Goal: Task Accomplishment & Management: Manage account settings

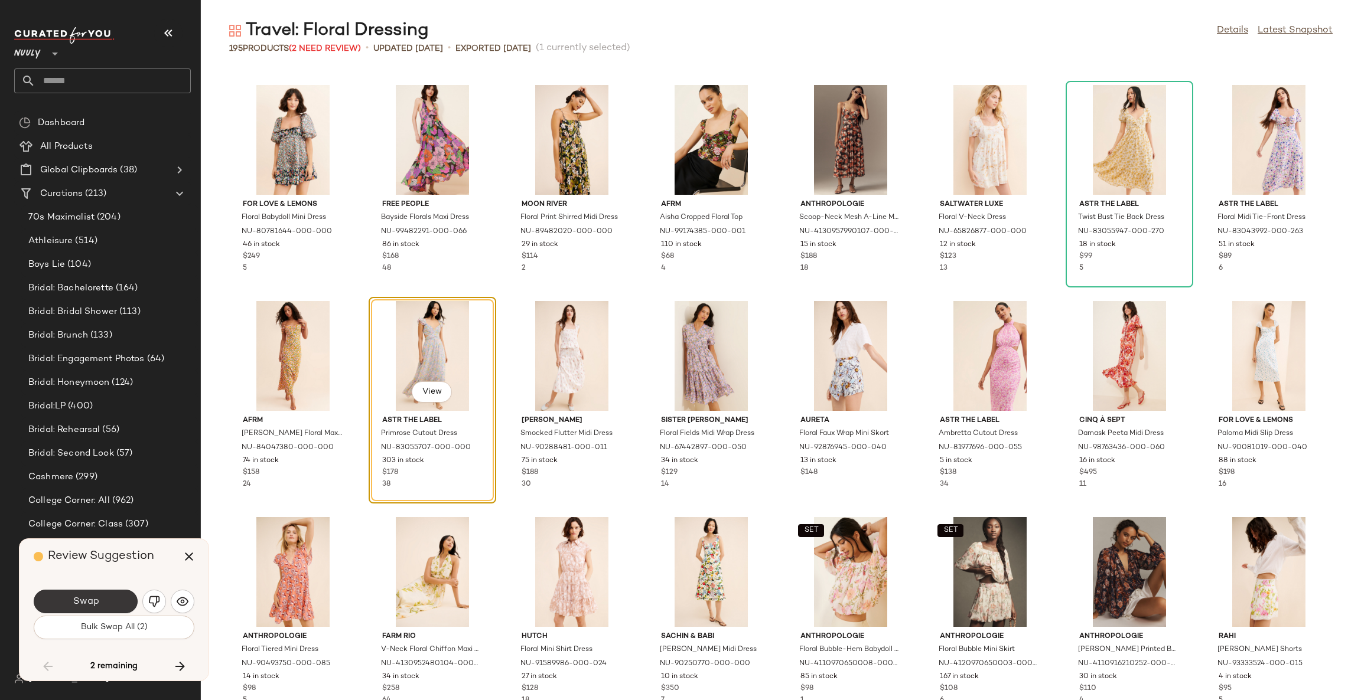
click at [101, 602] on button "Swap" at bounding box center [86, 602] width 104 height 24
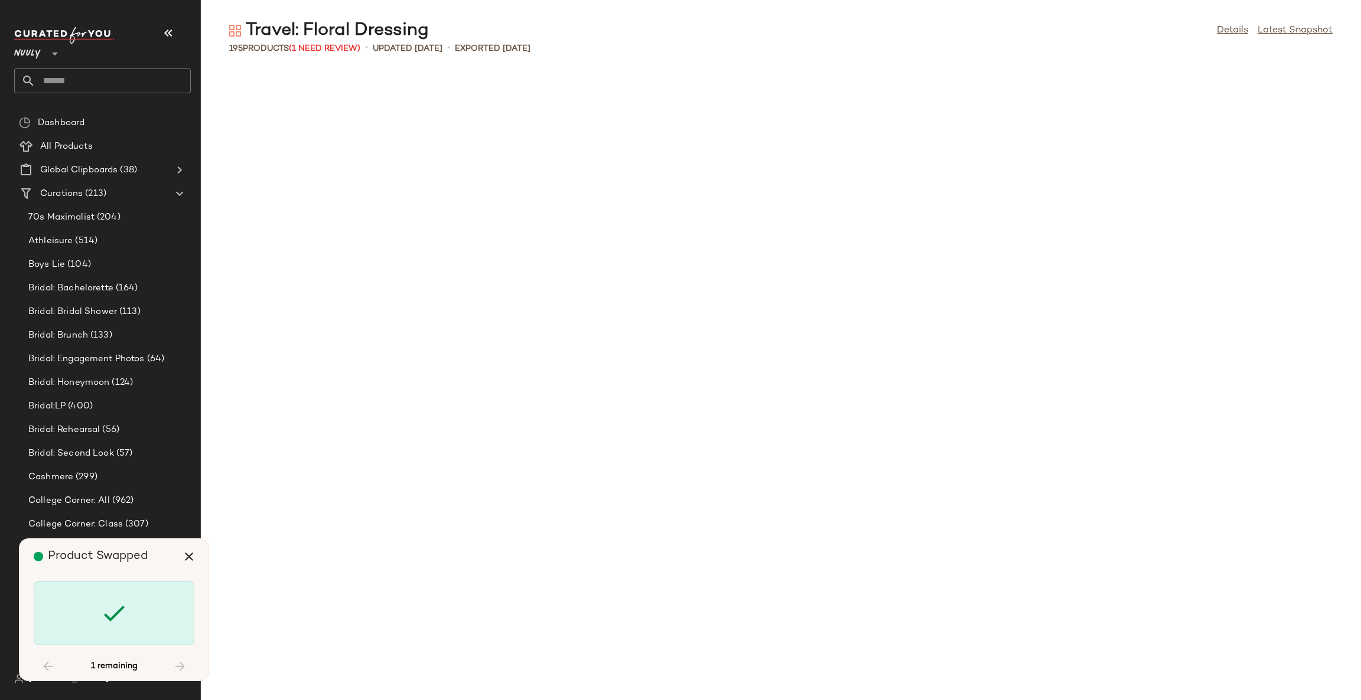
scroll to position [4773, 0]
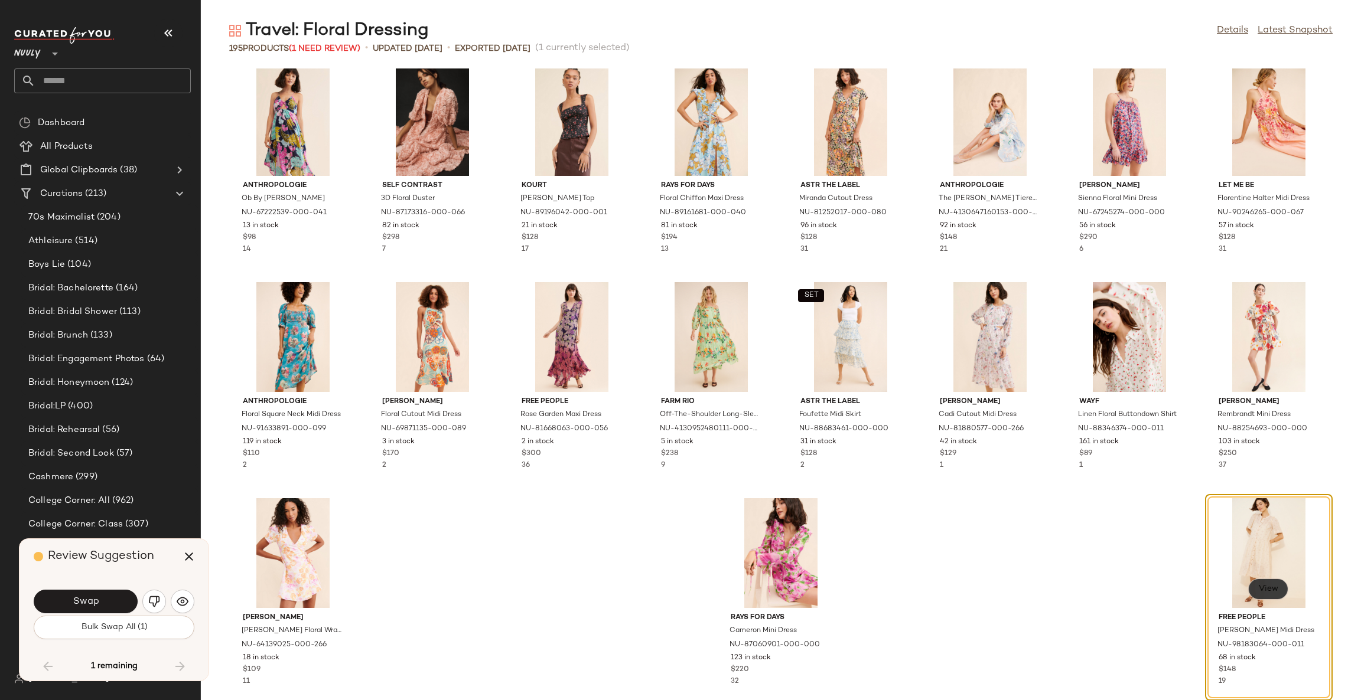
click at [1262, 588] on span "View" at bounding box center [1268, 589] width 20 height 9
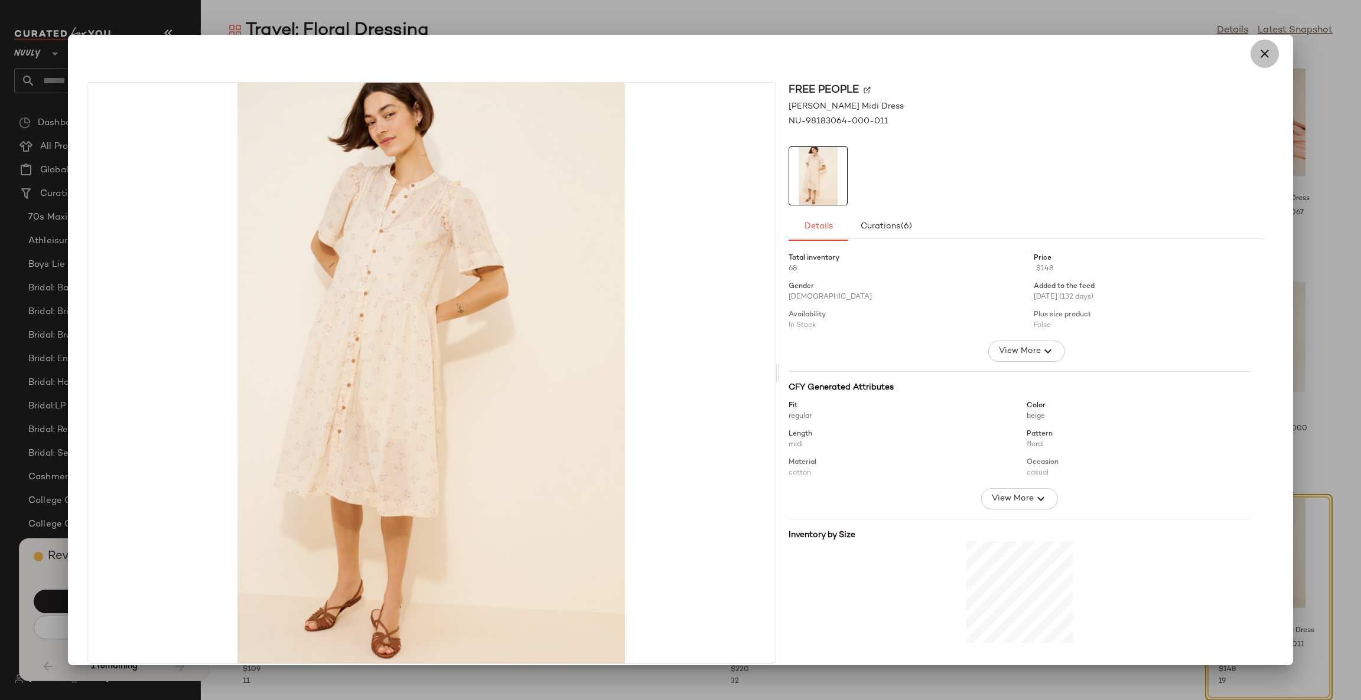
click at [1257, 48] on icon "button" at bounding box center [1264, 54] width 14 height 14
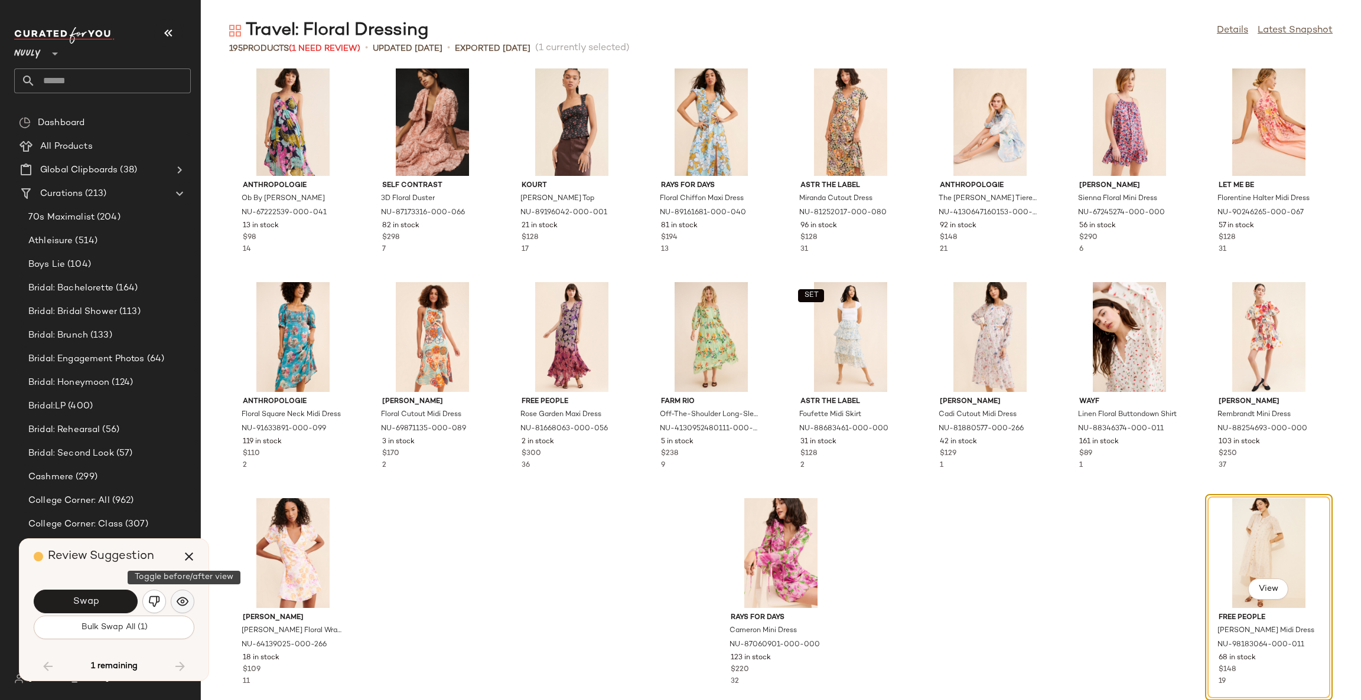
click at [186, 599] on img "button" at bounding box center [183, 602] width 12 height 12
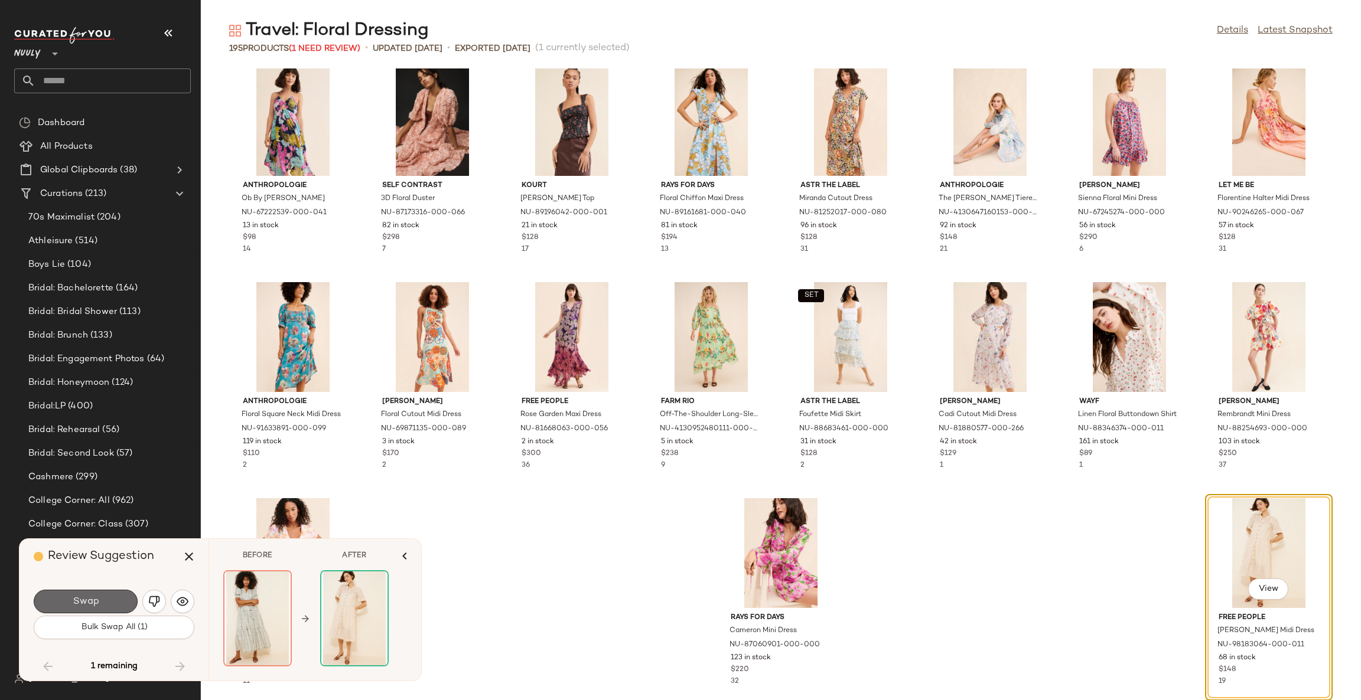
click at [98, 609] on button "Swap" at bounding box center [86, 602] width 104 height 24
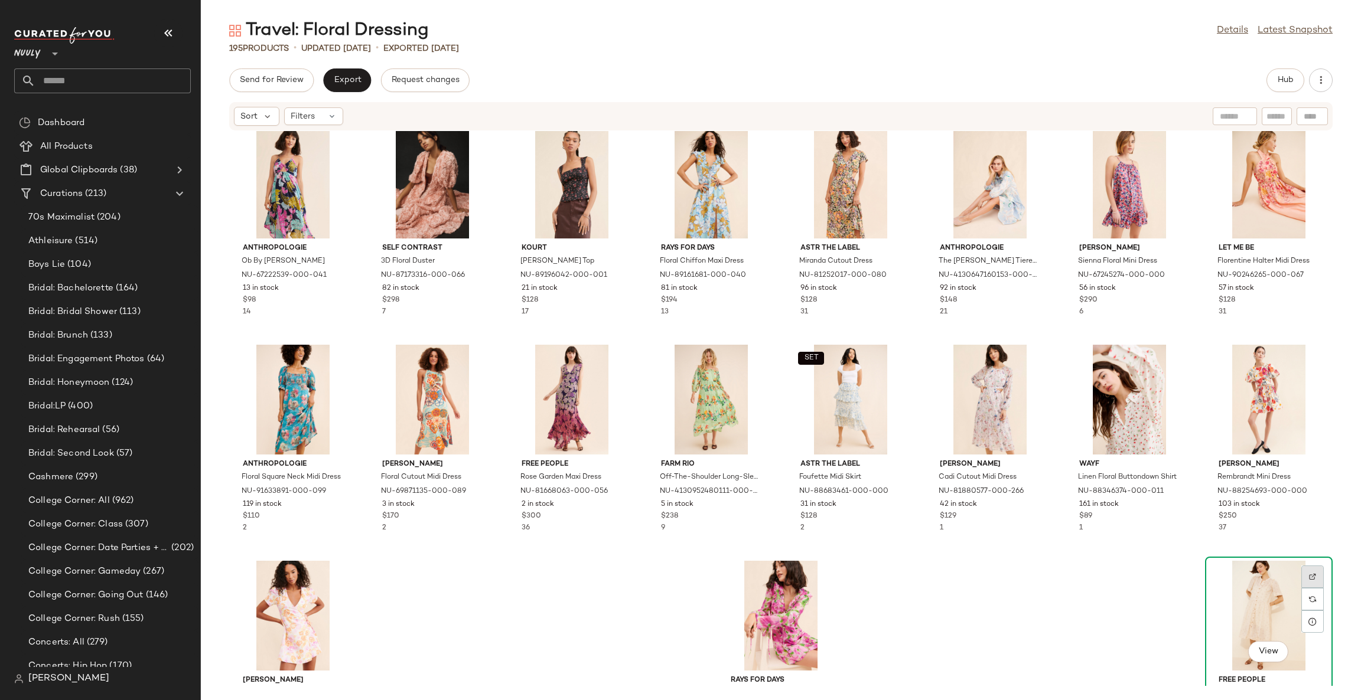
click at [1309, 575] on img at bounding box center [1312, 576] width 7 height 7
click at [1020, 602] on div "Anthropologie Ob By Anthro Alani Ro NU-67222539-000-041 13 in stock $98 14 Self…" at bounding box center [781, 408] width 1160 height 555
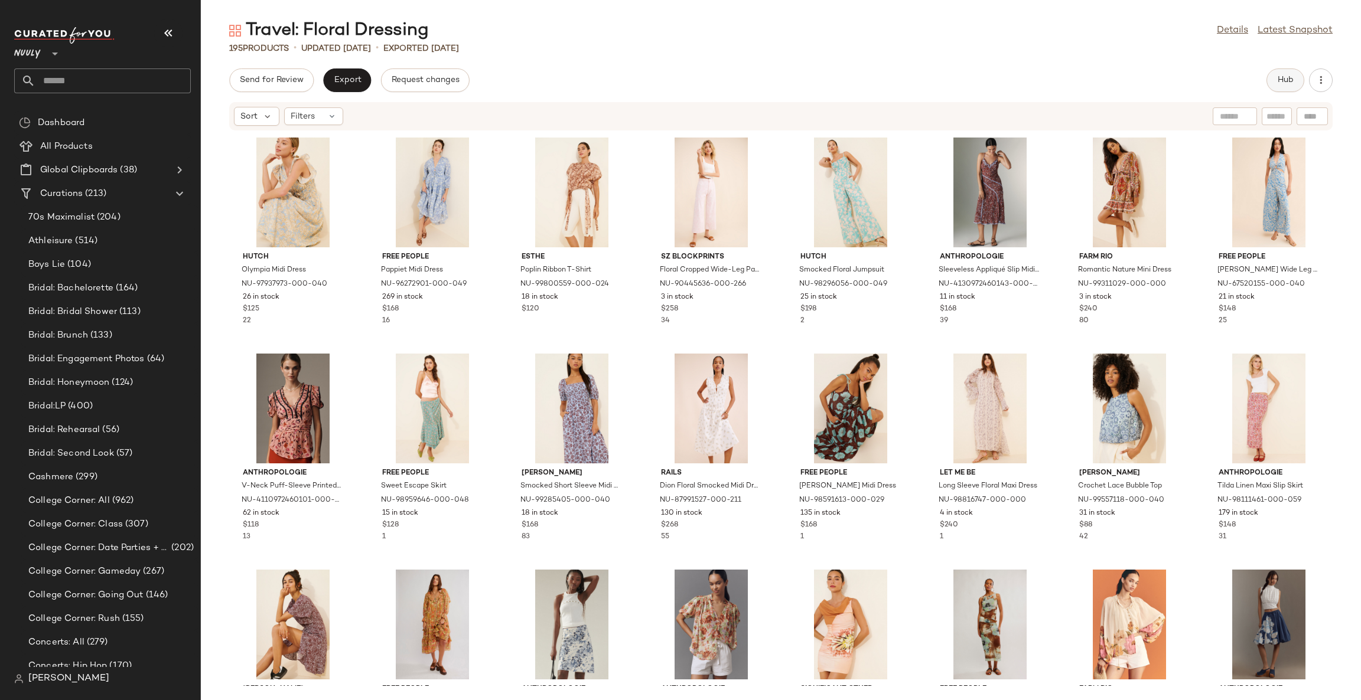
click at [1296, 77] on button "Hub" at bounding box center [1285, 80] width 38 height 24
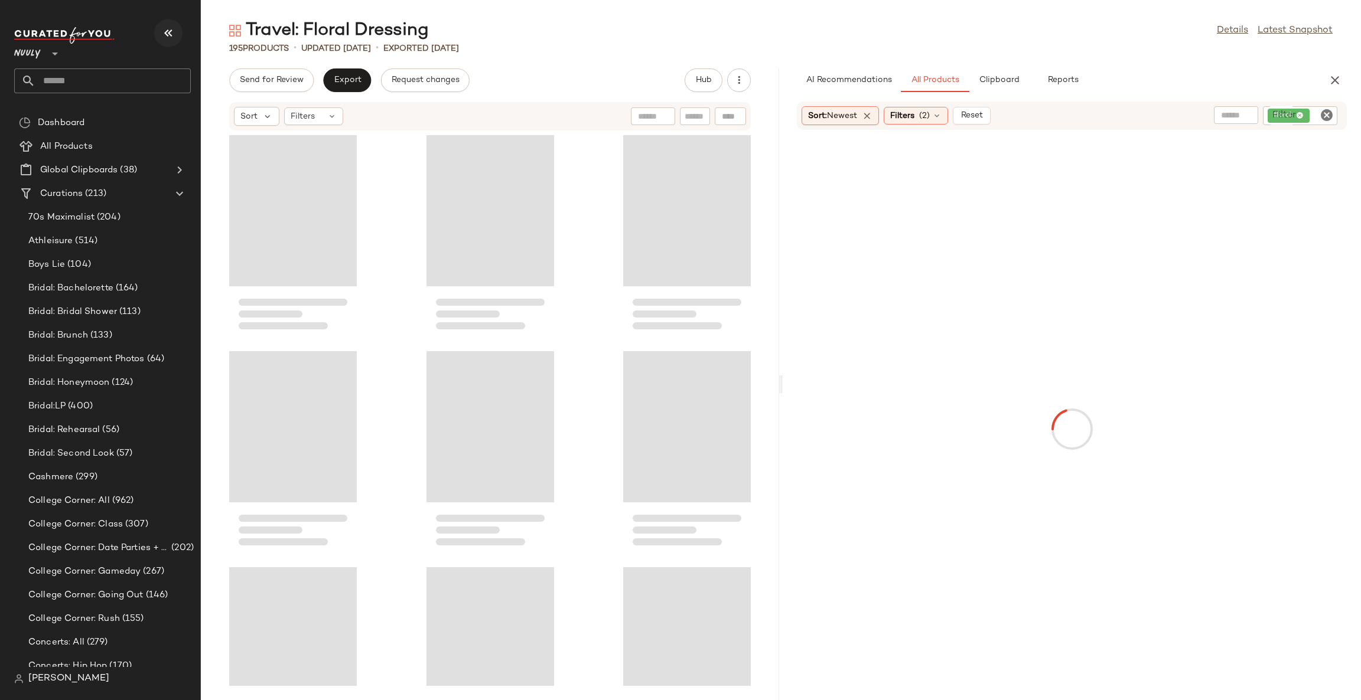
click at [168, 34] on icon "button" at bounding box center [168, 33] width 14 height 14
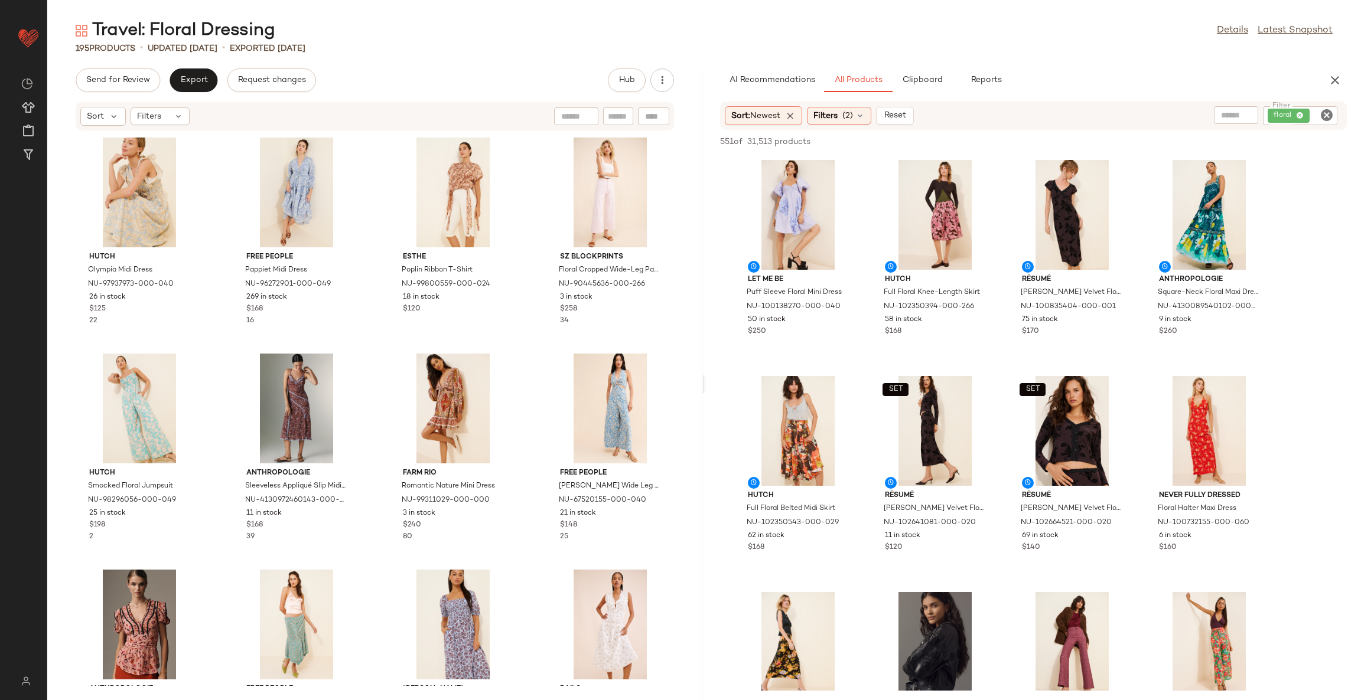
click at [530, 363] on div "Hutch Olympia Midi Dress NU-97937973-000-040 26 in stock $125 22 Free People Pa…" at bounding box center [374, 408] width 655 height 555
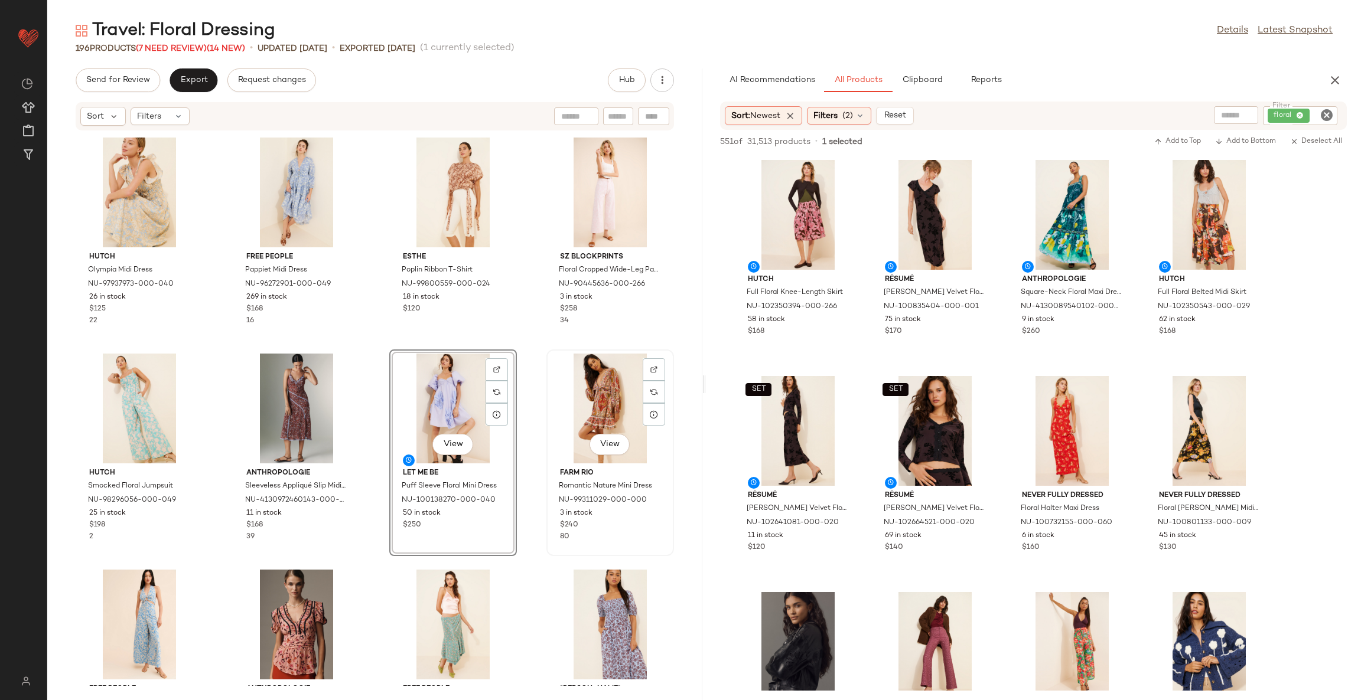
click at [605, 396] on div "View" at bounding box center [609, 409] width 119 height 110
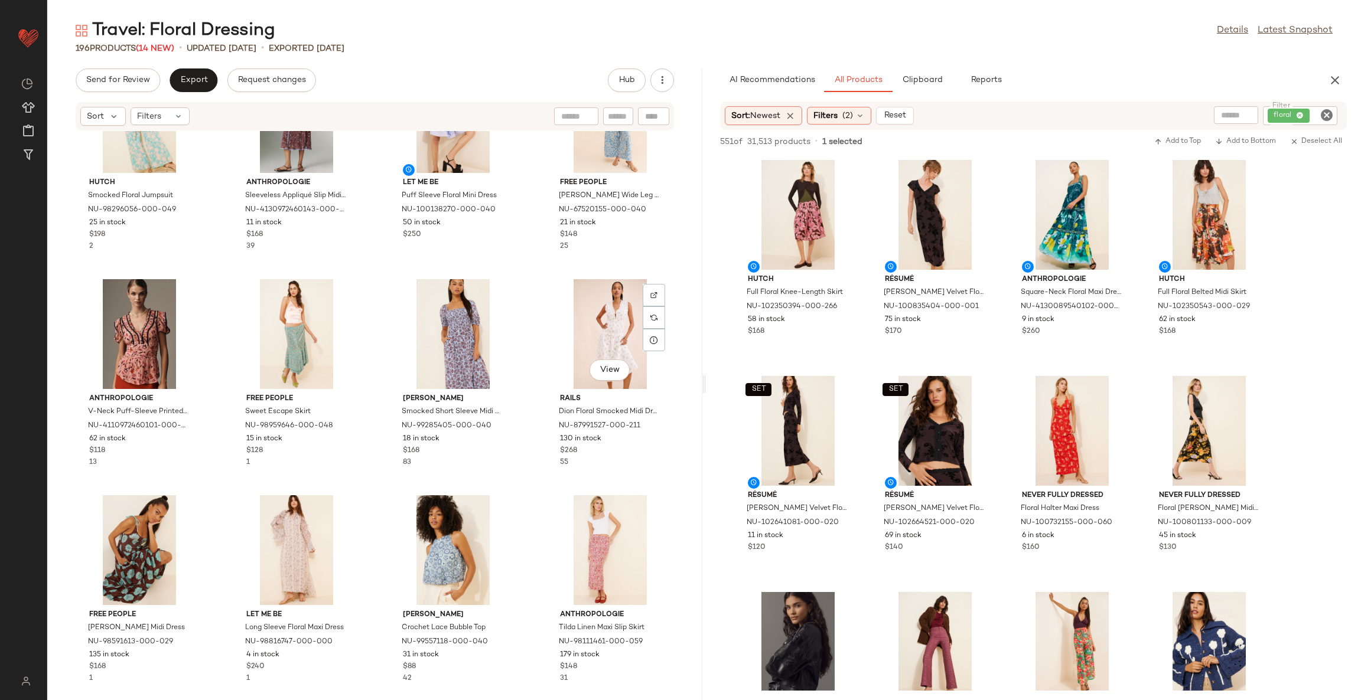
scroll to position [364, 0]
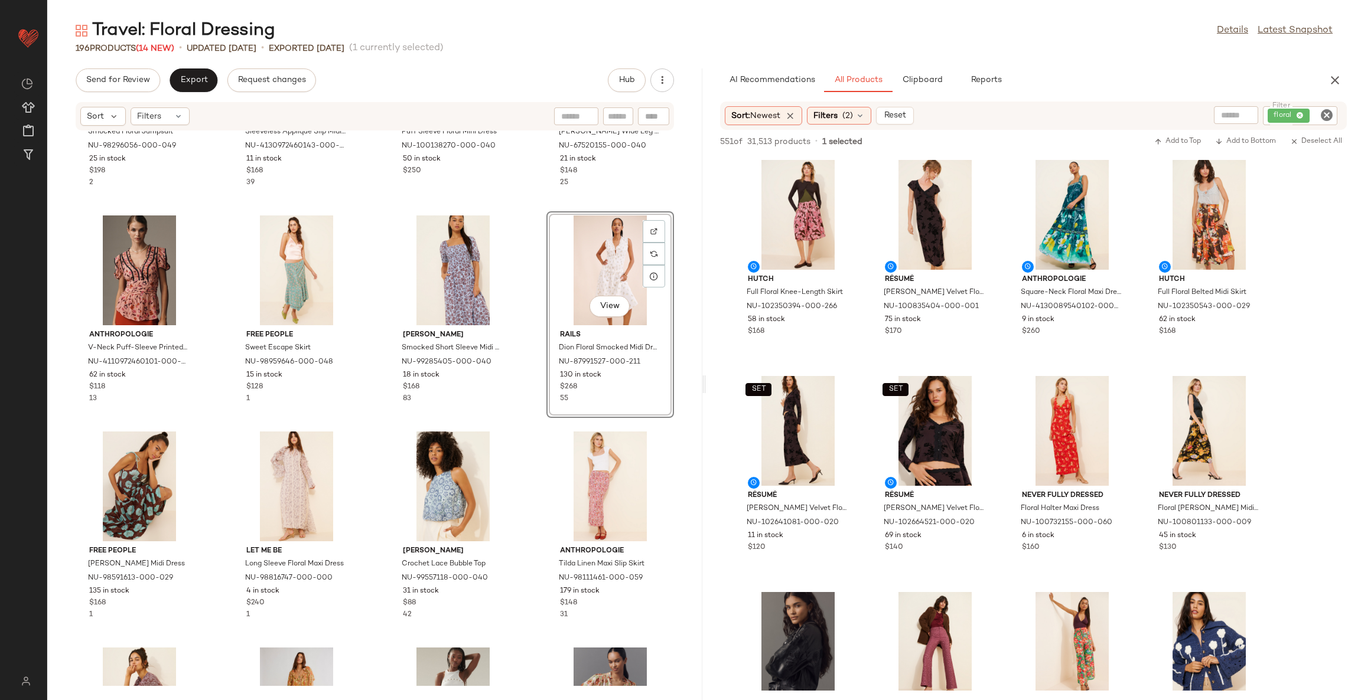
click at [523, 428] on div "Hutch Smocked Floral Jumpsuit NU-98296056-000-049 25 in stock $198 2 Anthropolo…" at bounding box center [374, 408] width 655 height 555
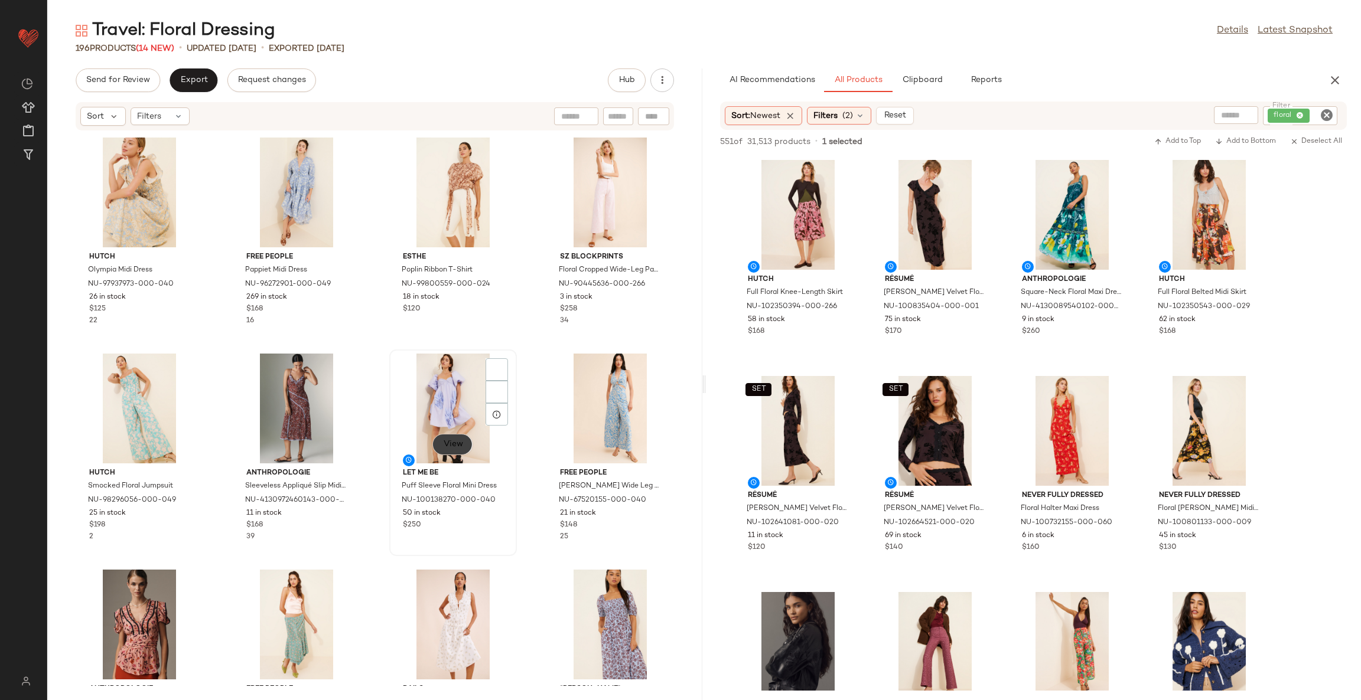
click at [445, 446] on span "View" at bounding box center [452, 444] width 20 height 9
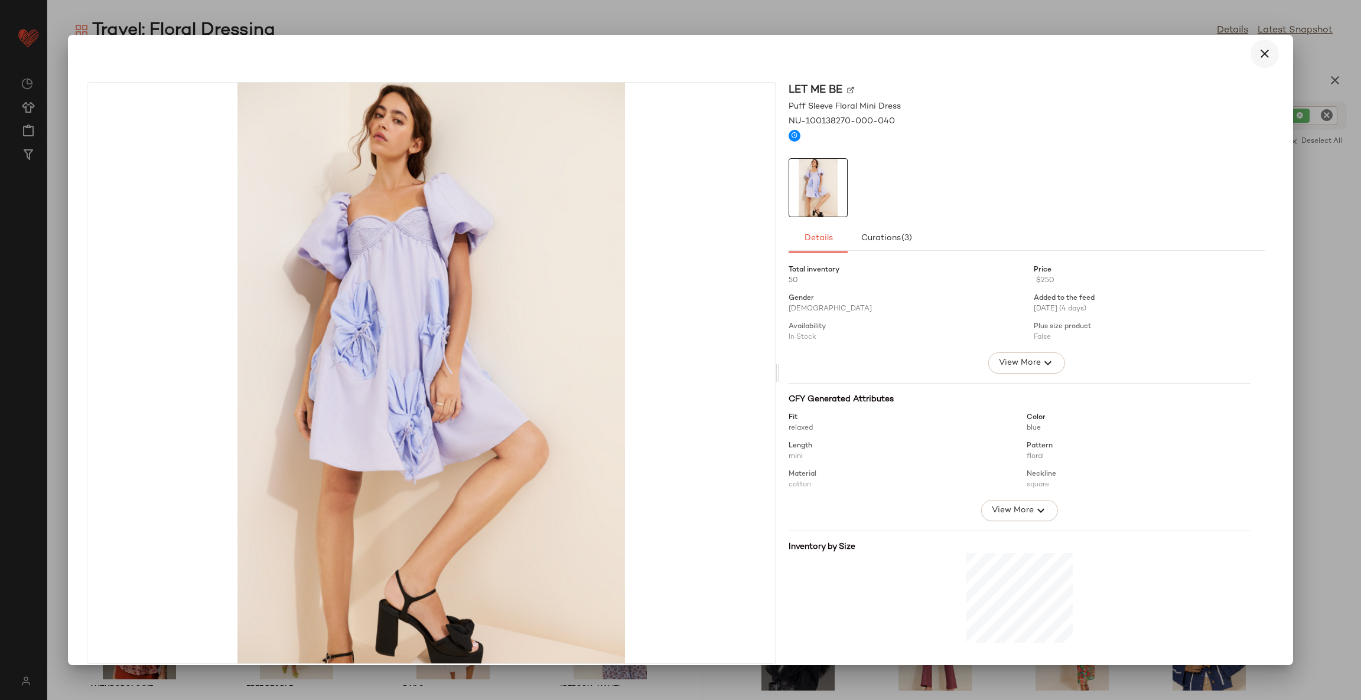
click at [1260, 44] on button "button" at bounding box center [1264, 54] width 28 height 28
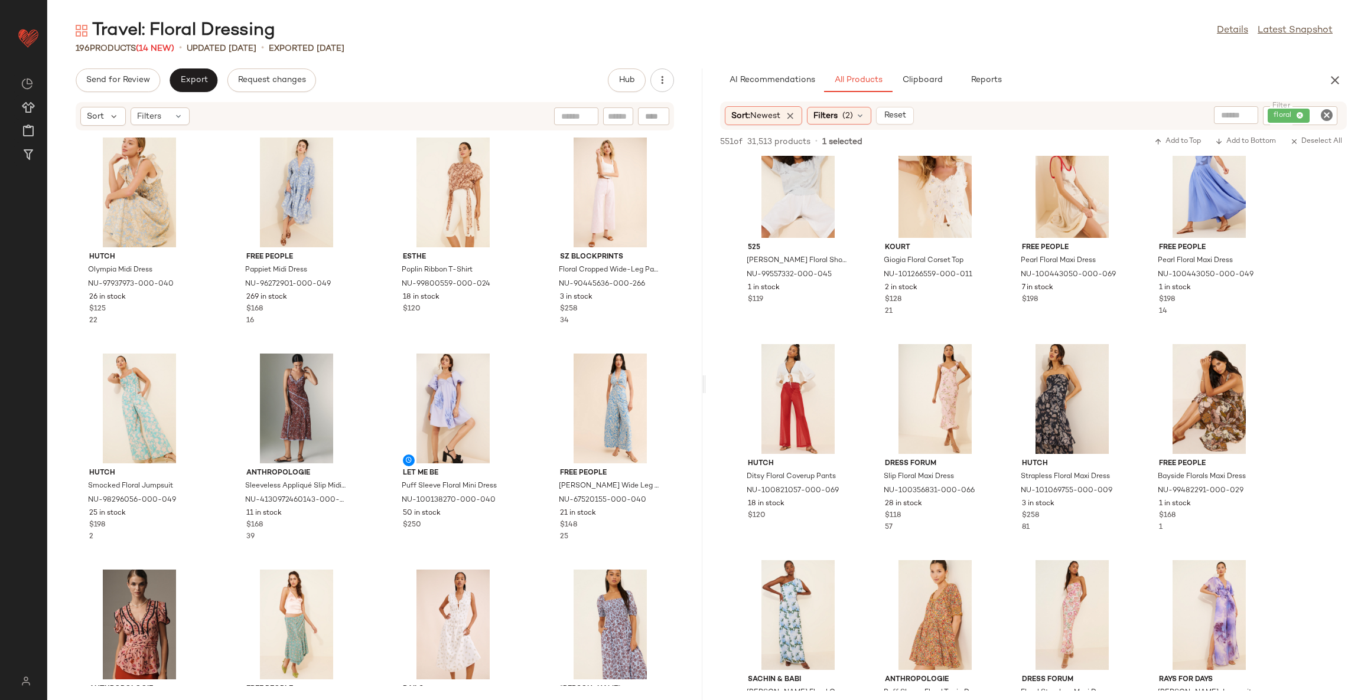
scroll to position [1417, 0]
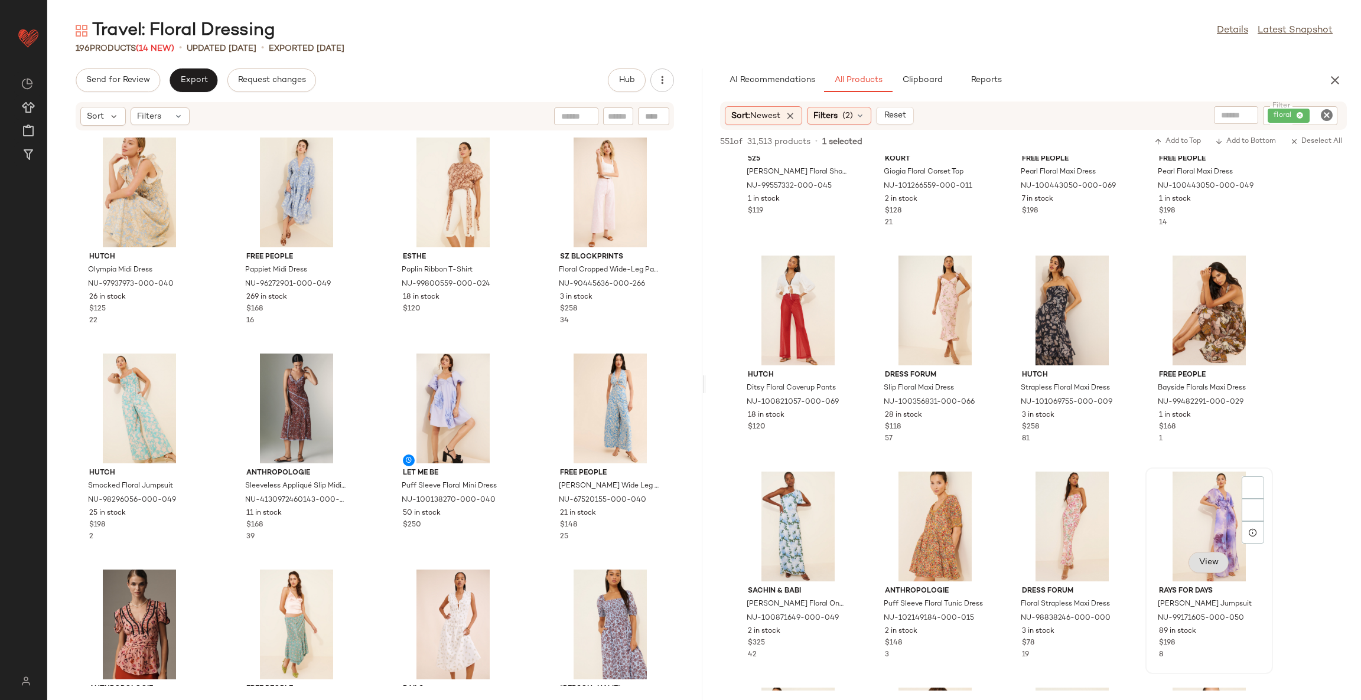
click at [1218, 565] on button "View" at bounding box center [1208, 562] width 40 height 21
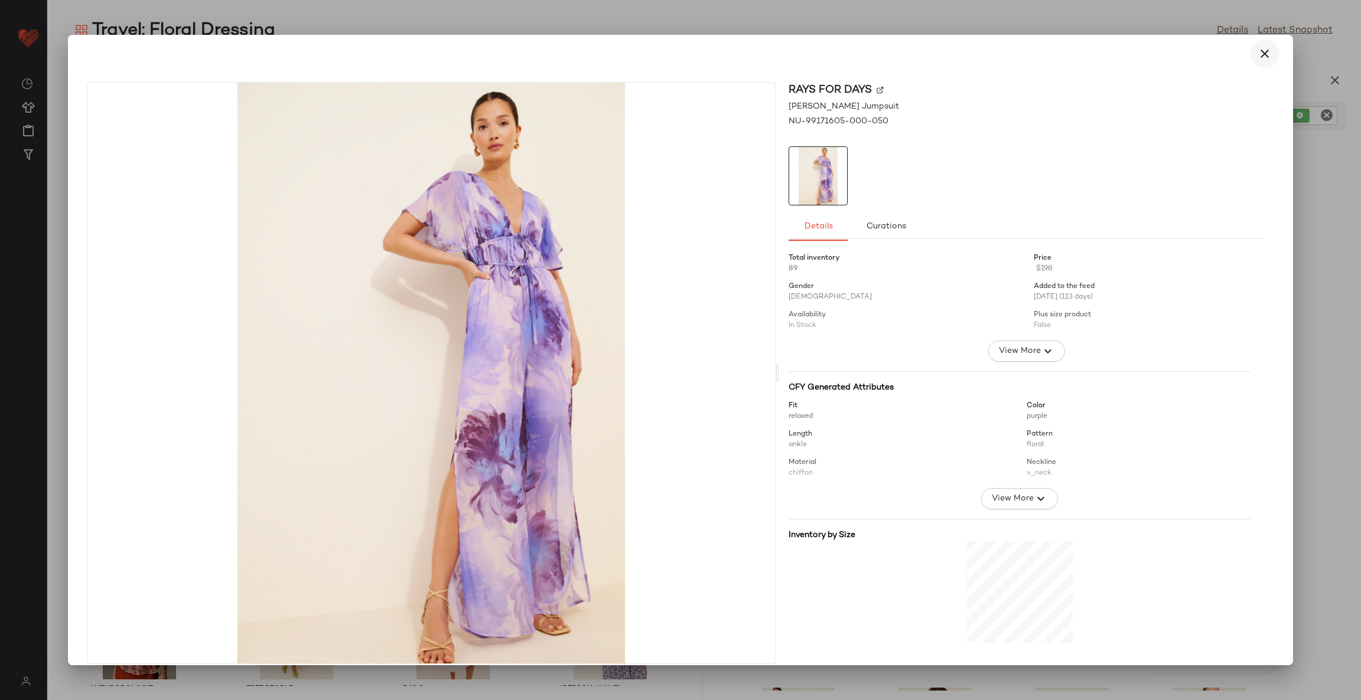
click at [1263, 45] on button "button" at bounding box center [1264, 54] width 28 height 28
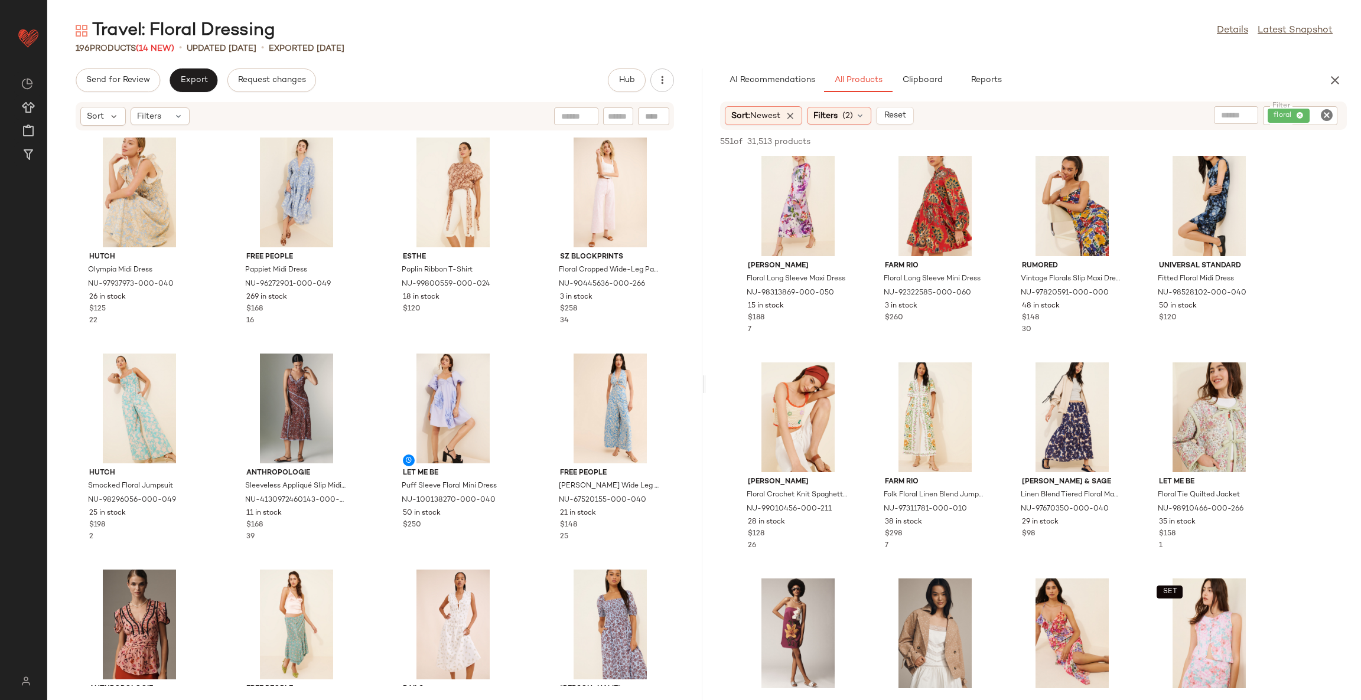
scroll to position [2480, 0]
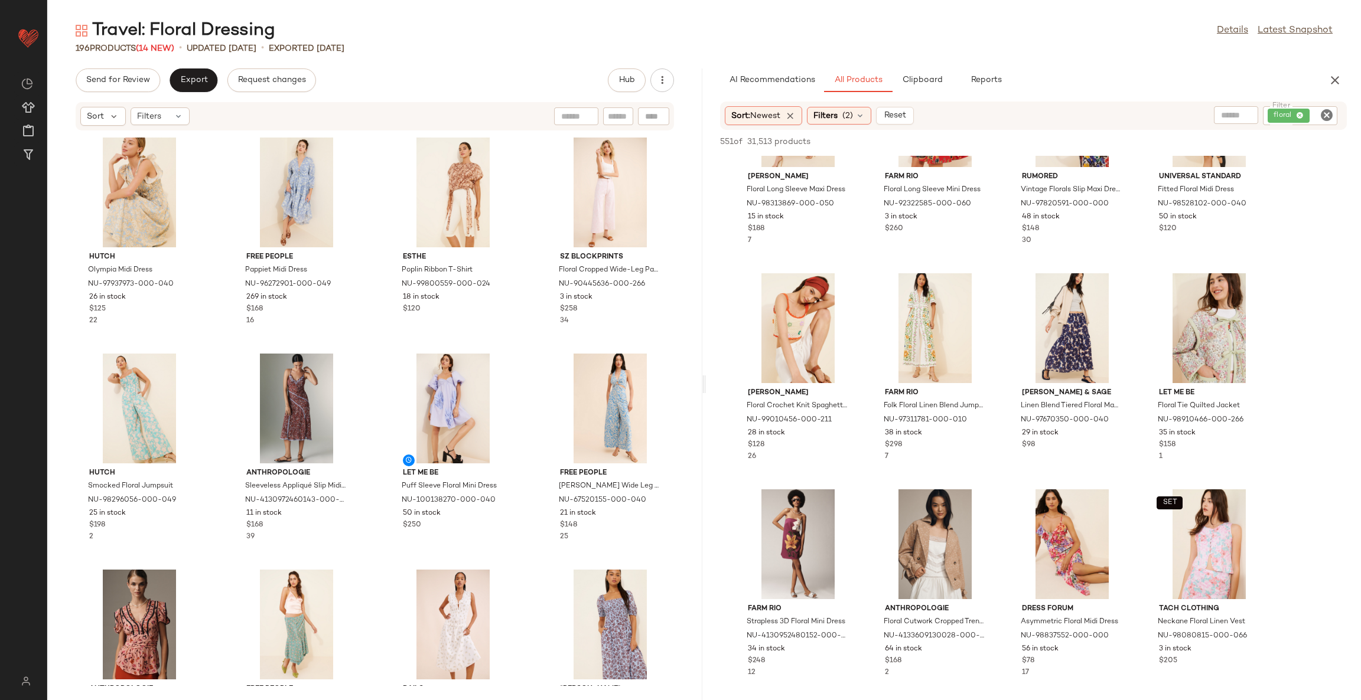
drag, startPoint x: 1320, startPoint y: 122, endPoint x: 1329, endPoint y: 112, distance: 13.8
click at [1319, 123] on div "Filter floral Filter" at bounding box center [1300, 115] width 74 height 19
drag, startPoint x: 1329, startPoint y: 112, endPoint x: 1323, endPoint y: 117, distance: 8.4
click at [1325, 112] on icon "Clear Filter" at bounding box center [1326, 115] width 14 height 14
click at [1323, 117] on icon "Clear Filter" at bounding box center [1326, 115] width 14 height 14
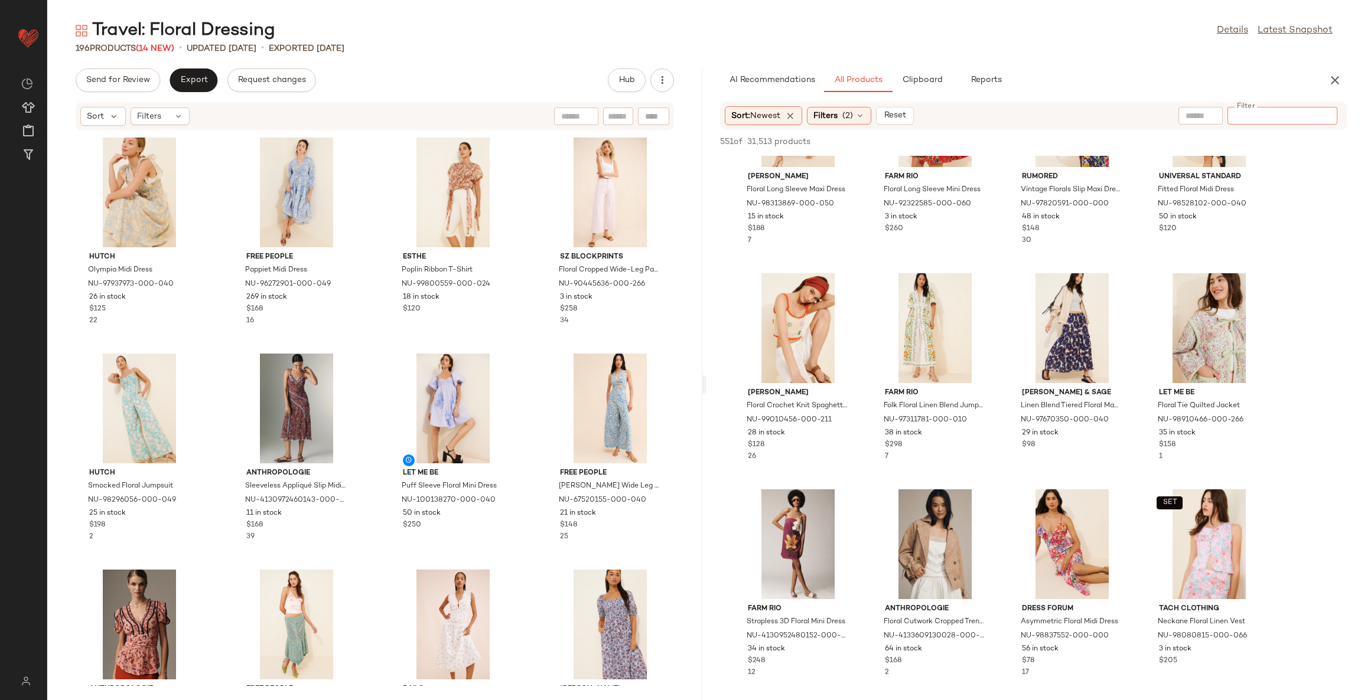
click at [1205, 115] on input "text" at bounding box center [1200, 116] width 30 height 12
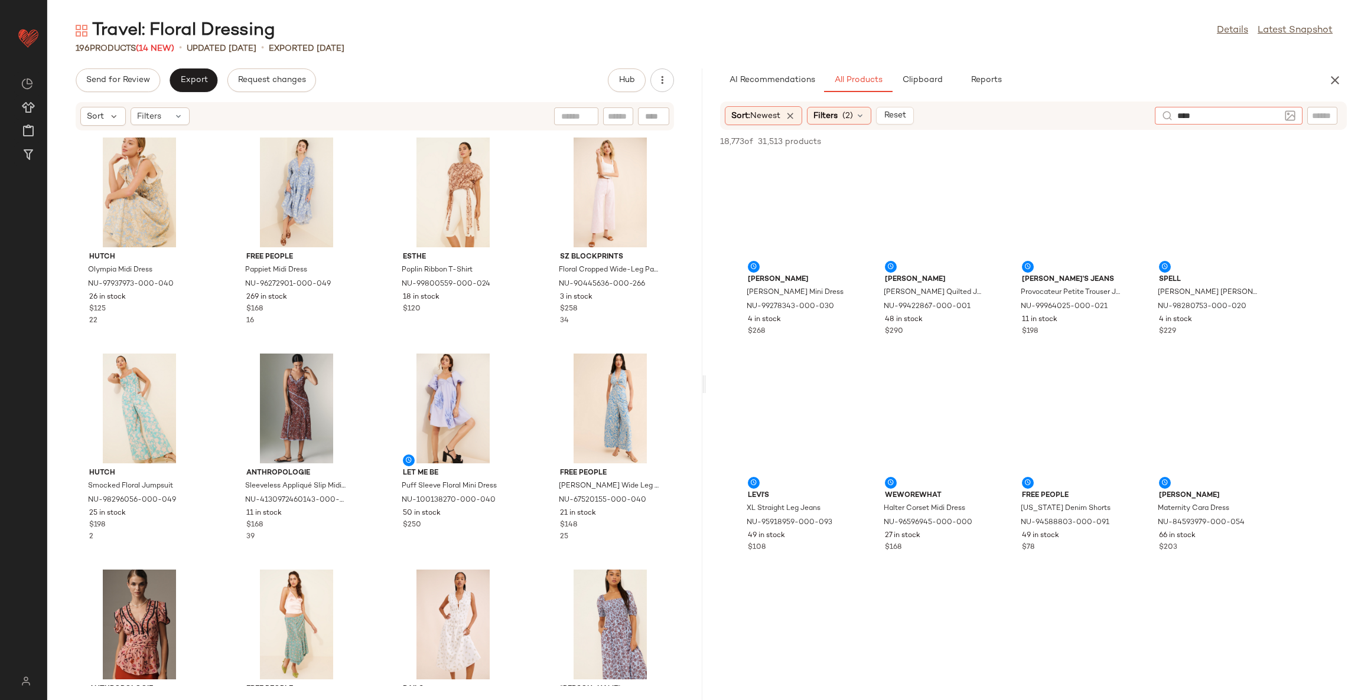
click at [1204, 115] on input "****" at bounding box center [1228, 116] width 103 height 12
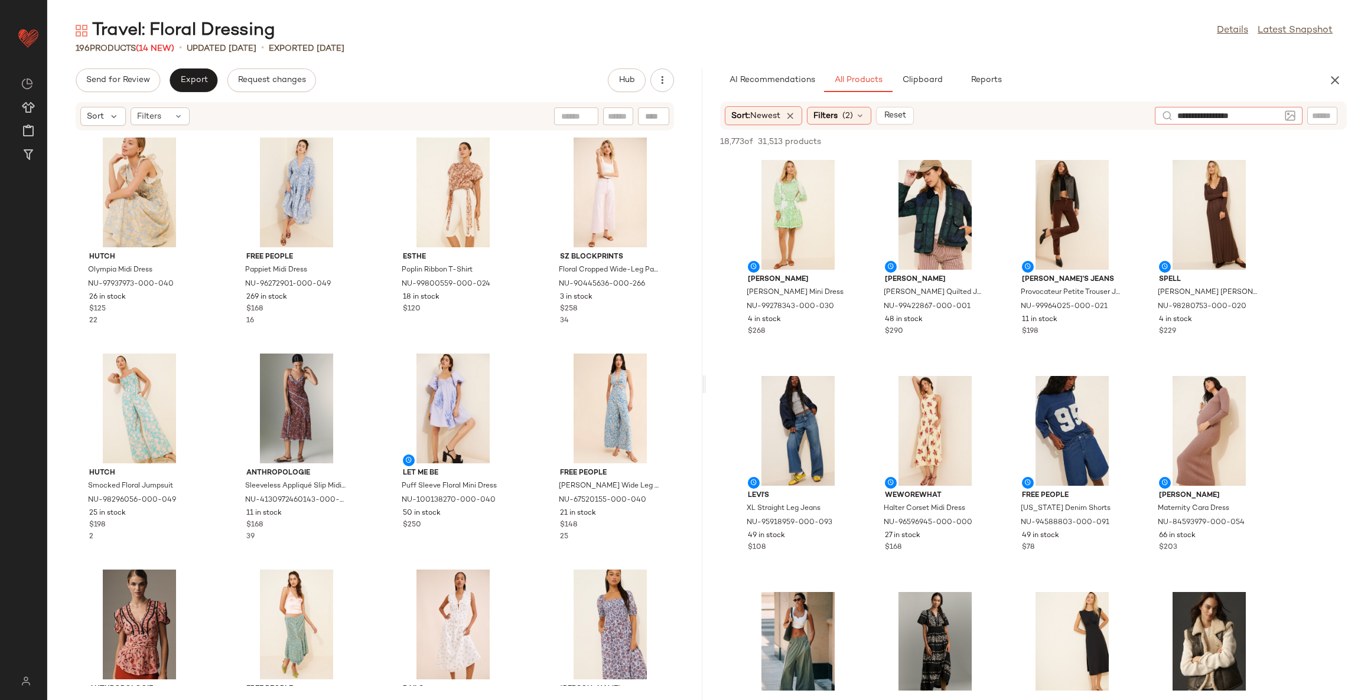
type input "**********"
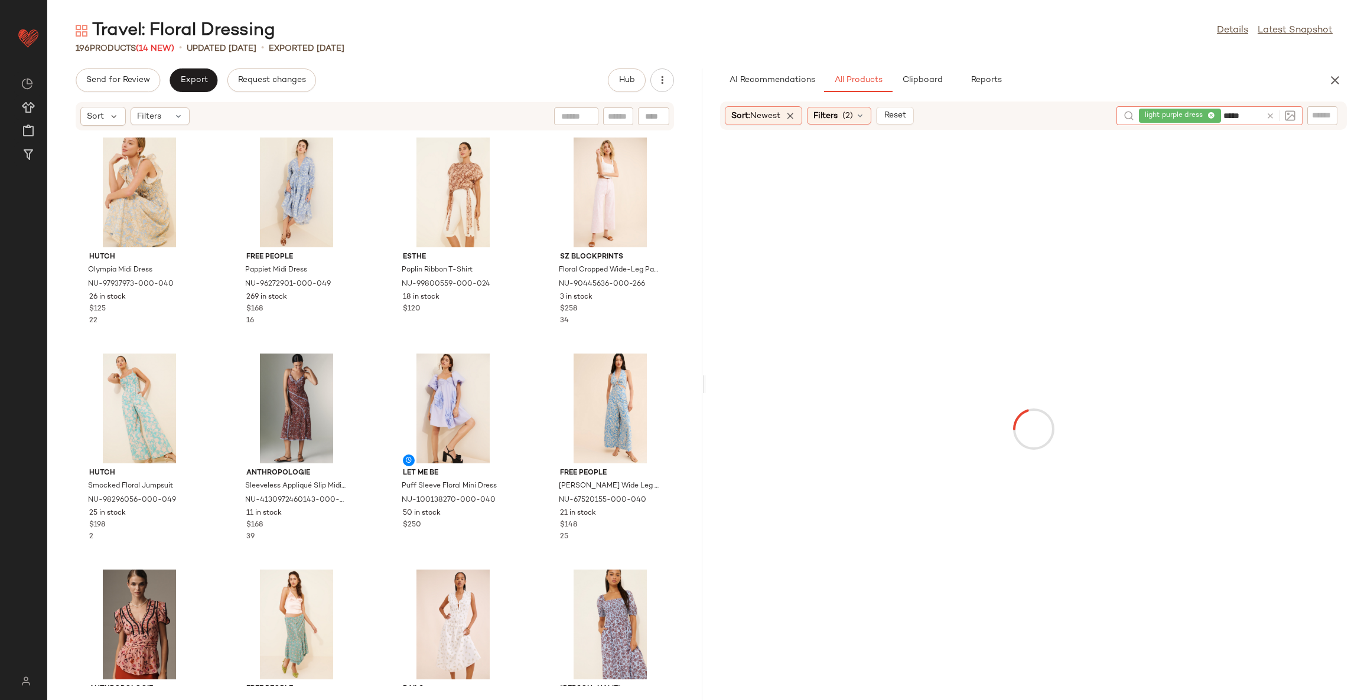
type input "******"
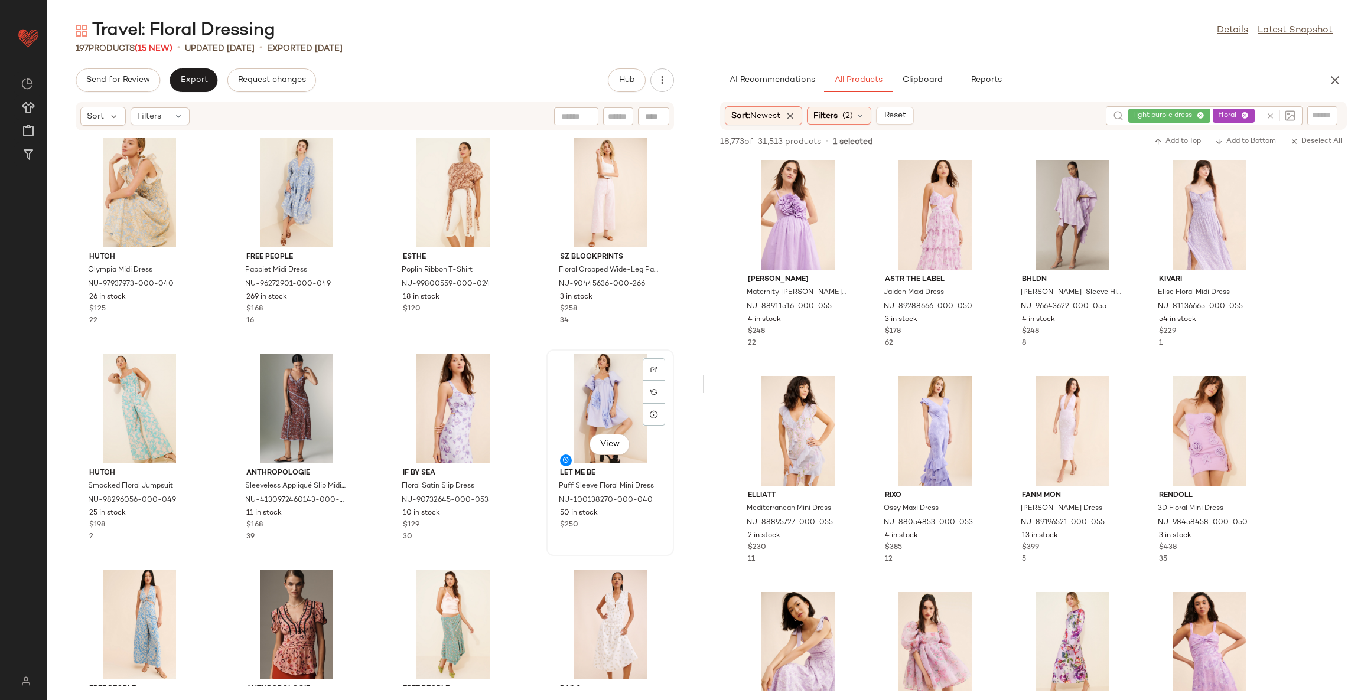
click at [601, 417] on div "View" at bounding box center [609, 409] width 119 height 110
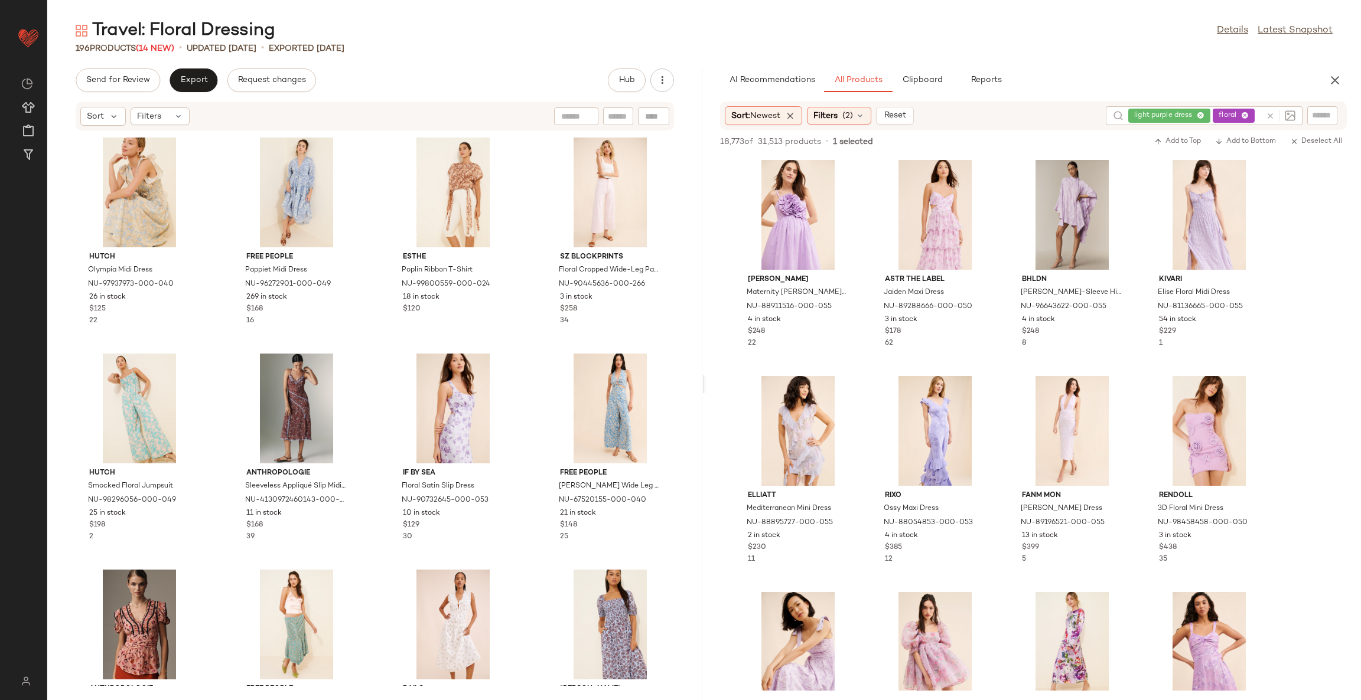
click at [529, 471] on div "Hutch Olympia Midi Dress NU-97937973-000-040 26 in stock $125 22 Free People Pa…" at bounding box center [374, 408] width 655 height 555
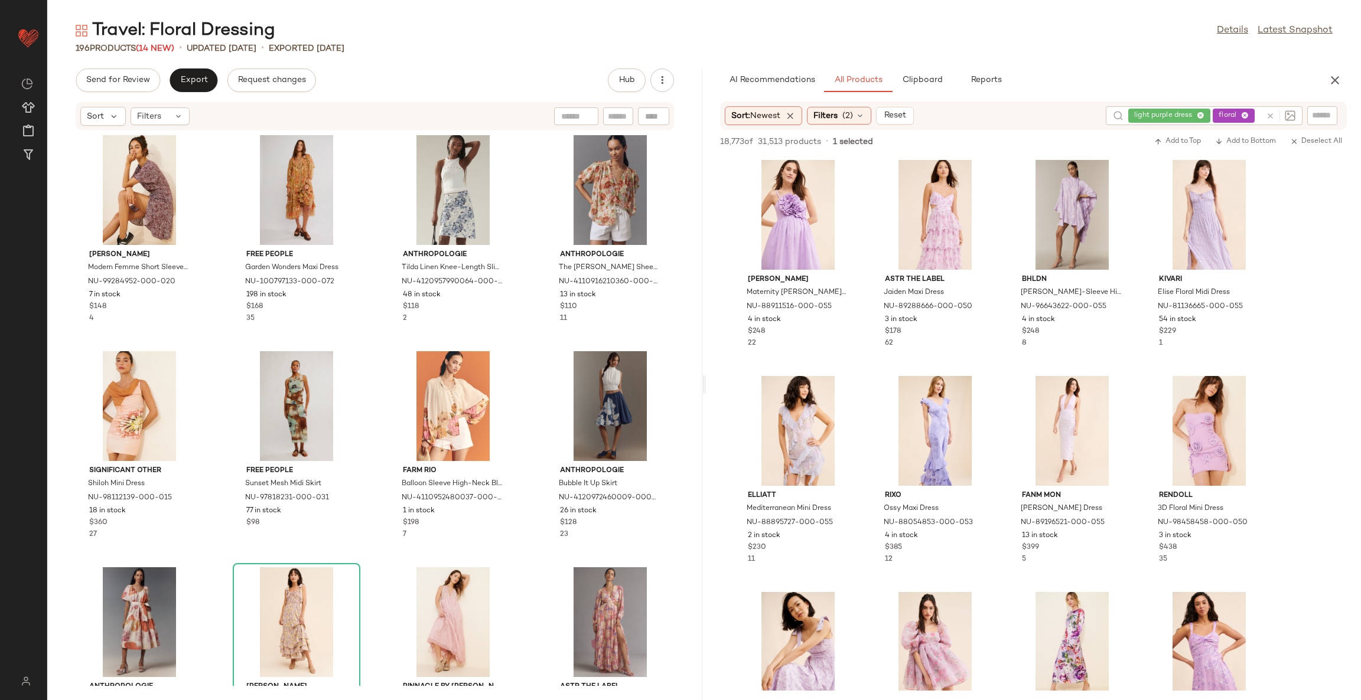
scroll to position [1161, 0]
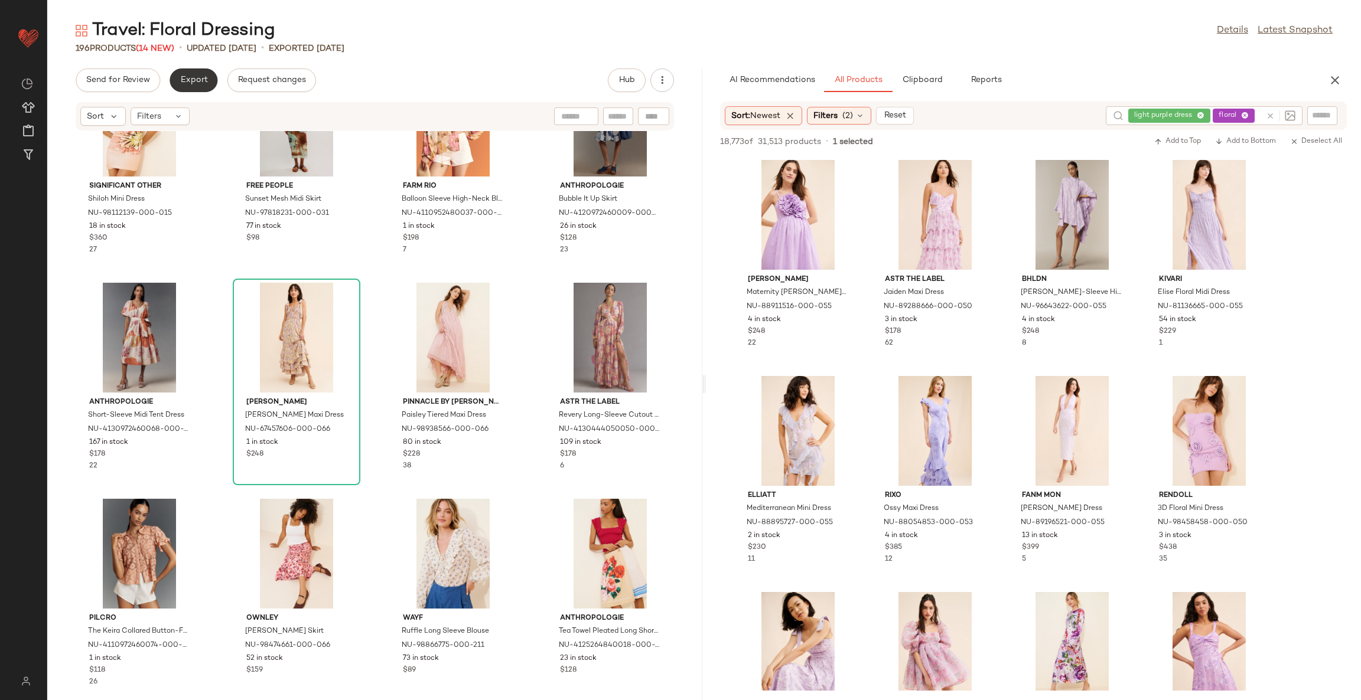
click at [194, 83] on span "Export" at bounding box center [194, 80] width 28 height 9
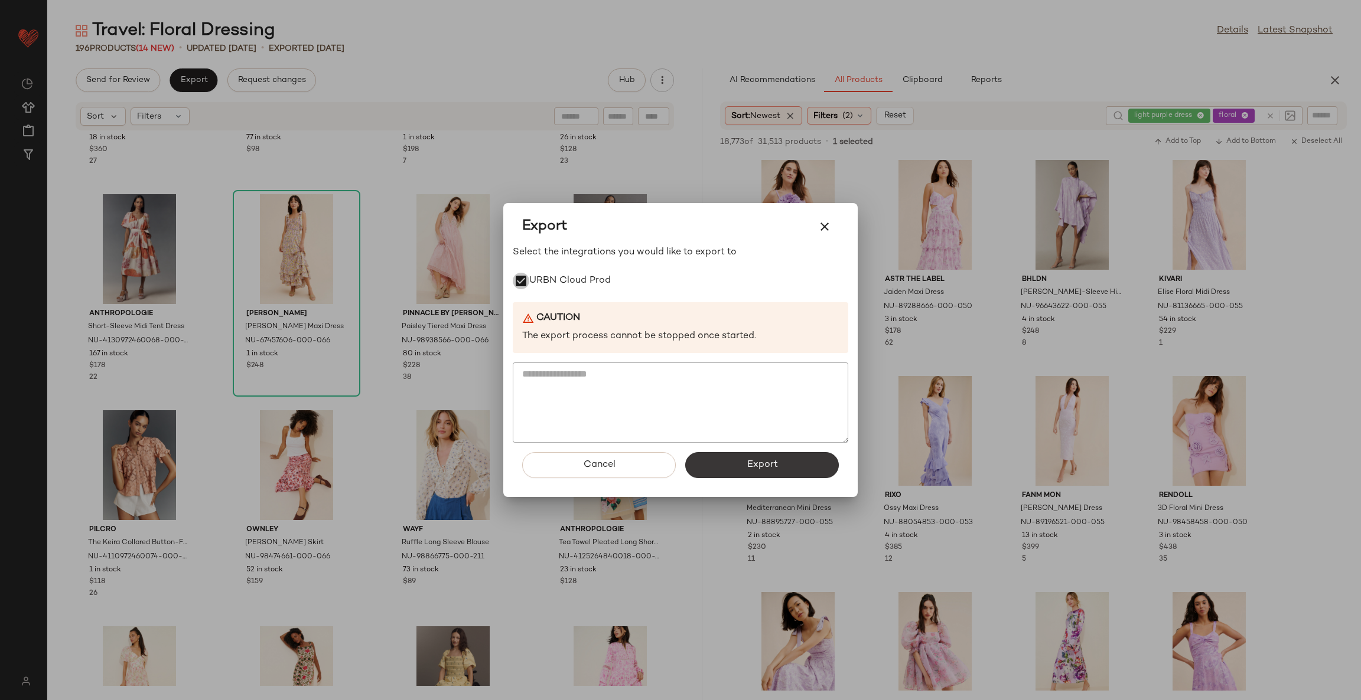
click at [715, 462] on button "Export" at bounding box center [762, 465] width 154 height 26
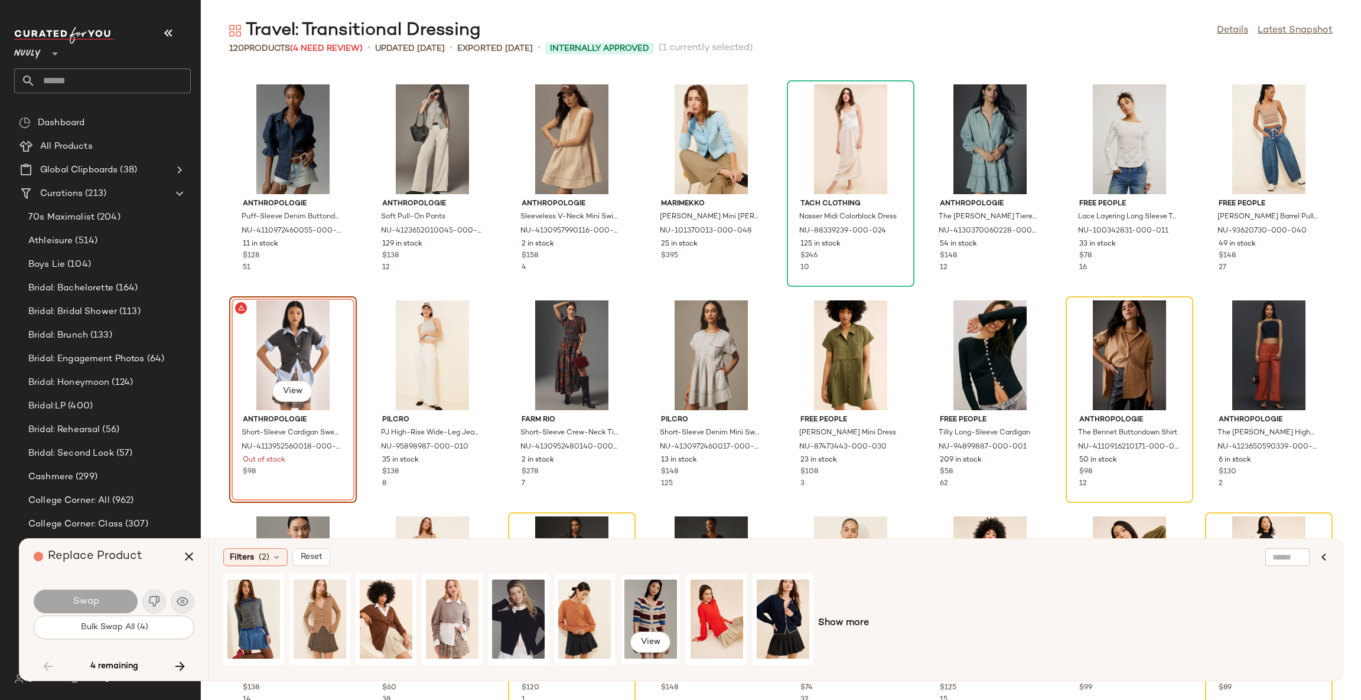
click at [641, 606] on div "View" at bounding box center [650, 620] width 53 height 84
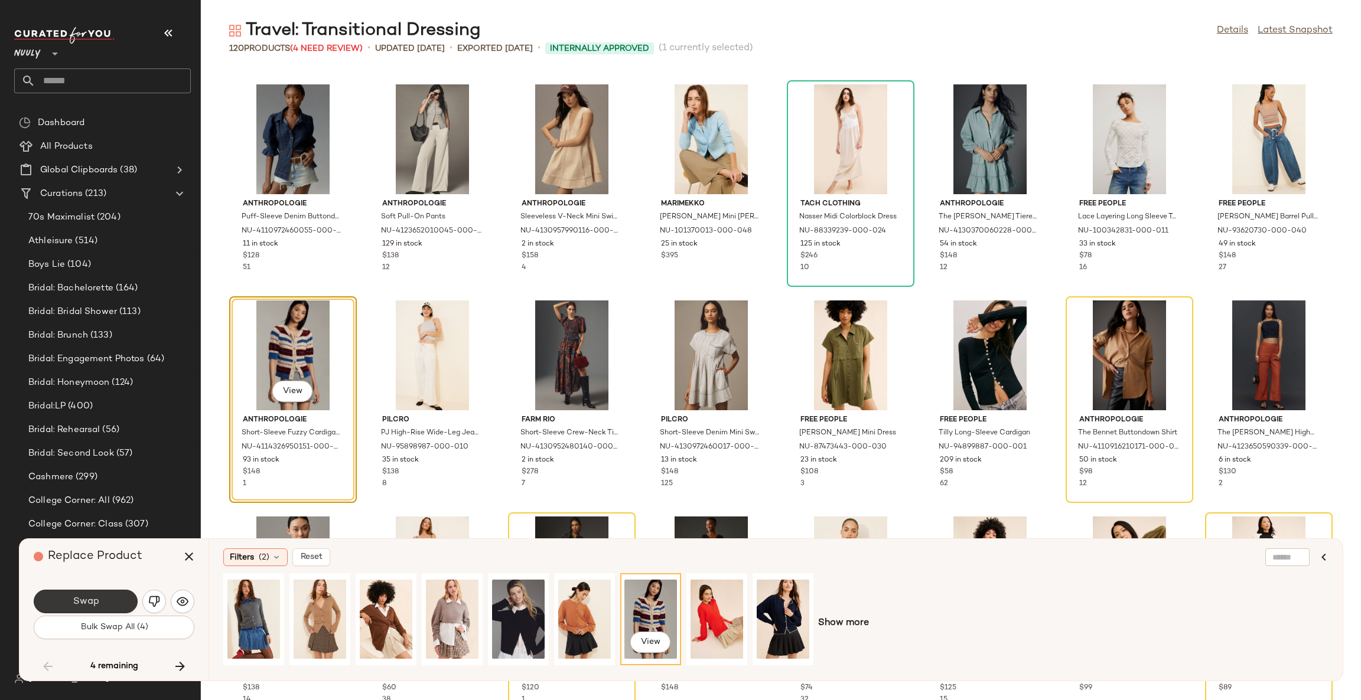
click at [115, 604] on button "Swap" at bounding box center [86, 602] width 104 height 24
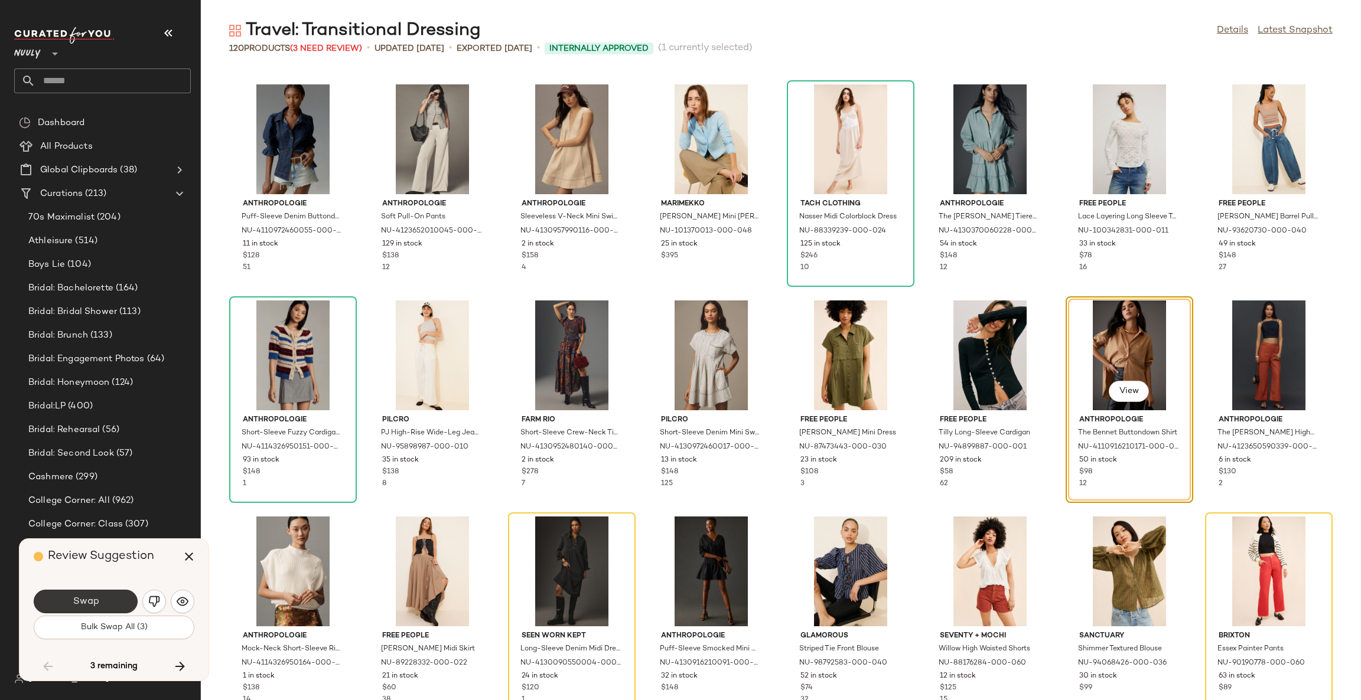
click at [122, 600] on button "Swap" at bounding box center [86, 602] width 104 height 24
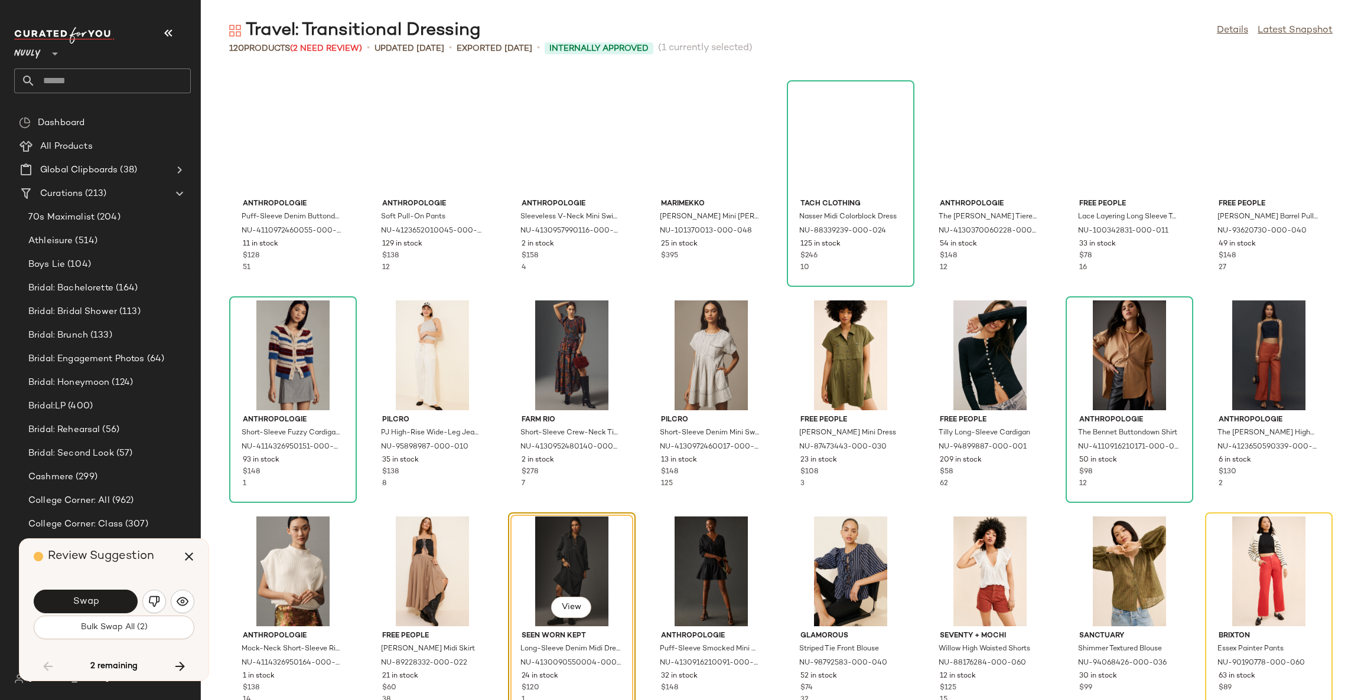
scroll to position [2612, 0]
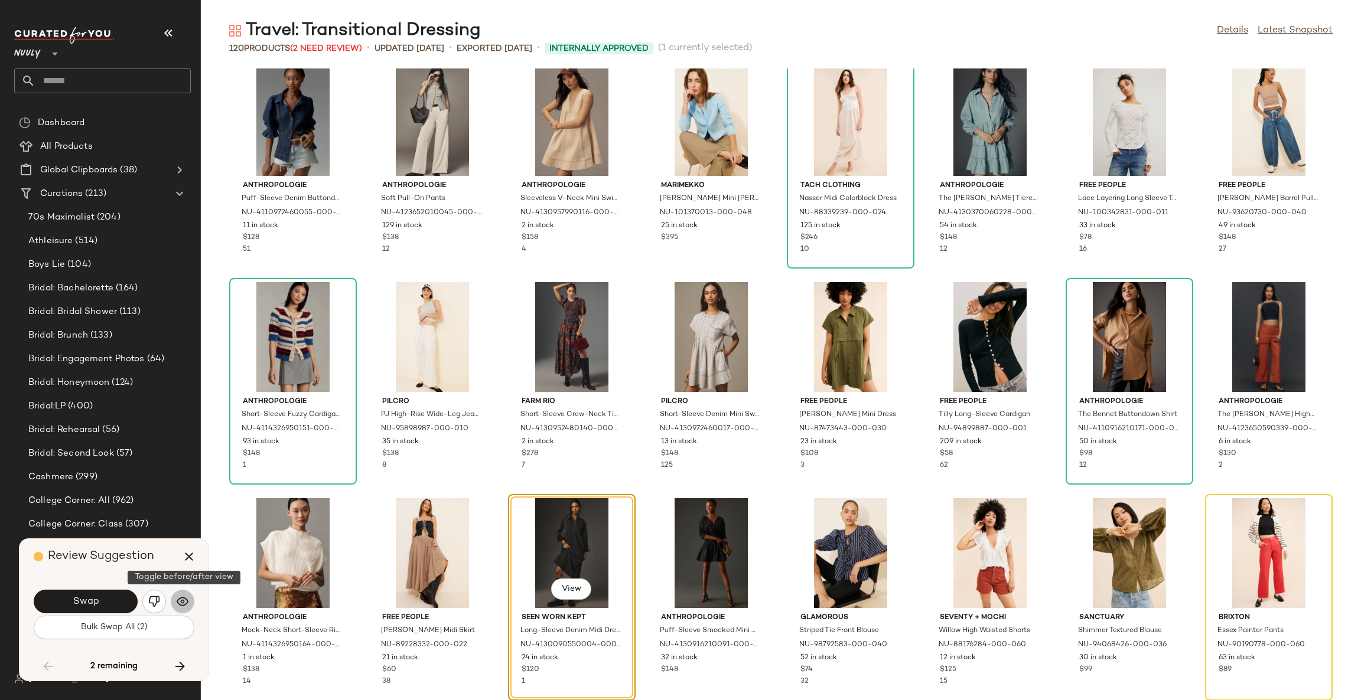
click at [178, 602] on img "button" at bounding box center [183, 602] width 12 height 12
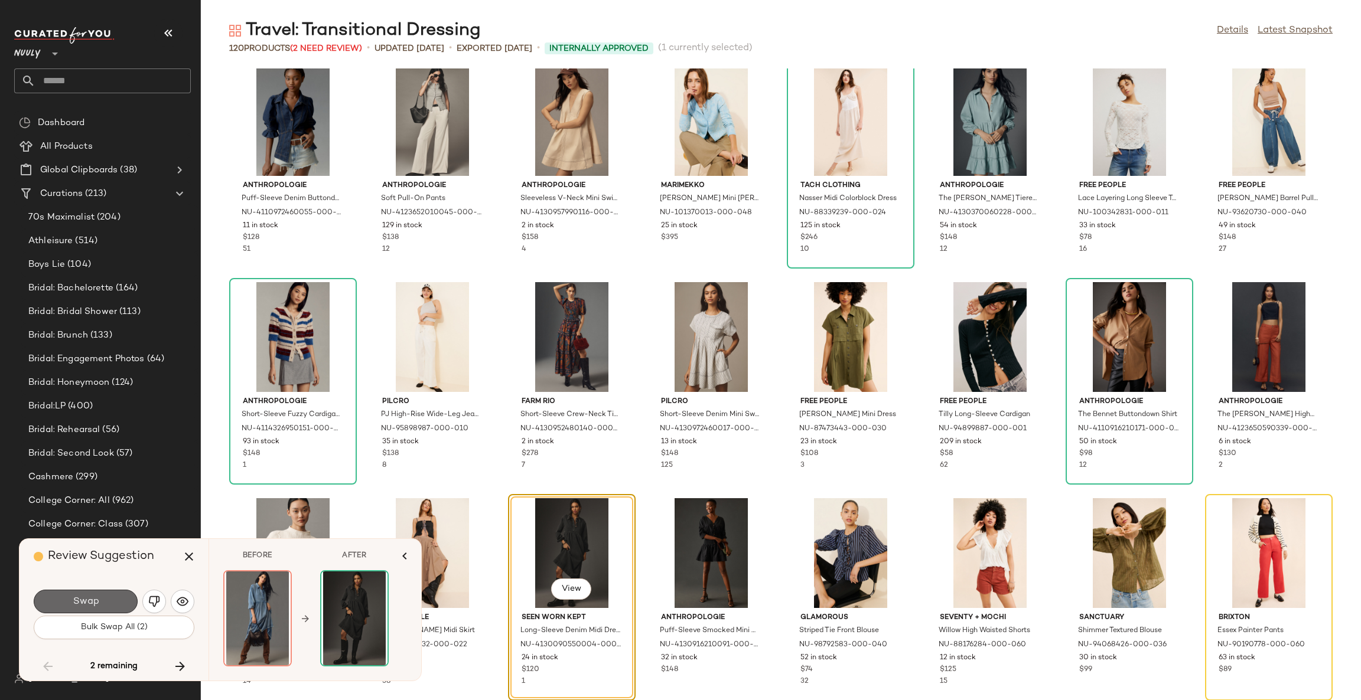
click at [109, 594] on button "Swap" at bounding box center [86, 602] width 104 height 24
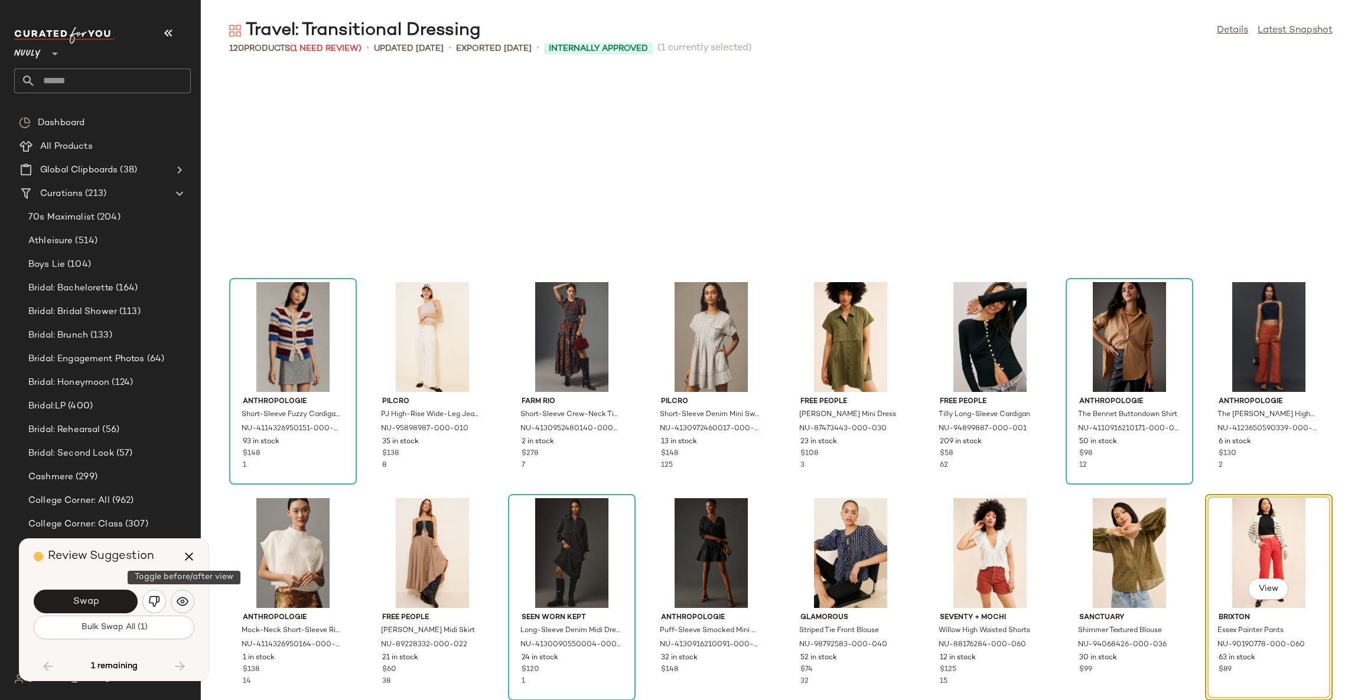
click at [177, 604] on img "button" at bounding box center [183, 602] width 12 height 12
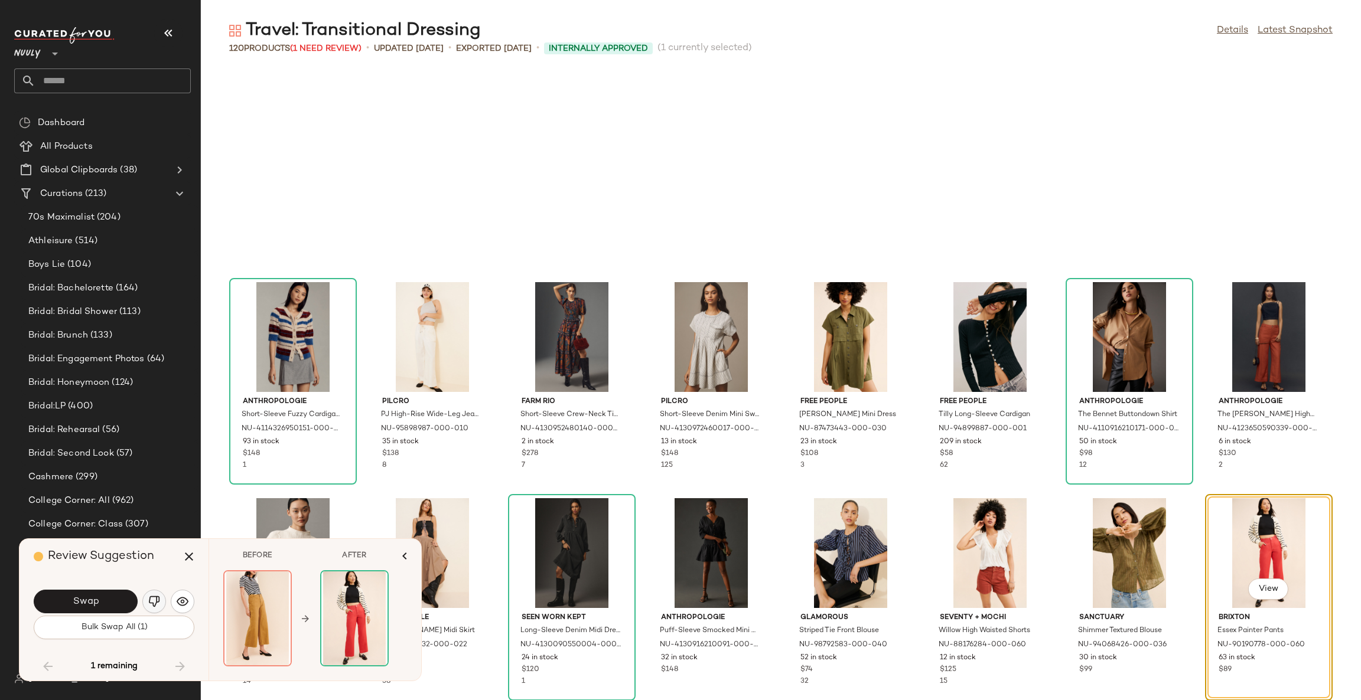
click at [150, 604] on img "button" at bounding box center [154, 602] width 12 height 12
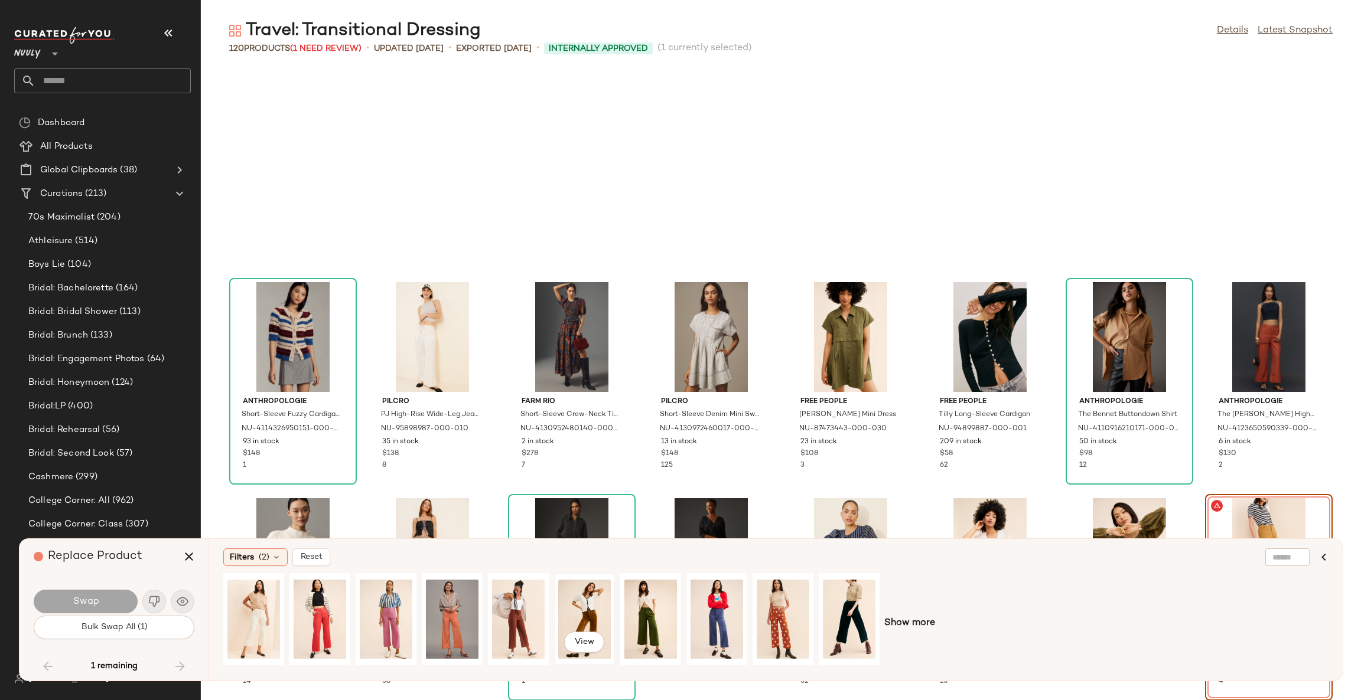
drag, startPoint x: 588, startPoint y: 612, endPoint x: 561, endPoint y: 612, distance: 26.6
click at [589, 611] on div "View" at bounding box center [584, 620] width 53 height 84
click at [106, 598] on button "Swap" at bounding box center [86, 602] width 104 height 24
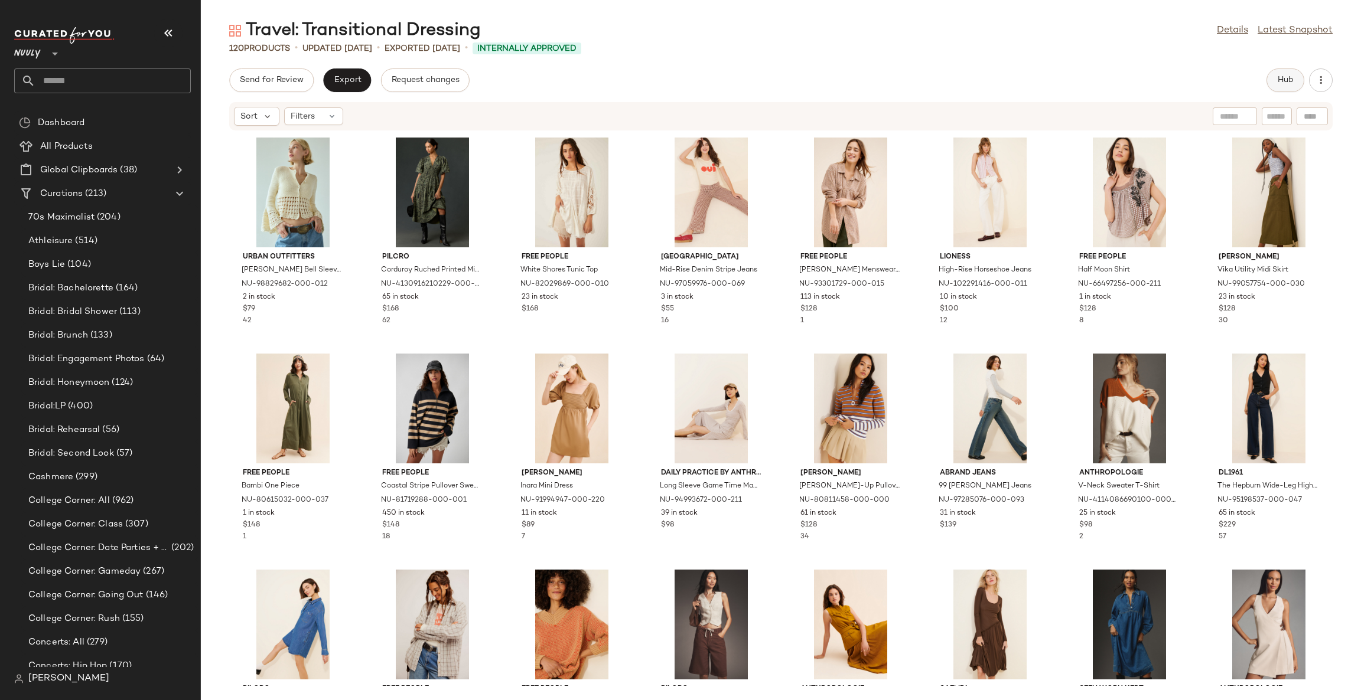
click at [1280, 76] on span "Hub" at bounding box center [1285, 80] width 17 height 9
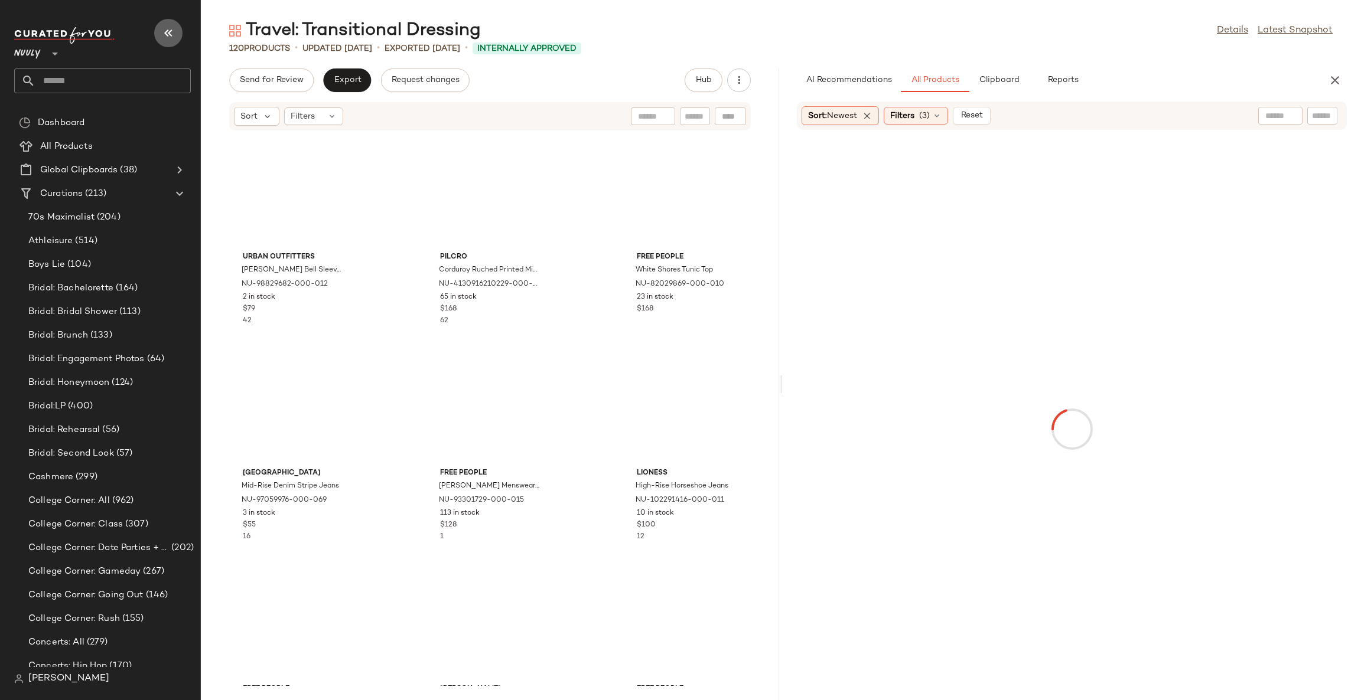
click at [164, 31] on icon "button" at bounding box center [168, 33] width 14 height 14
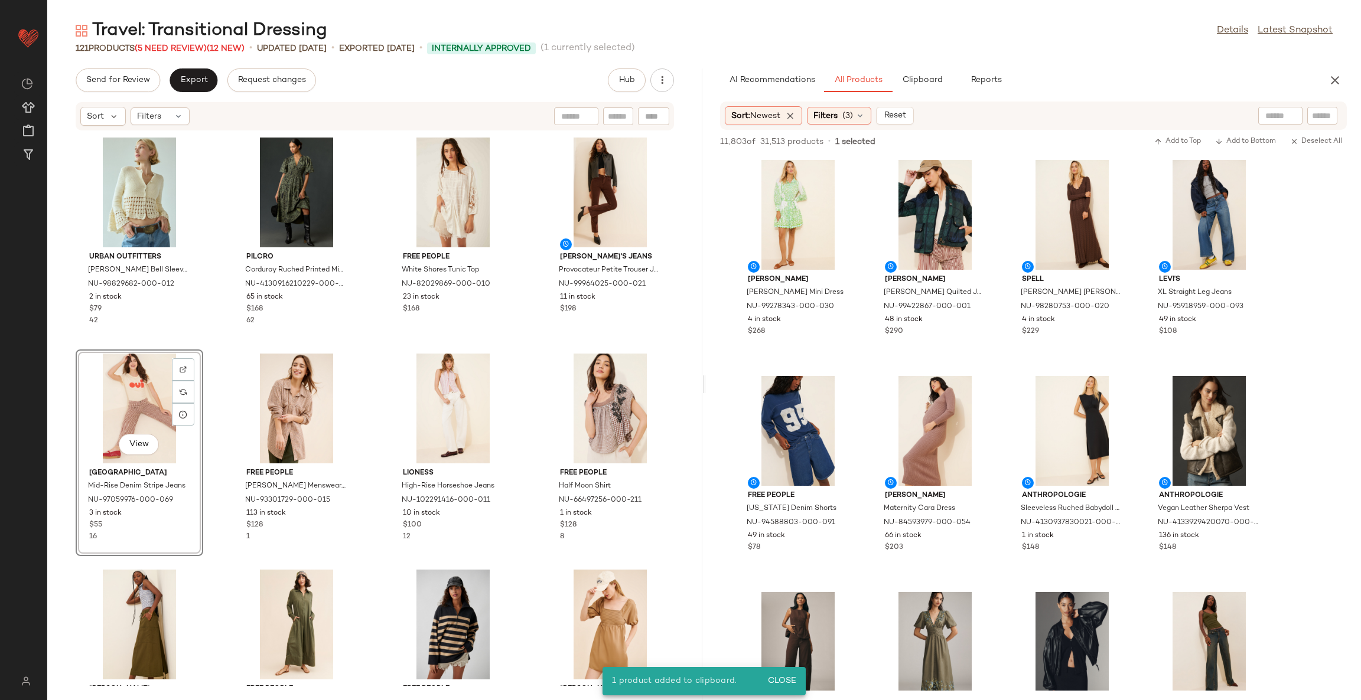
click at [119, 374] on div "View" at bounding box center [139, 409] width 119 height 110
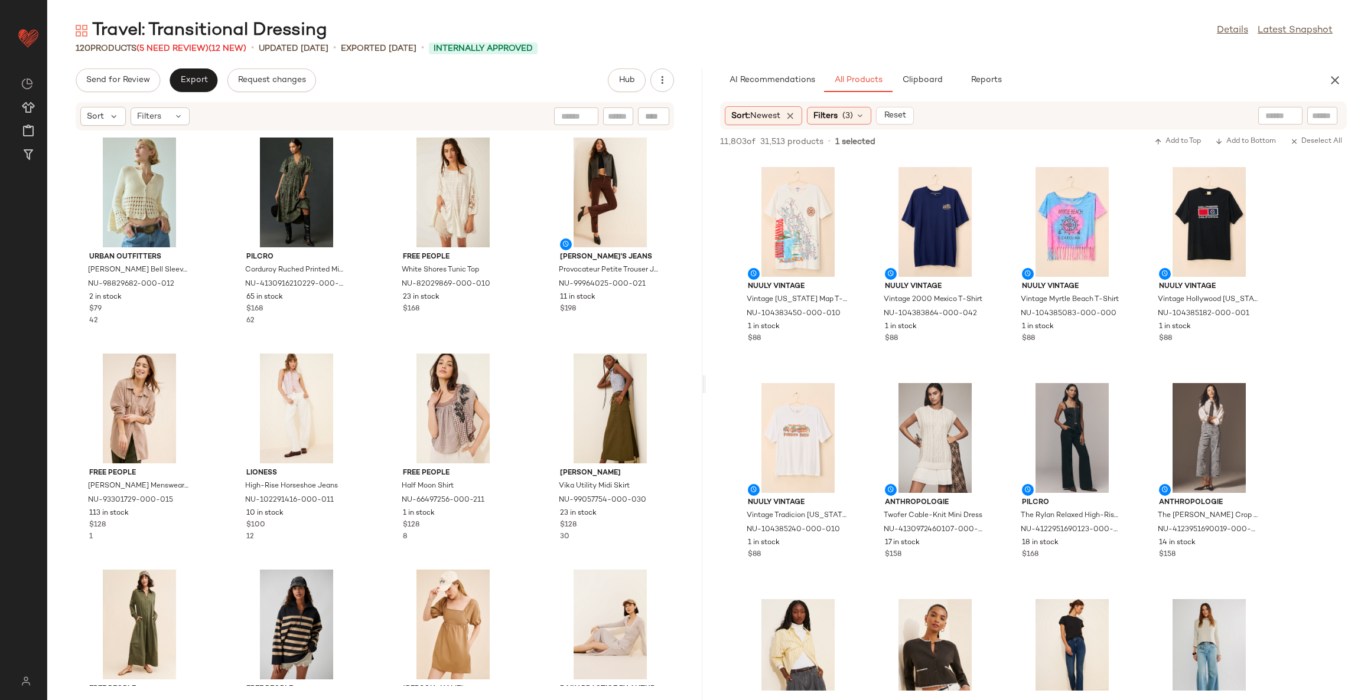
scroll to position [1594, 0]
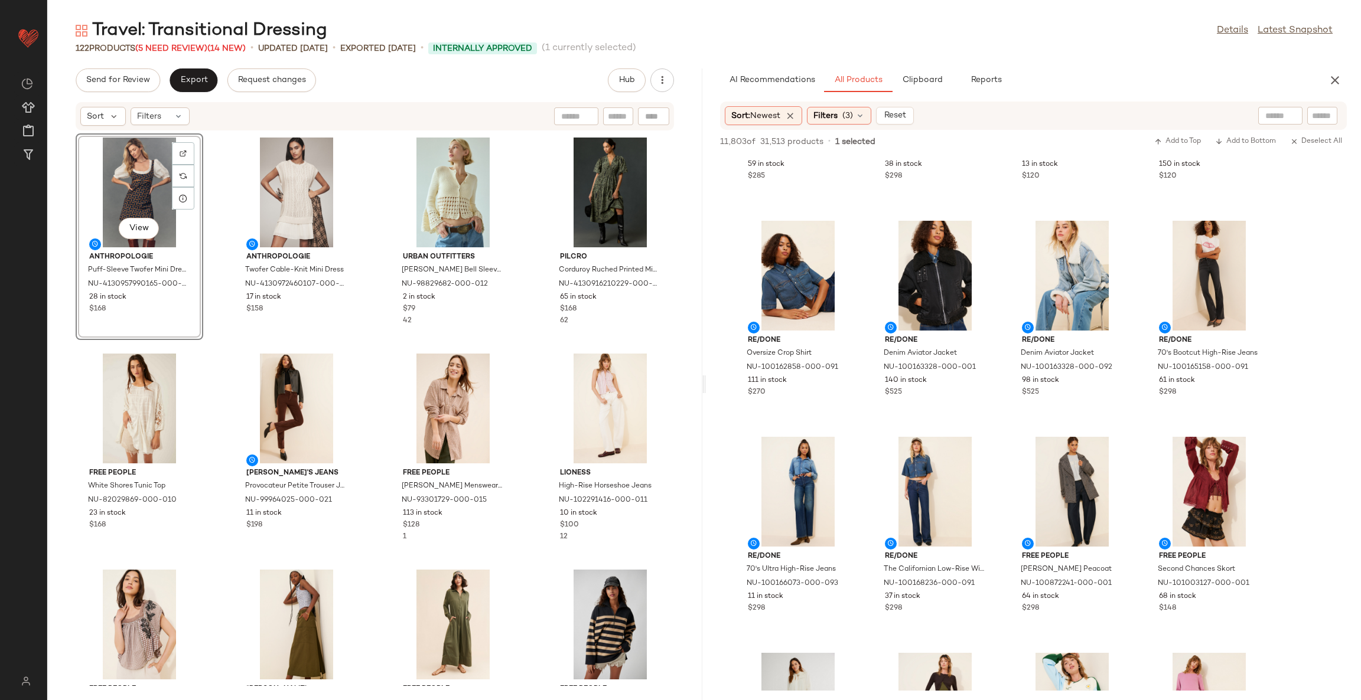
scroll to position [4783, 0]
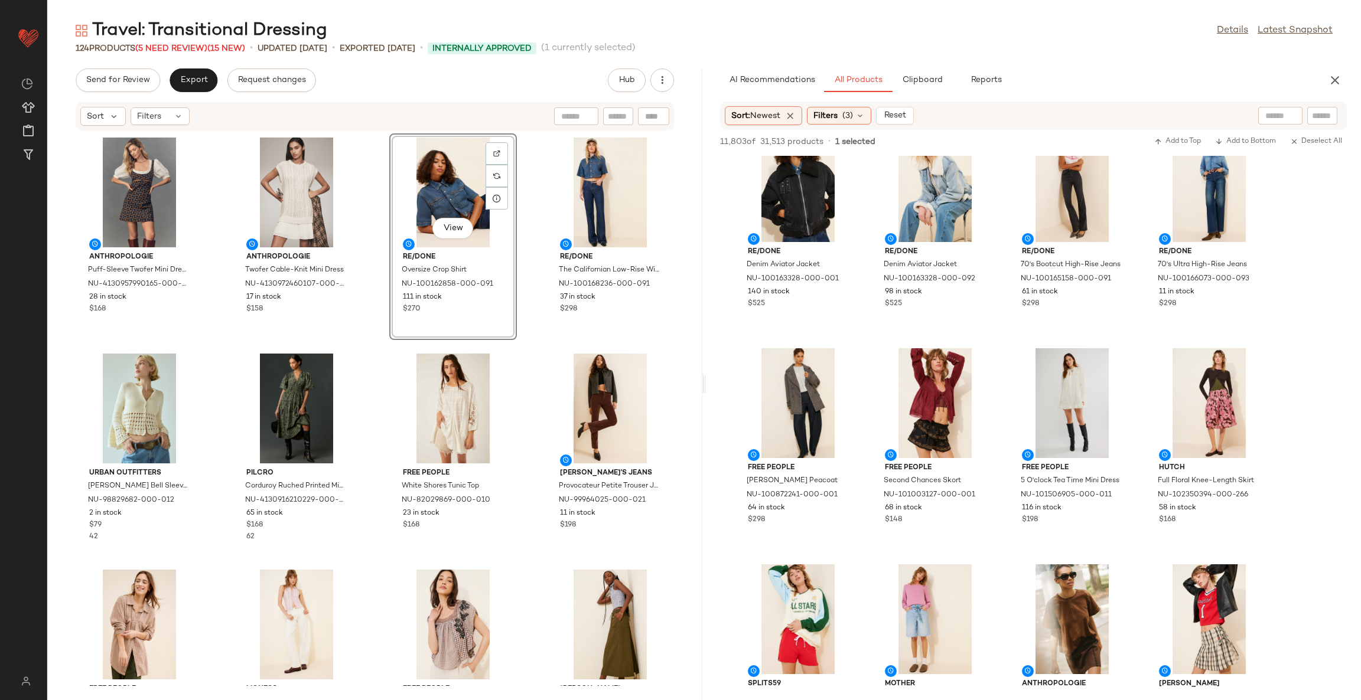
click at [530, 350] on div "Anthropologie Puff-Sleeve Twofer Mini Dress NU-4130957990165-000-041 28 in stoc…" at bounding box center [374, 408] width 655 height 555
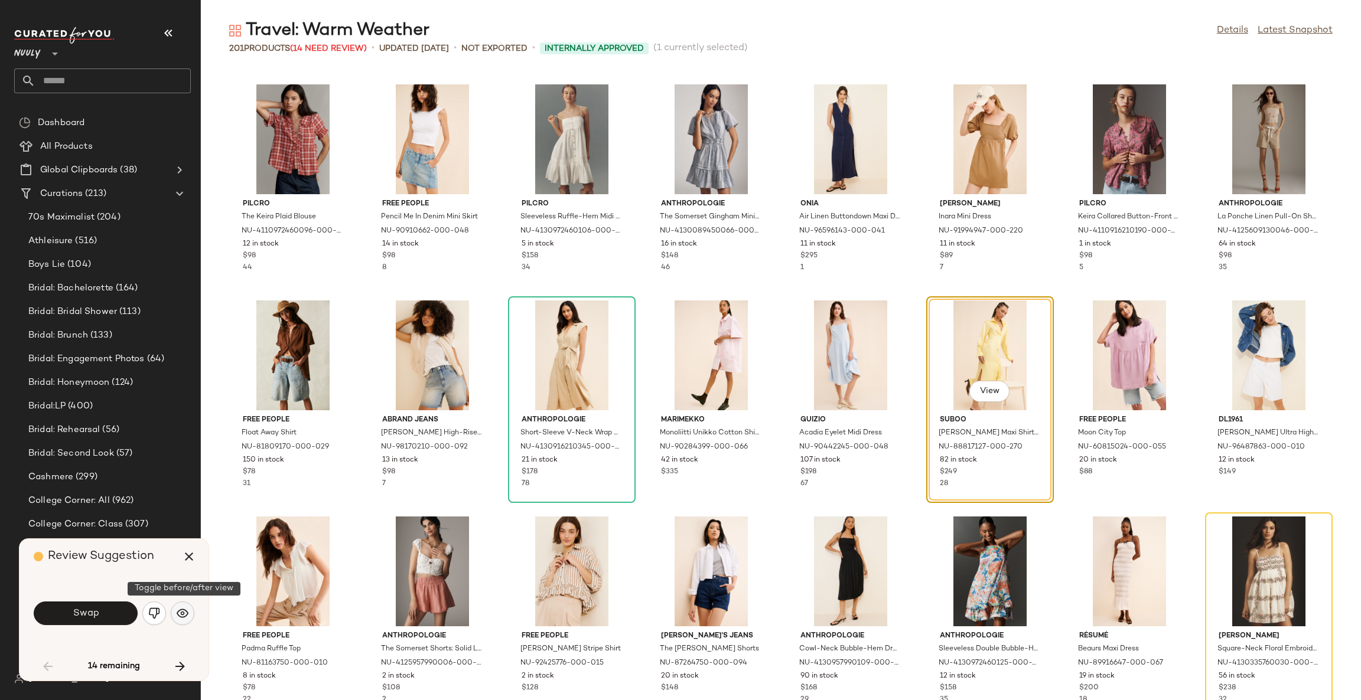
click at [181, 609] on img "button" at bounding box center [183, 614] width 12 height 12
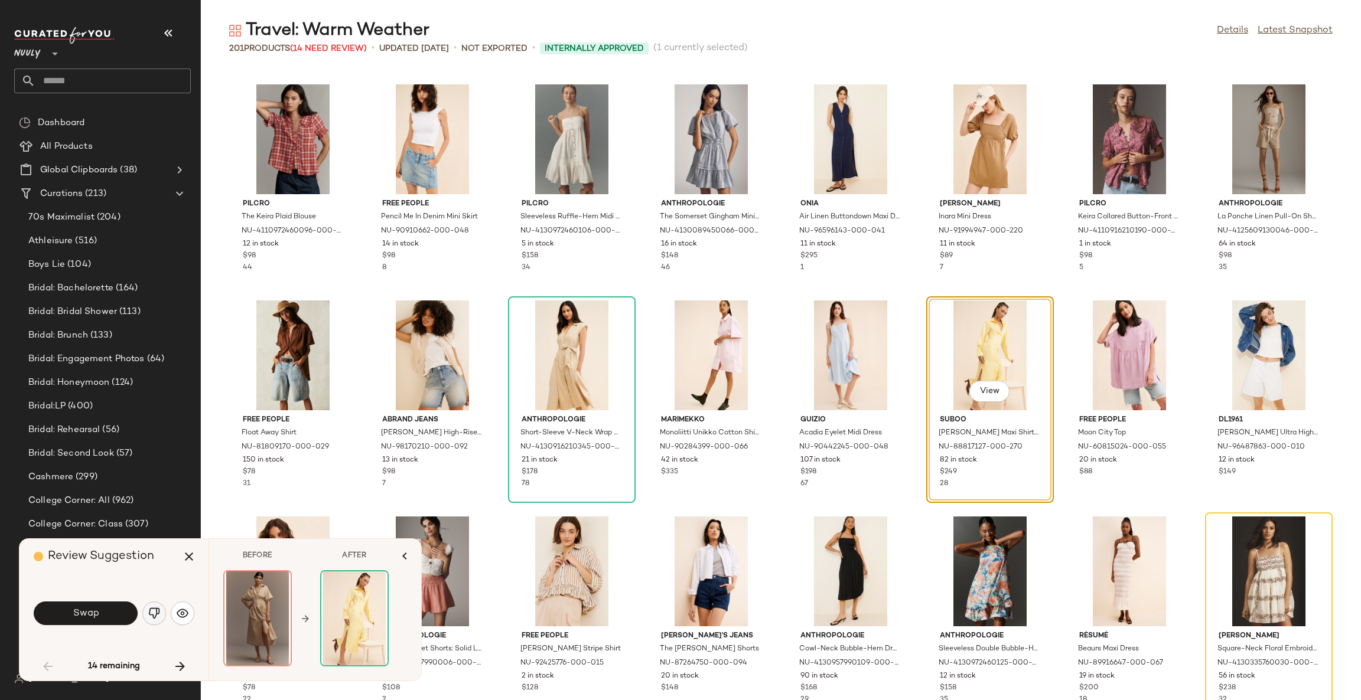
click at [148, 609] on img "button" at bounding box center [154, 614] width 12 height 12
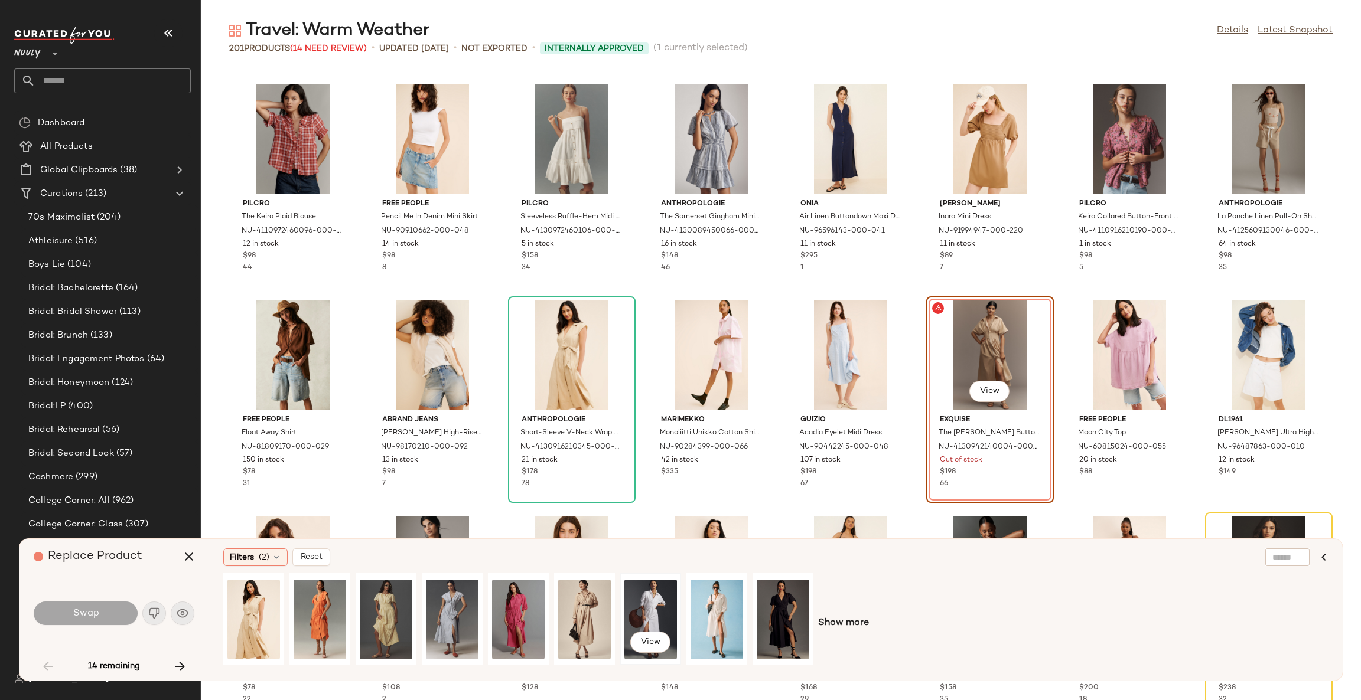
click at [651, 602] on div "View" at bounding box center [650, 620] width 53 height 84
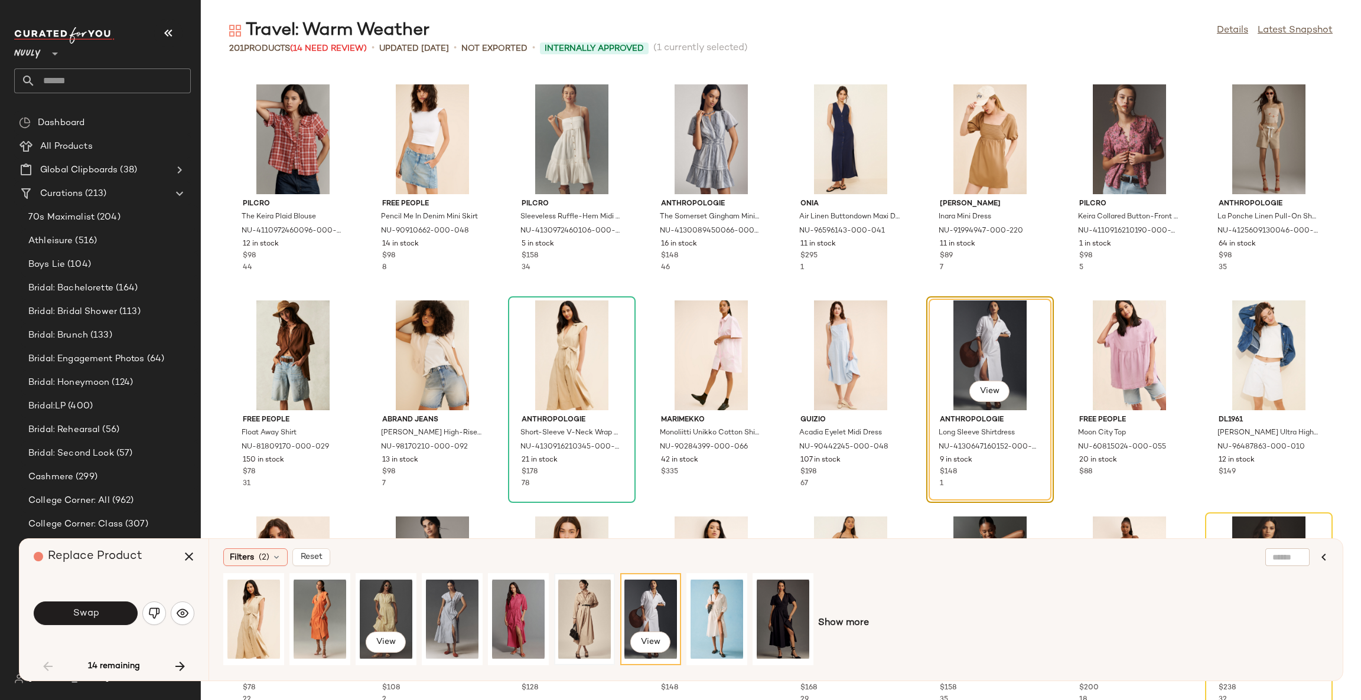
drag, startPoint x: 393, startPoint y: 602, endPoint x: 600, endPoint y: 602, distance: 207.3
click at [393, 601] on div "View" at bounding box center [386, 620] width 53 height 84
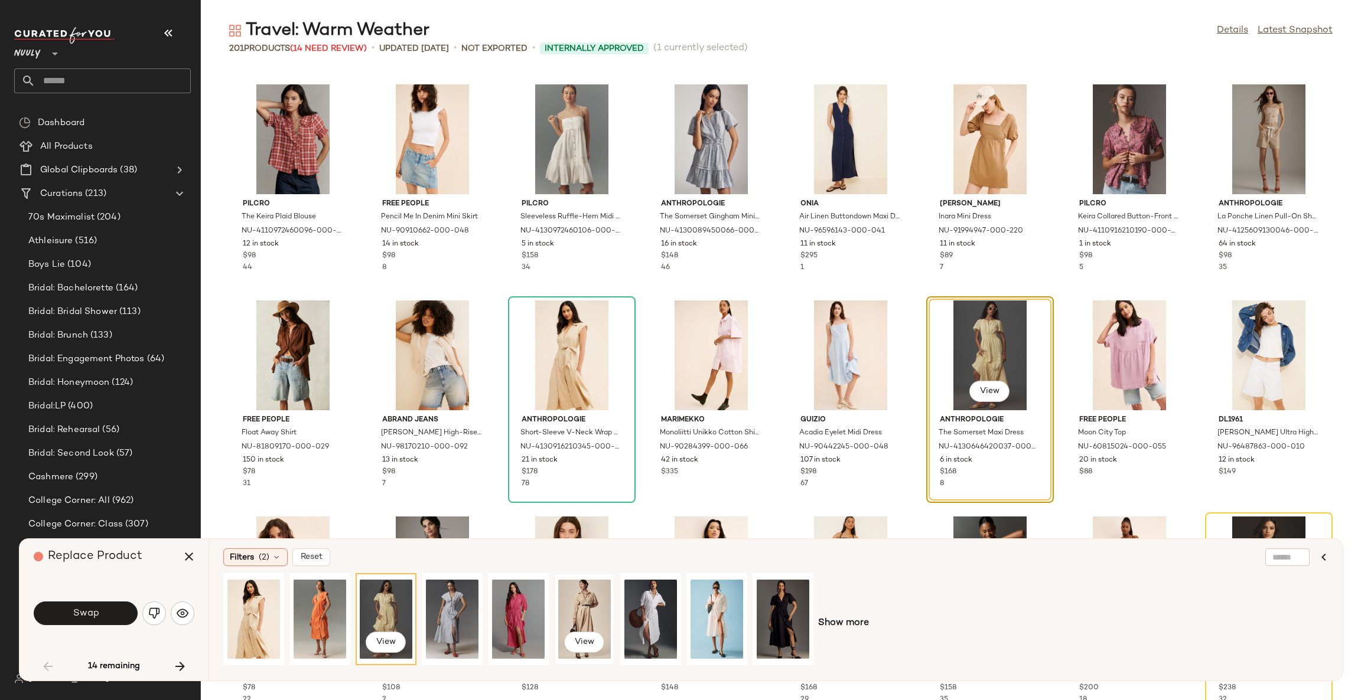
click at [596, 601] on div "View" at bounding box center [584, 620] width 53 height 84
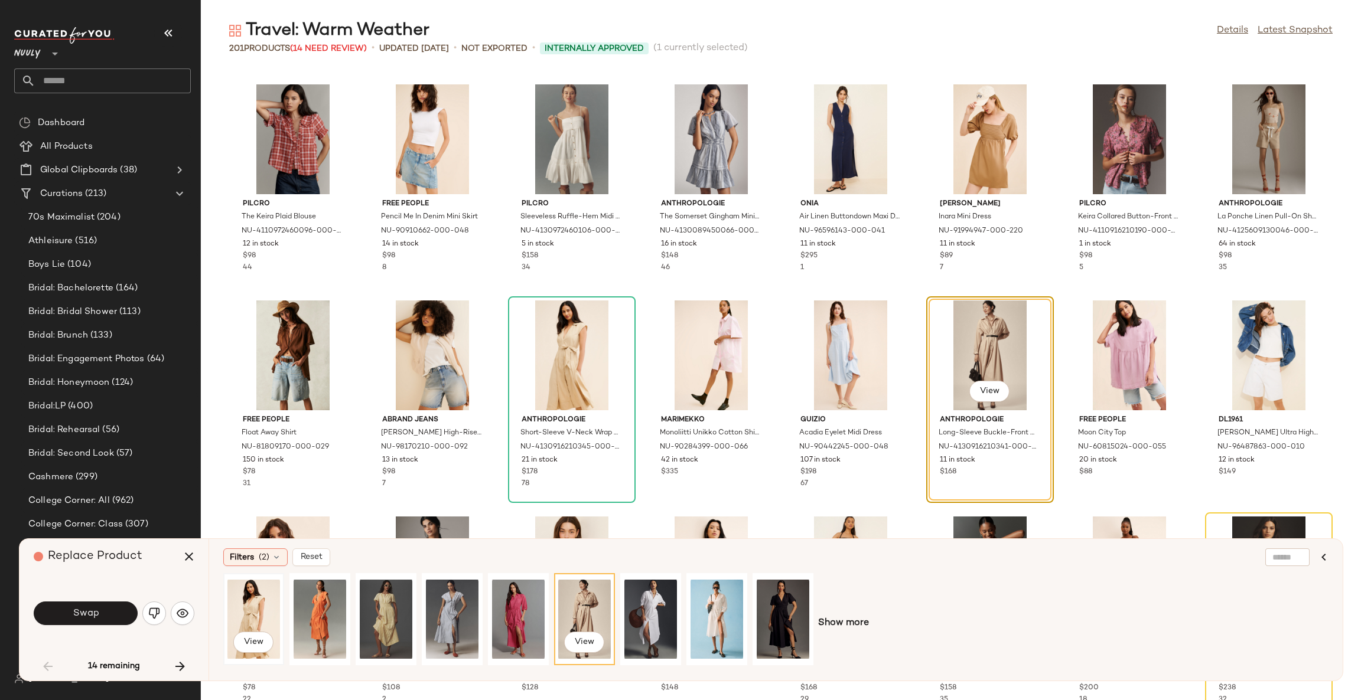
click at [264, 616] on div "View" at bounding box center [253, 620] width 53 height 84
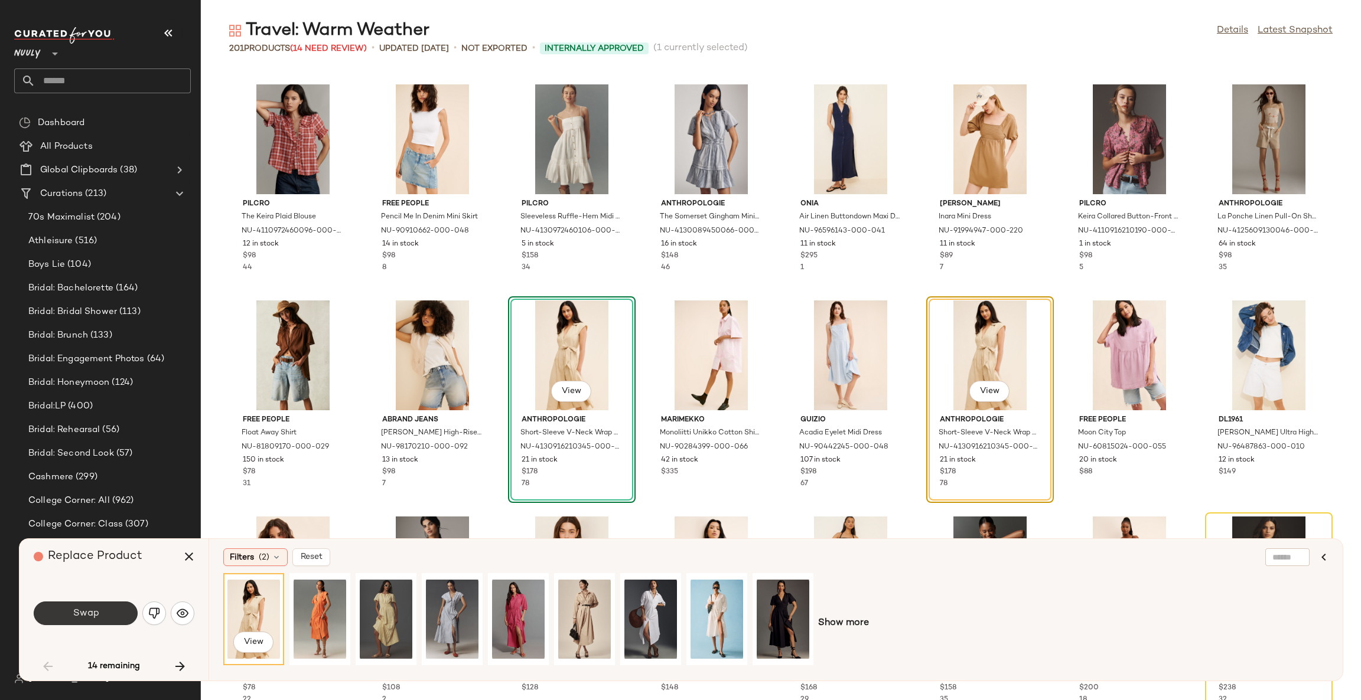
click at [109, 612] on button "Swap" at bounding box center [86, 614] width 104 height 24
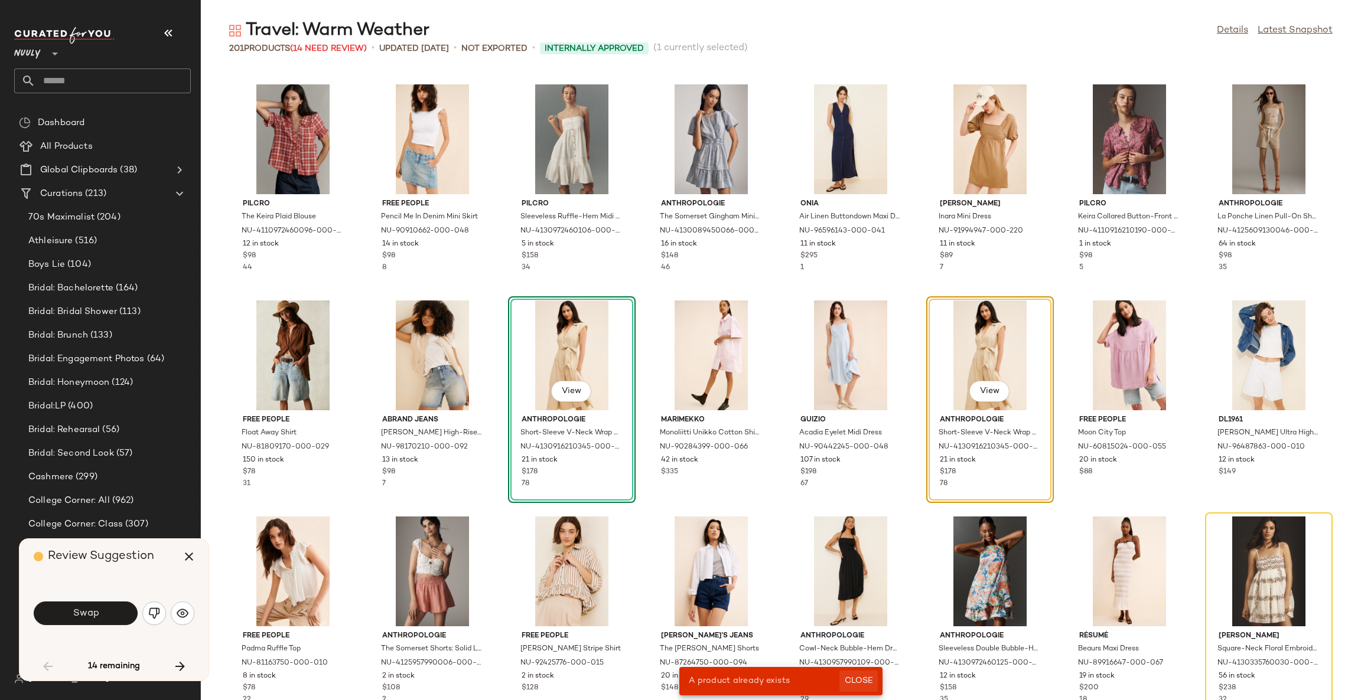
click at [859, 680] on span "Close" at bounding box center [858, 681] width 29 height 9
click at [160, 614] on button "button" at bounding box center [154, 614] width 24 height 24
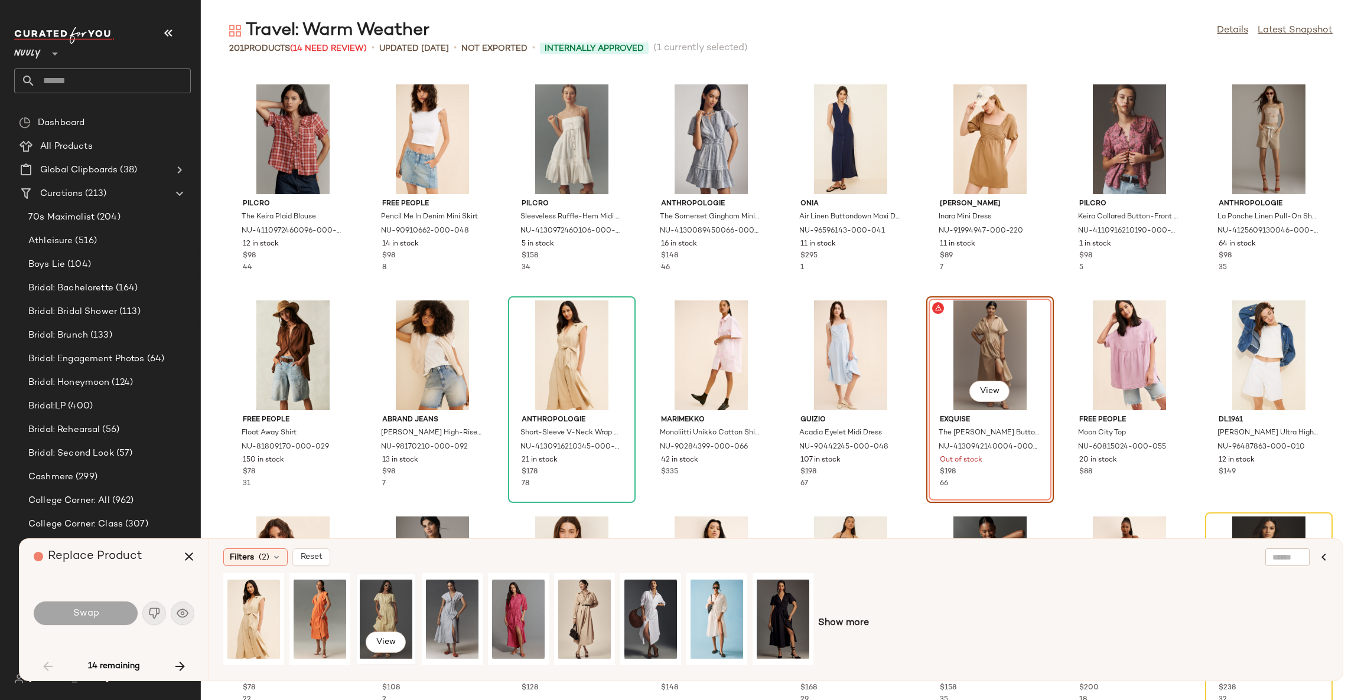
click at [385, 609] on div "View" at bounding box center [386, 620] width 53 height 84
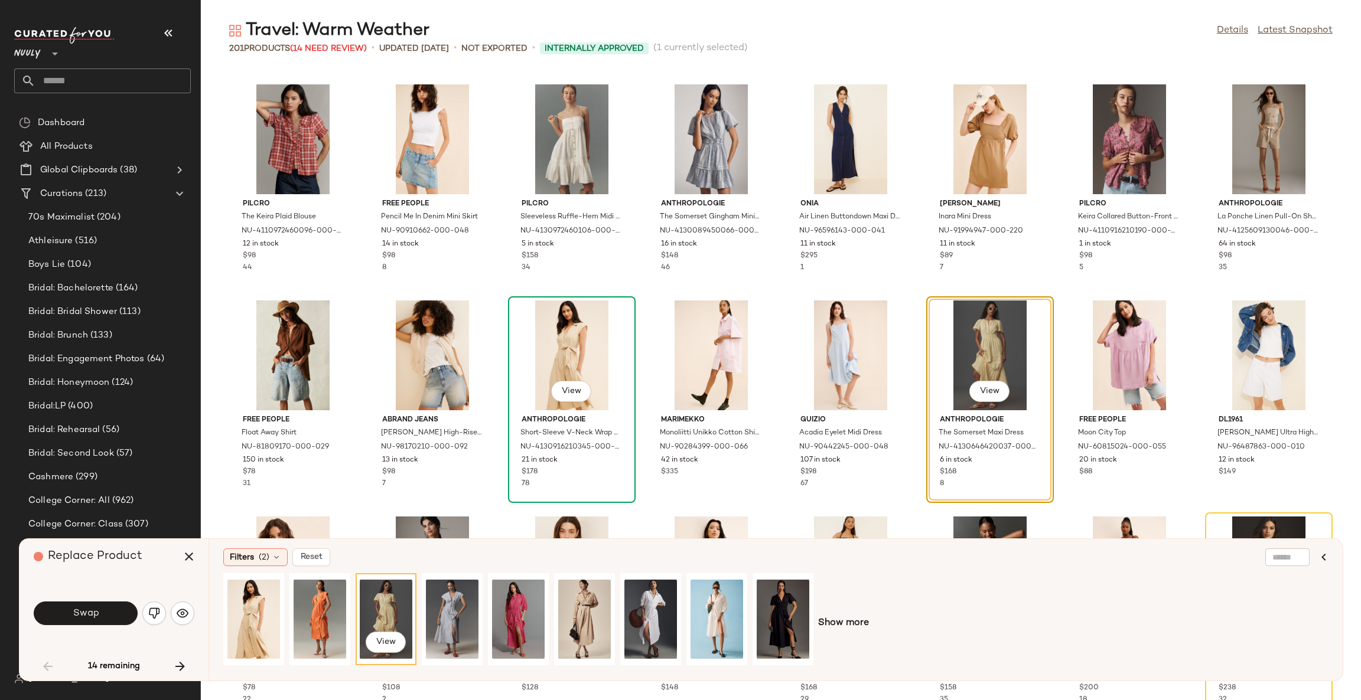
scroll to position [737, 0]
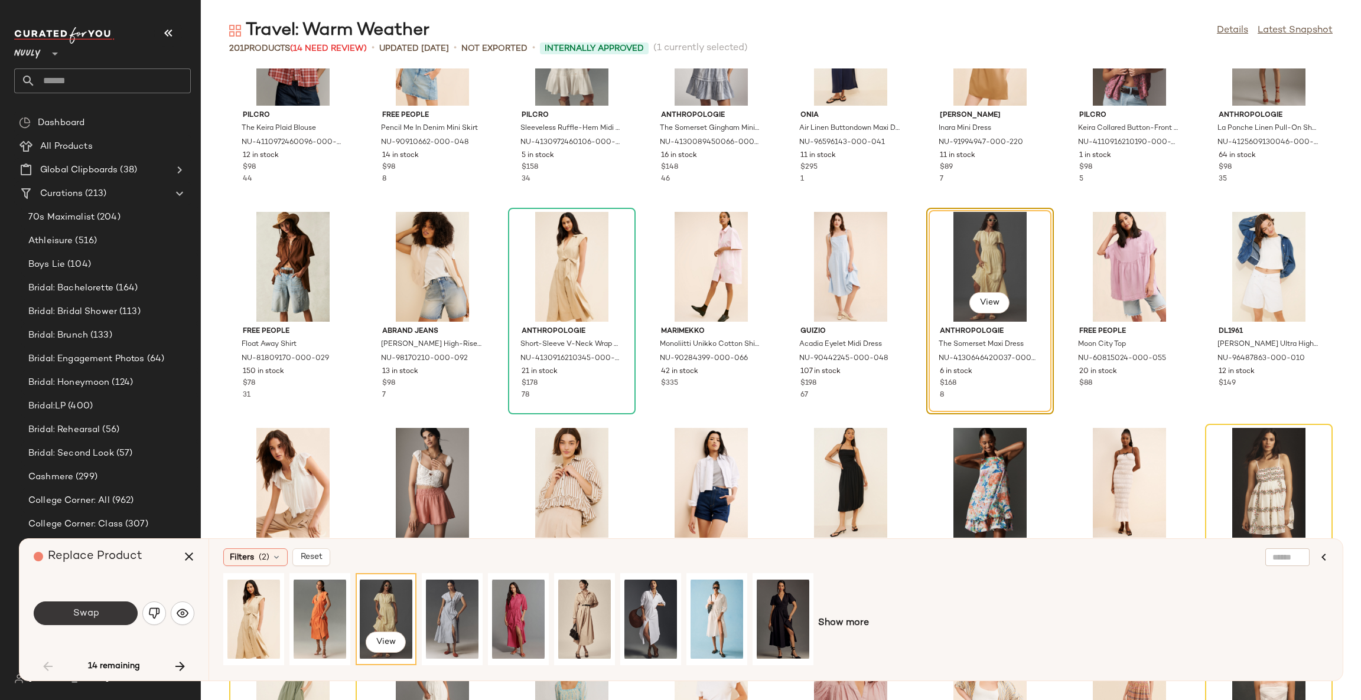
click at [74, 612] on span "Swap" at bounding box center [85, 613] width 27 height 11
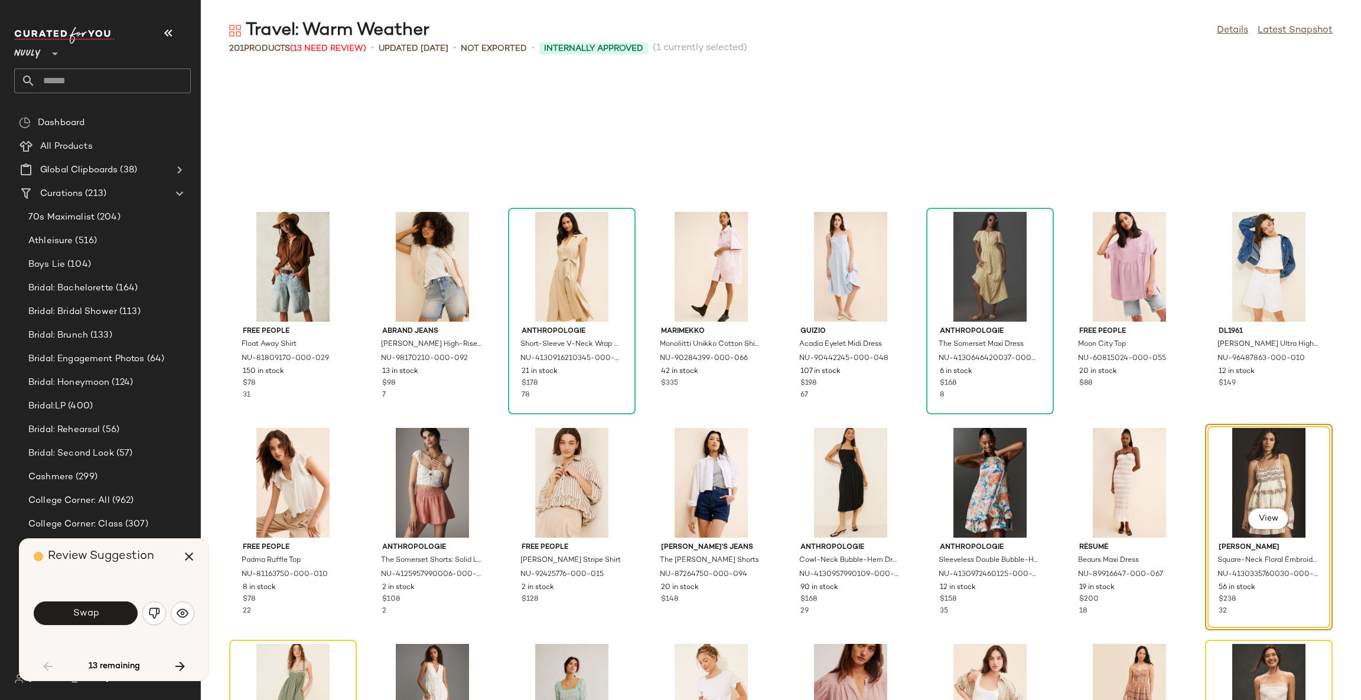
scroll to position [864, 0]
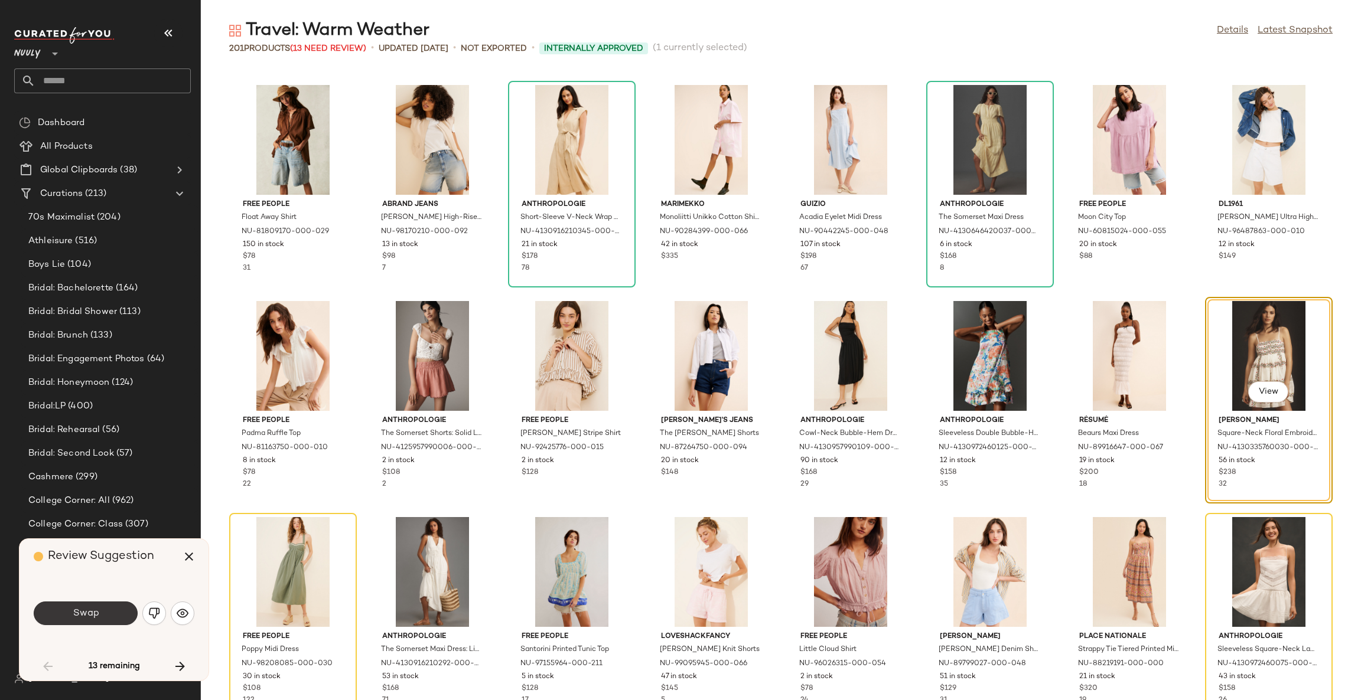
click at [106, 615] on button "Swap" at bounding box center [86, 614] width 104 height 24
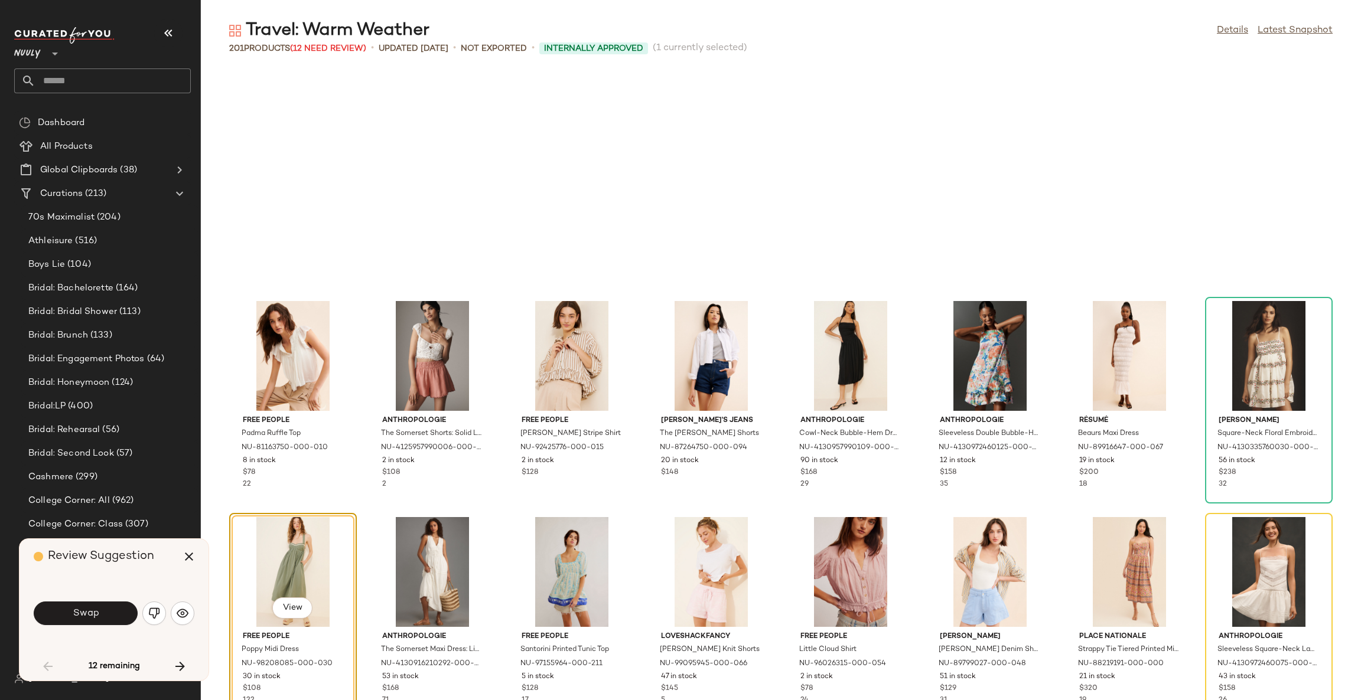
scroll to position [1080, 0]
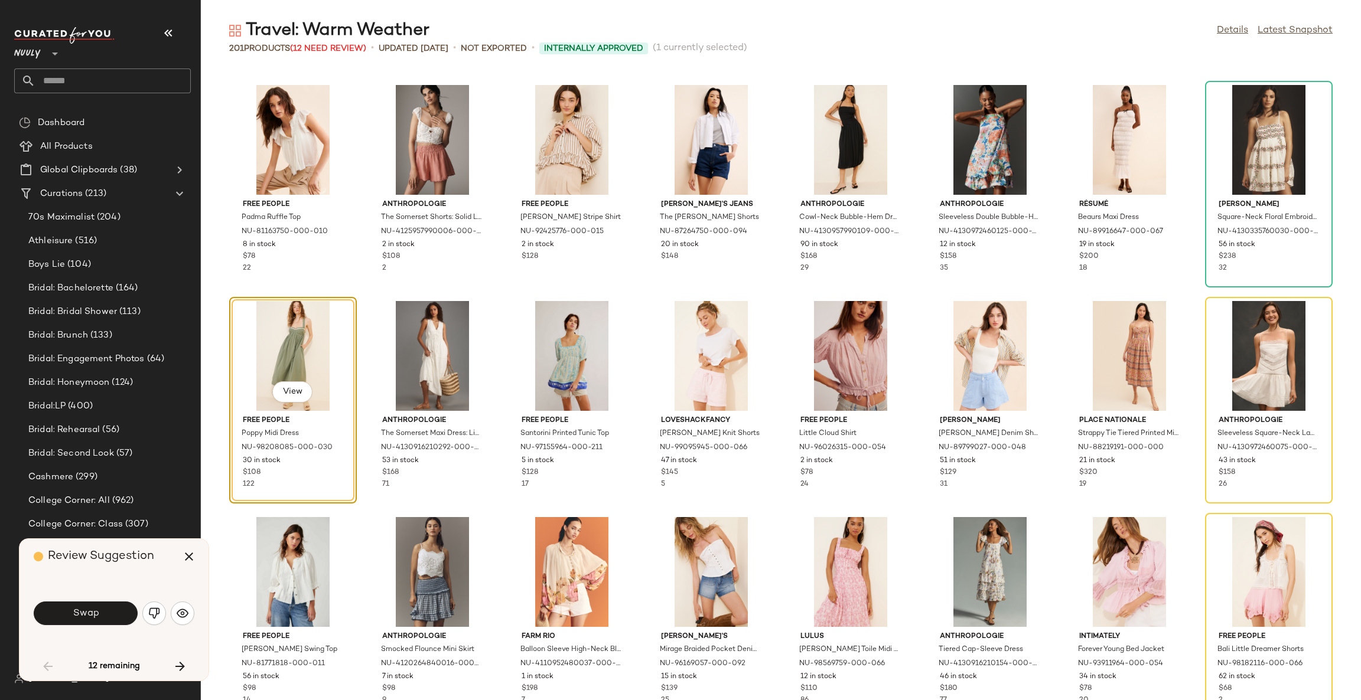
click at [106, 615] on button "Swap" at bounding box center [86, 614] width 104 height 24
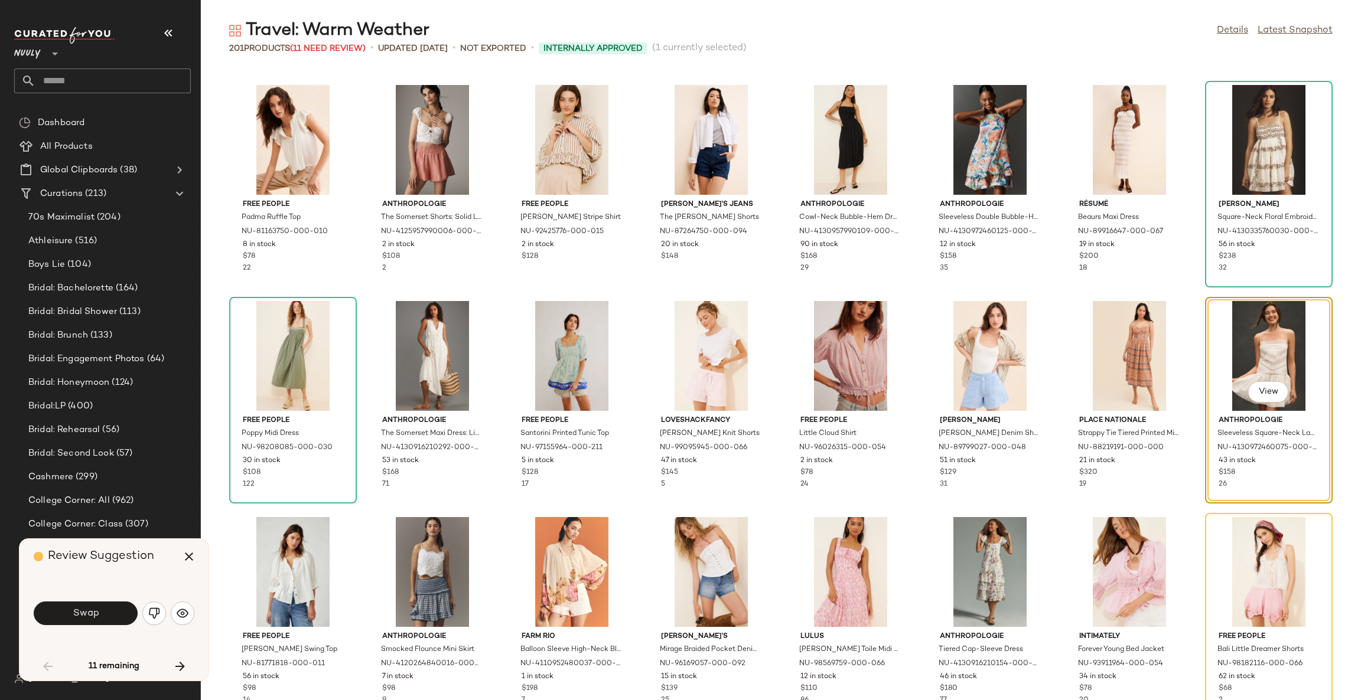
click at [106, 615] on button "Swap" at bounding box center [86, 614] width 104 height 24
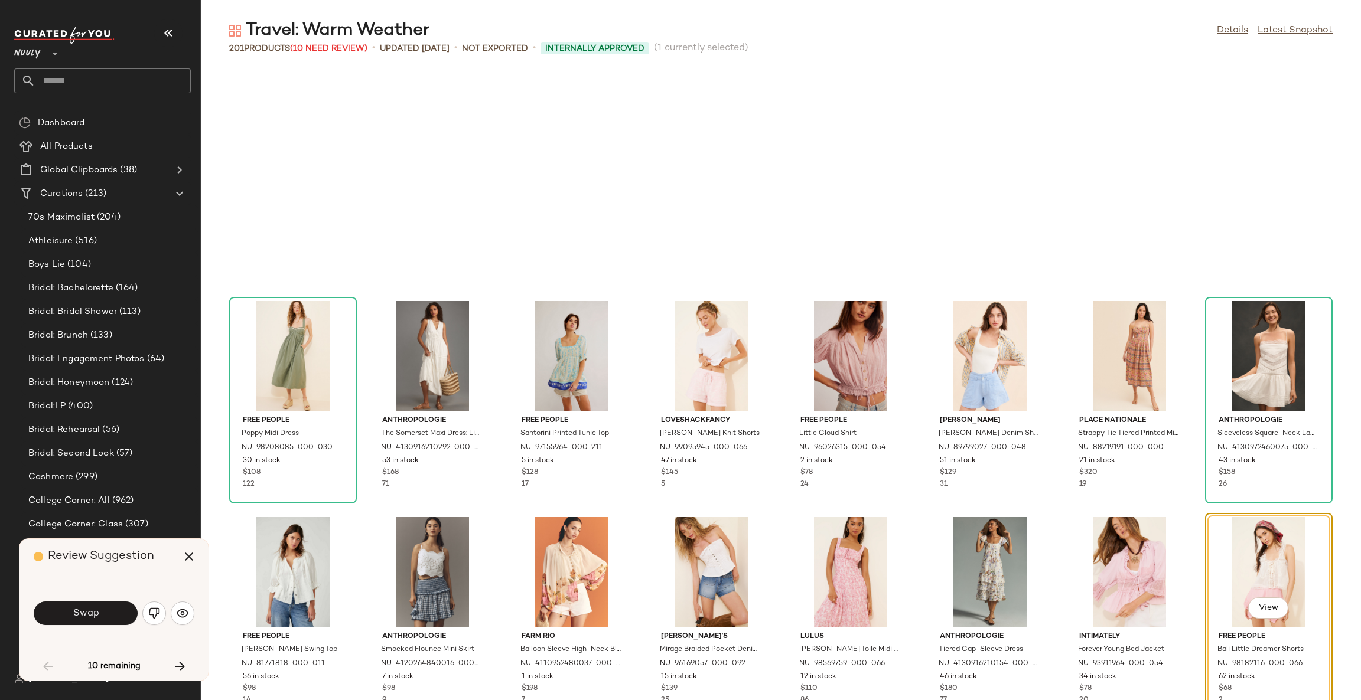
scroll to position [1297, 0]
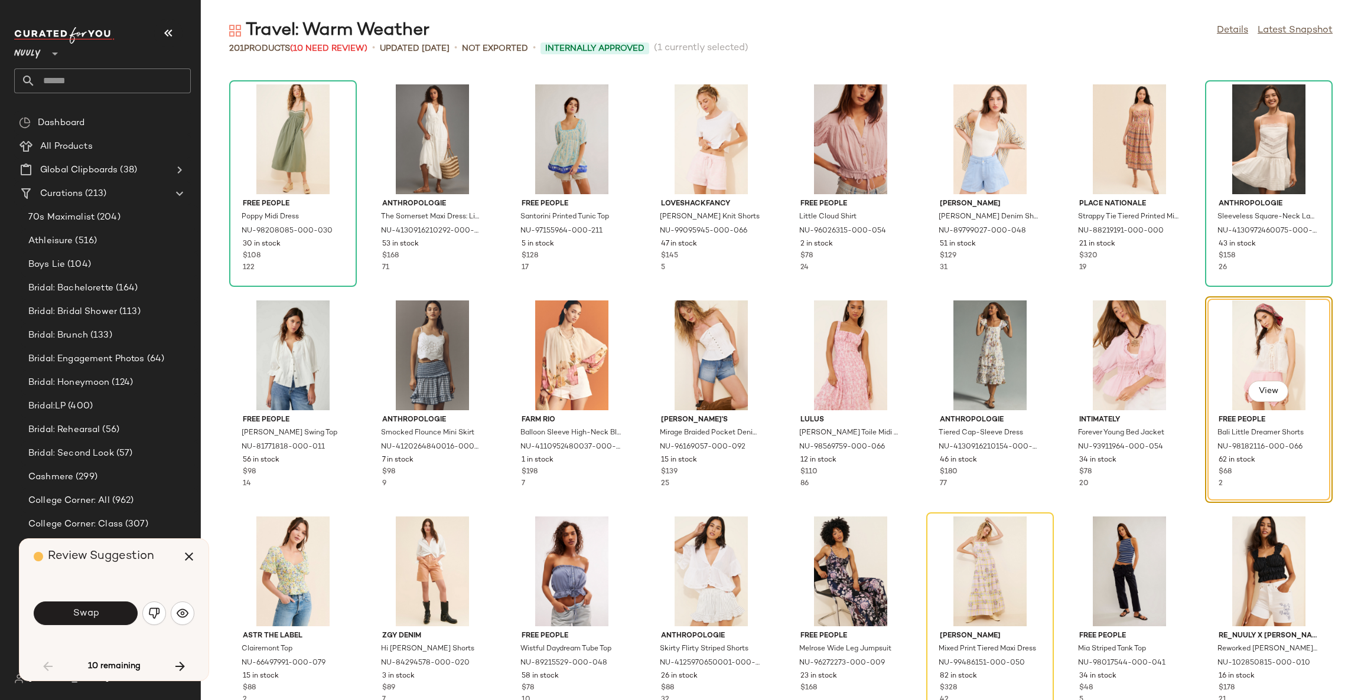
click at [106, 615] on button "Swap" at bounding box center [86, 614] width 104 height 24
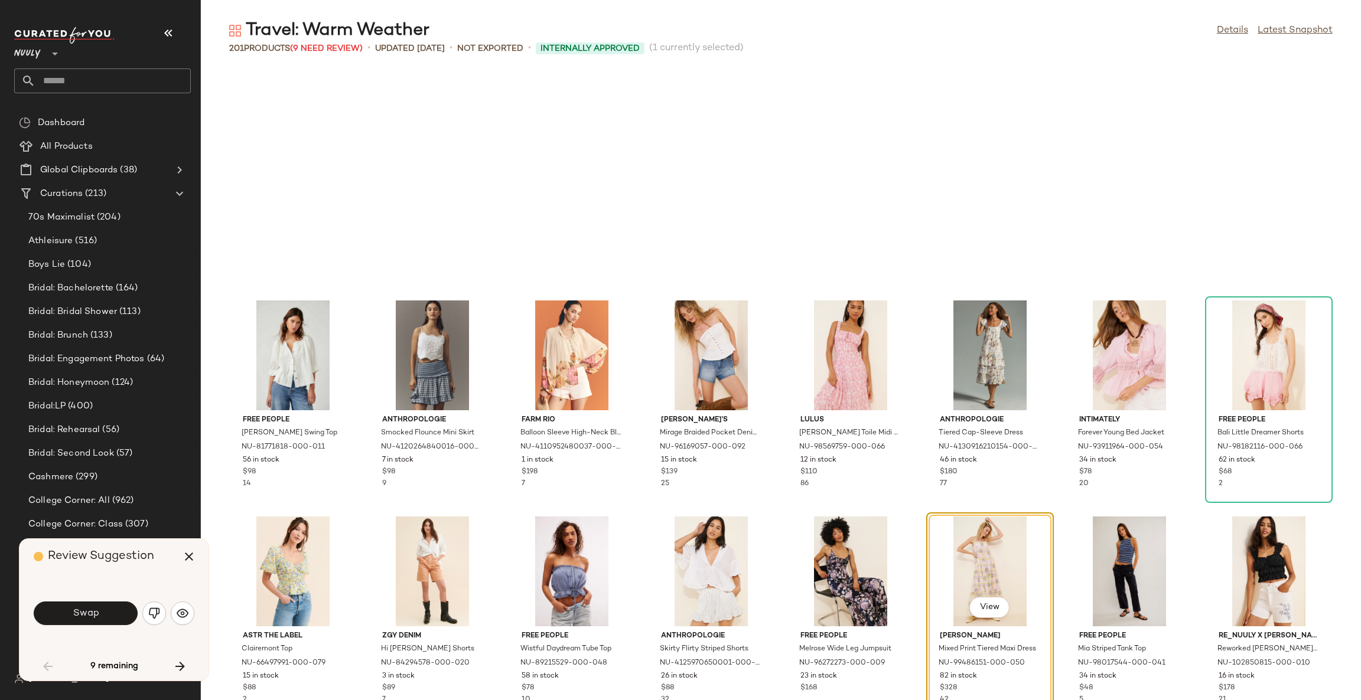
scroll to position [1512, 0]
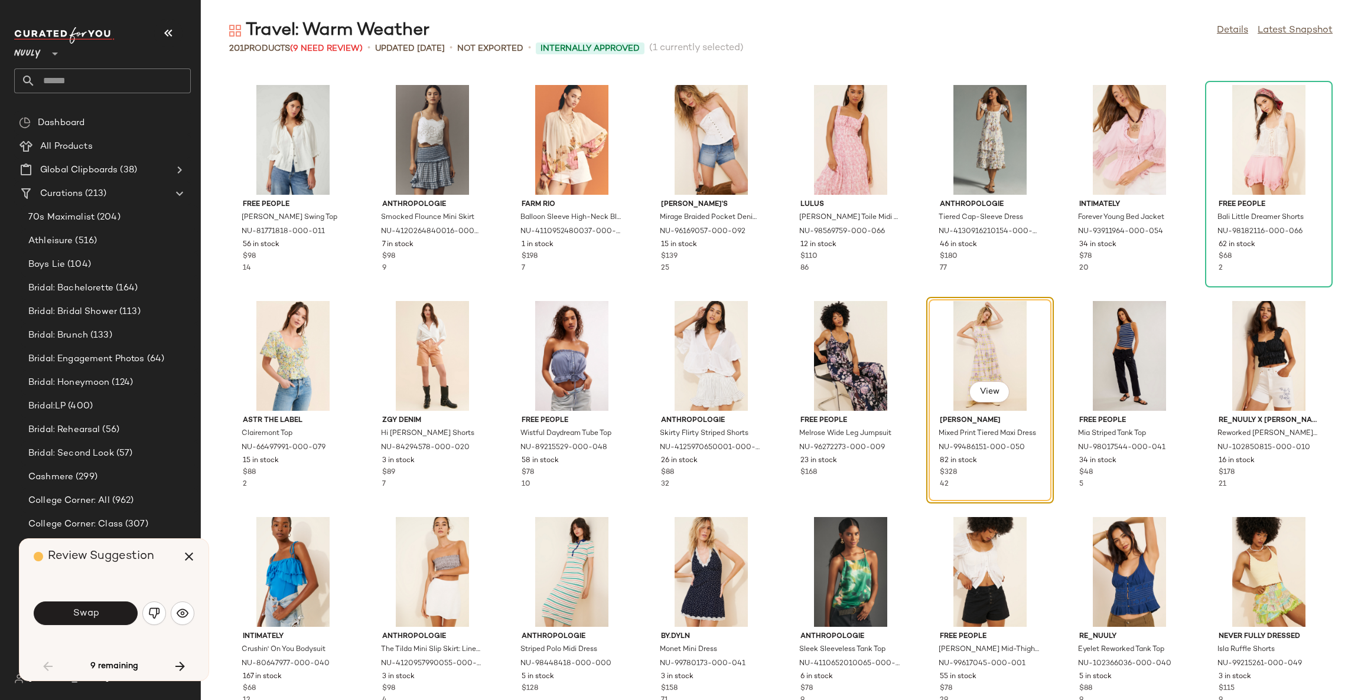
click at [106, 615] on button "Swap" at bounding box center [86, 614] width 104 height 24
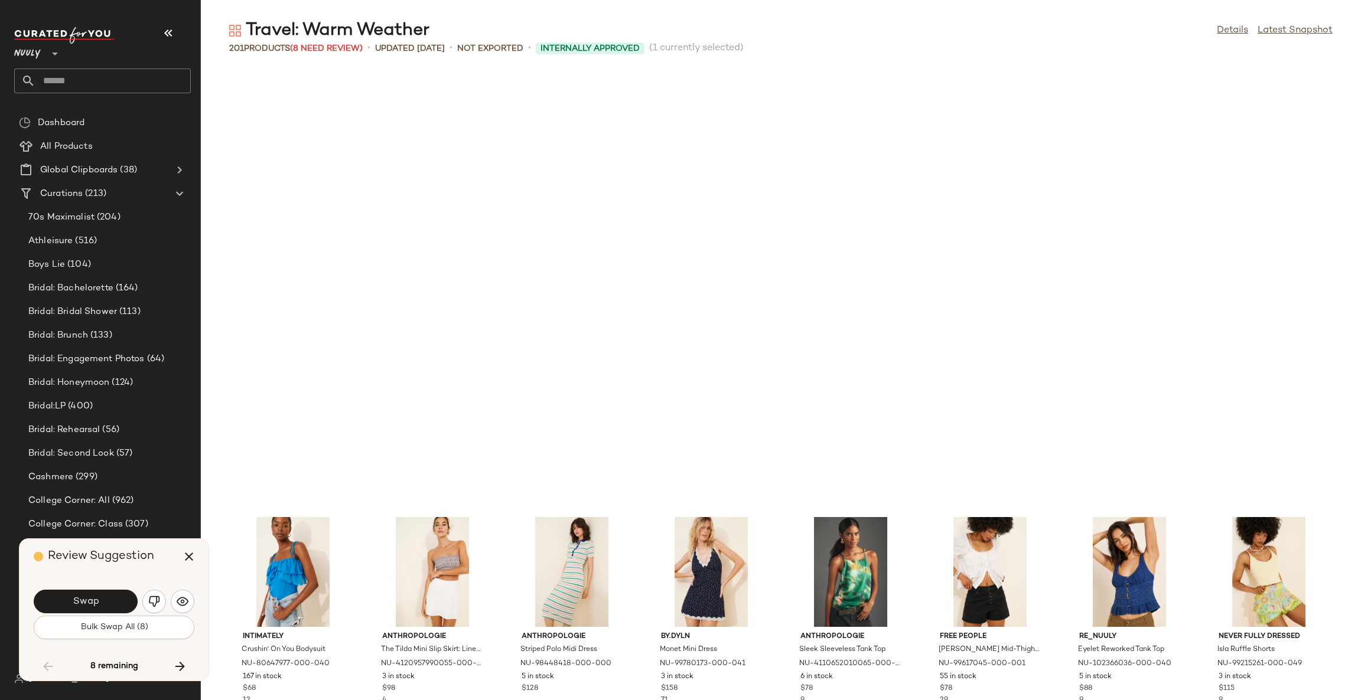
scroll to position [1945, 0]
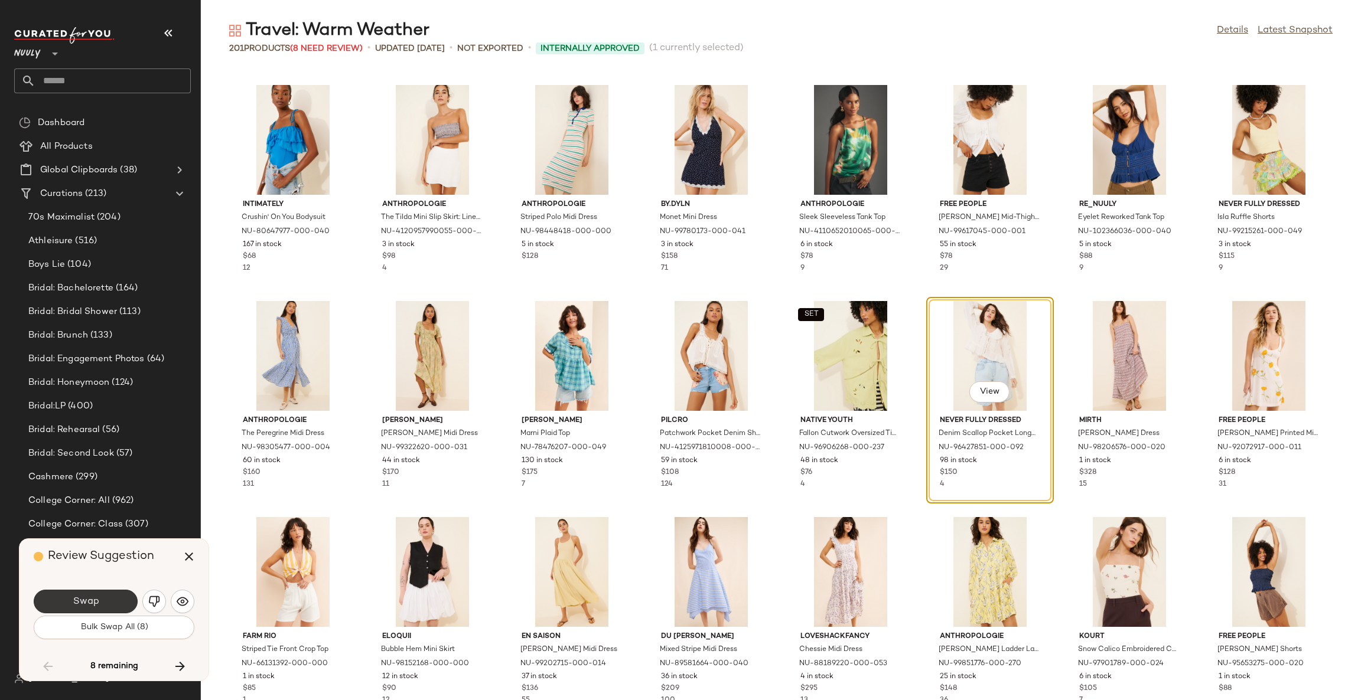
click at [103, 601] on button "Swap" at bounding box center [86, 602] width 104 height 24
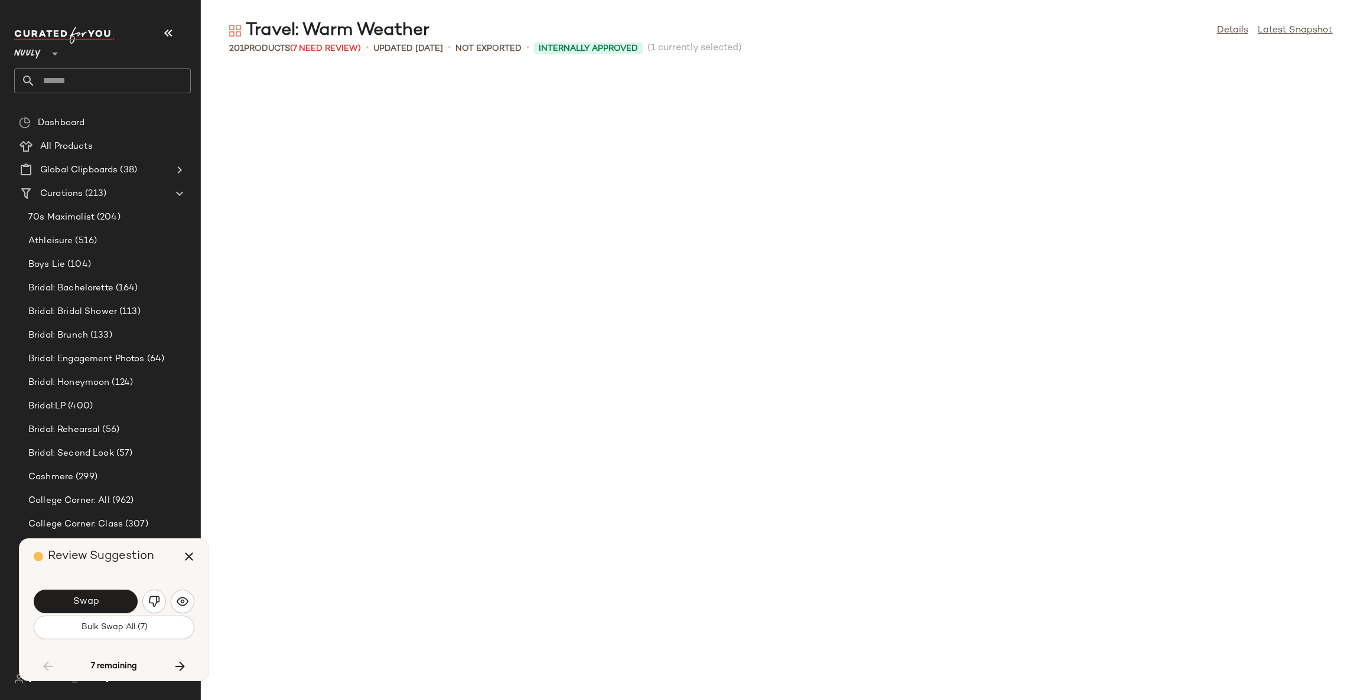
scroll to position [2594, 0]
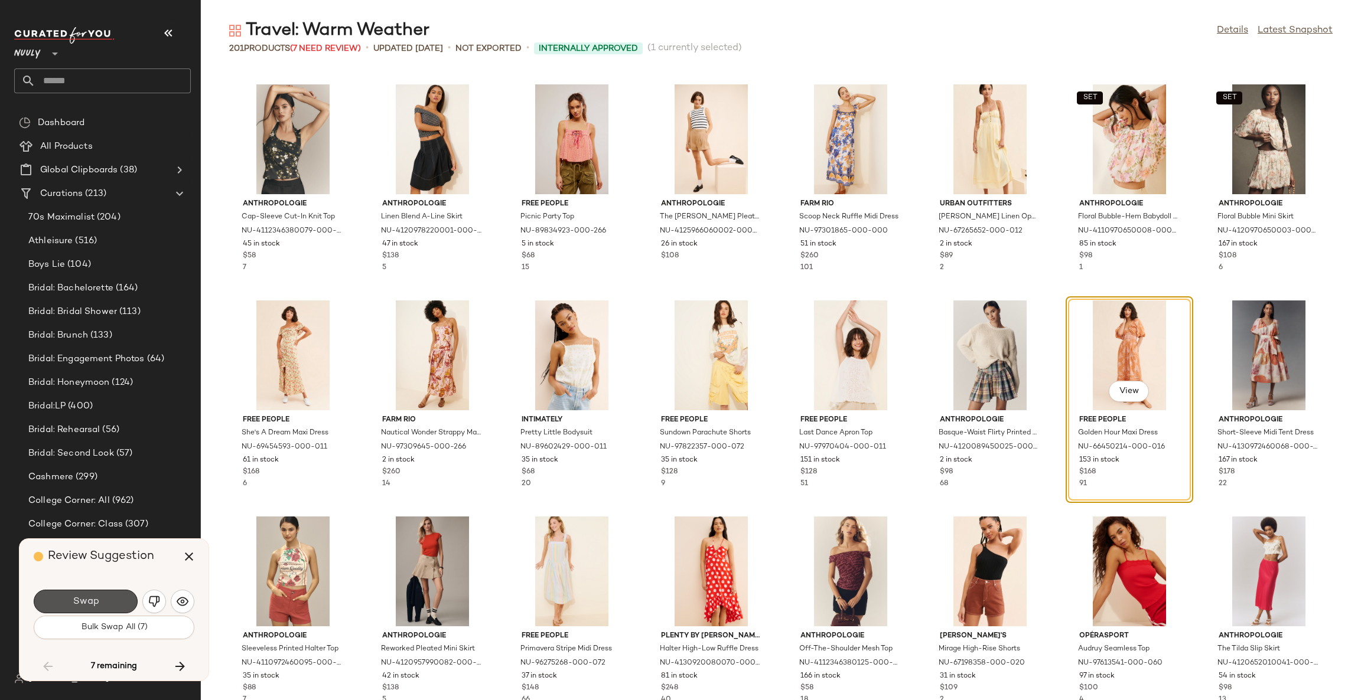
click at [103, 600] on button "Swap" at bounding box center [86, 602] width 104 height 24
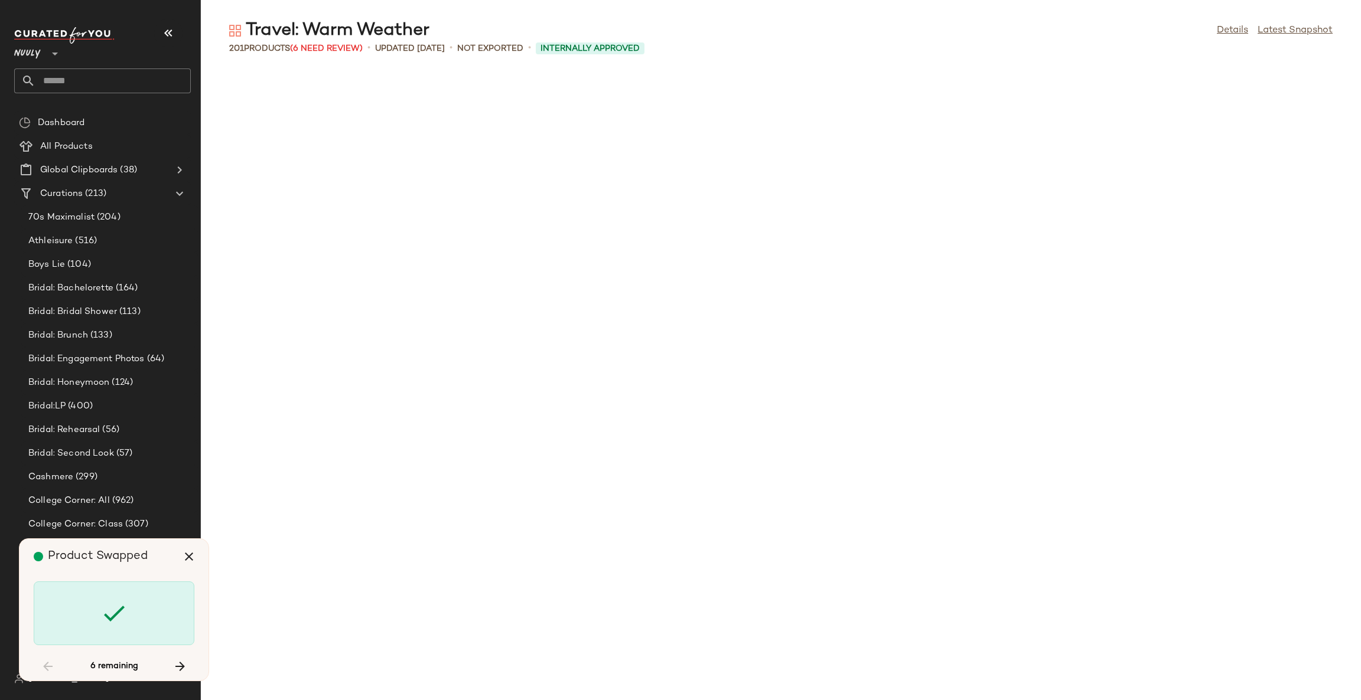
scroll to position [3457, 0]
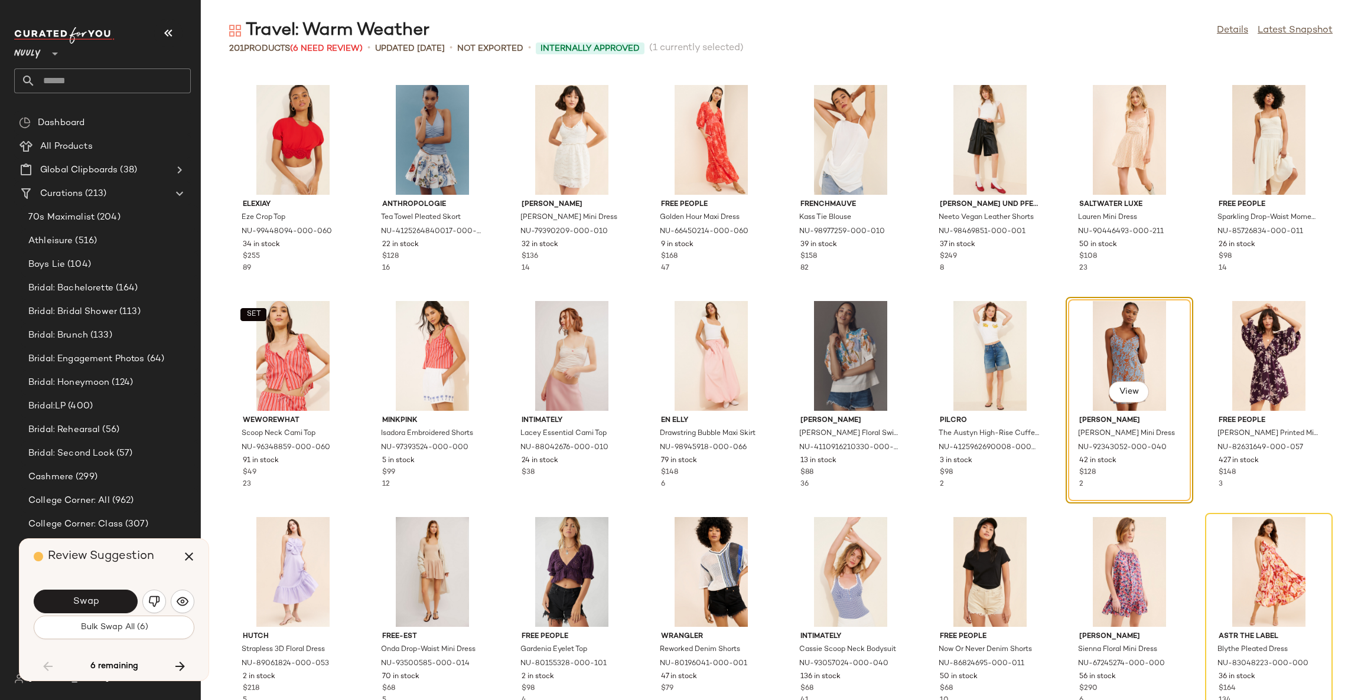
click at [103, 600] on button "Swap" at bounding box center [86, 602] width 104 height 24
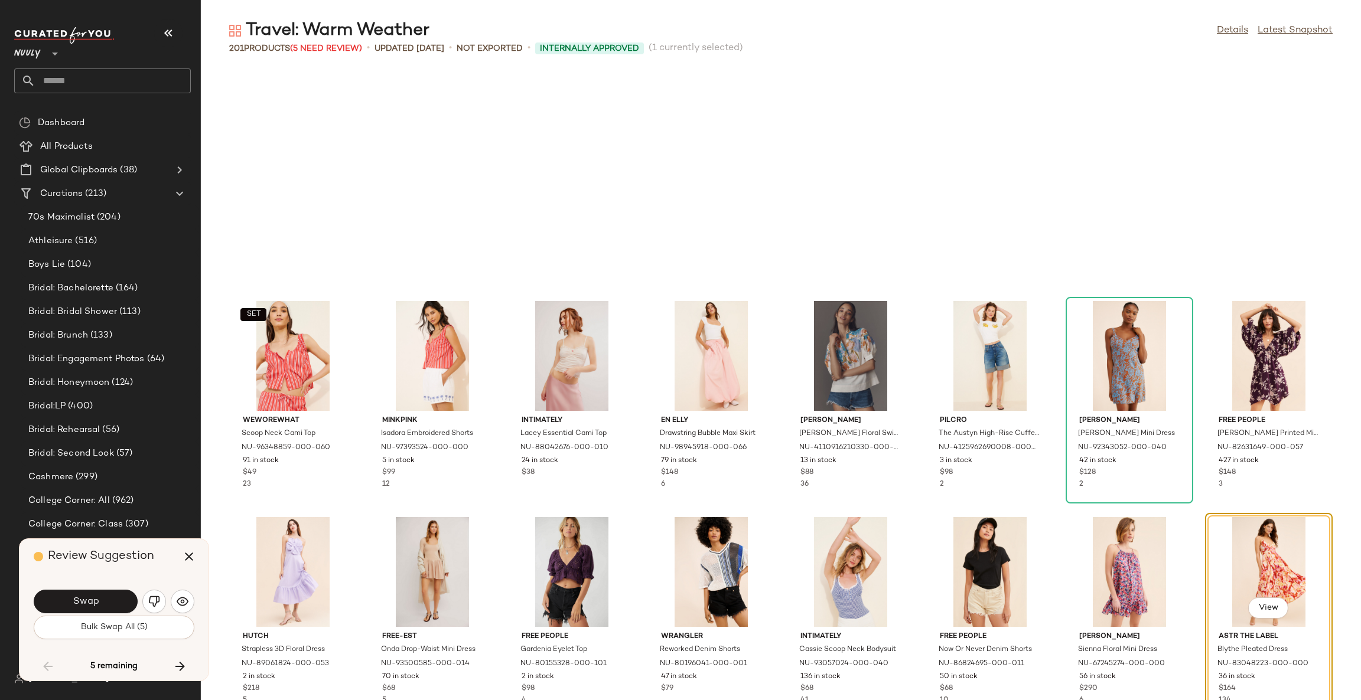
scroll to position [3674, 0]
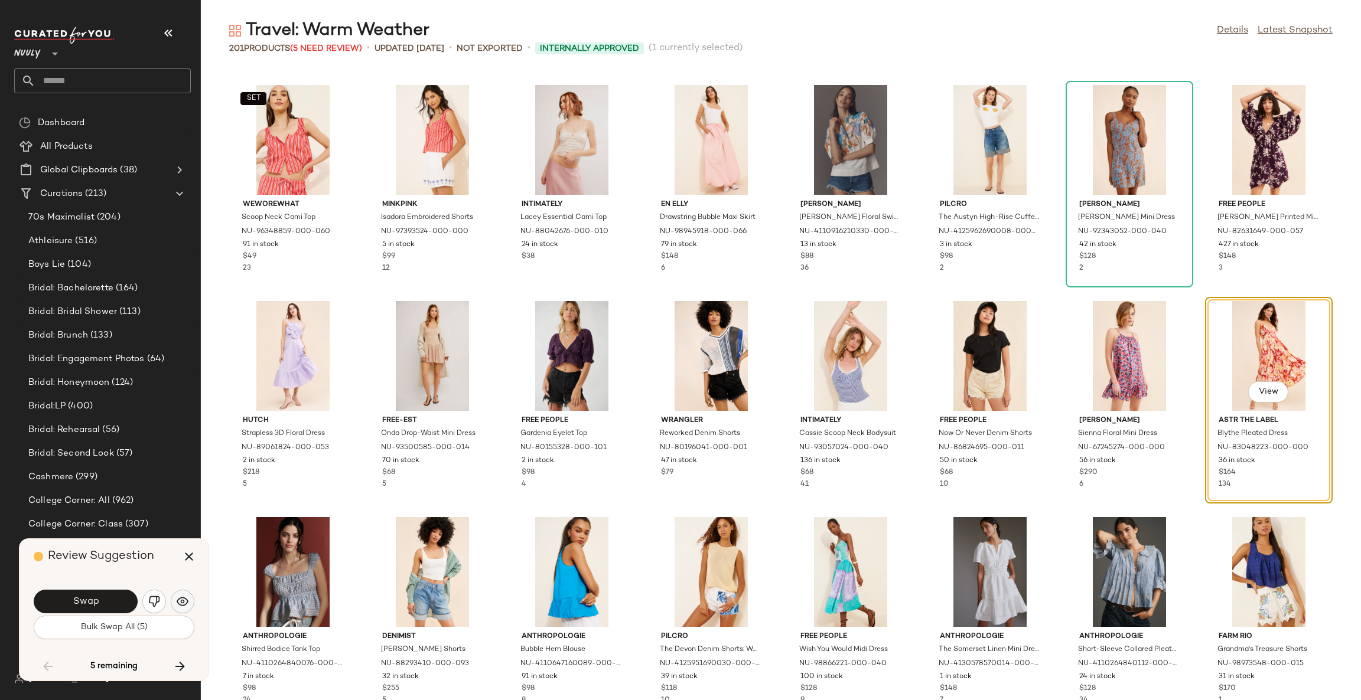
click at [175, 601] on button "button" at bounding box center [183, 602] width 24 height 24
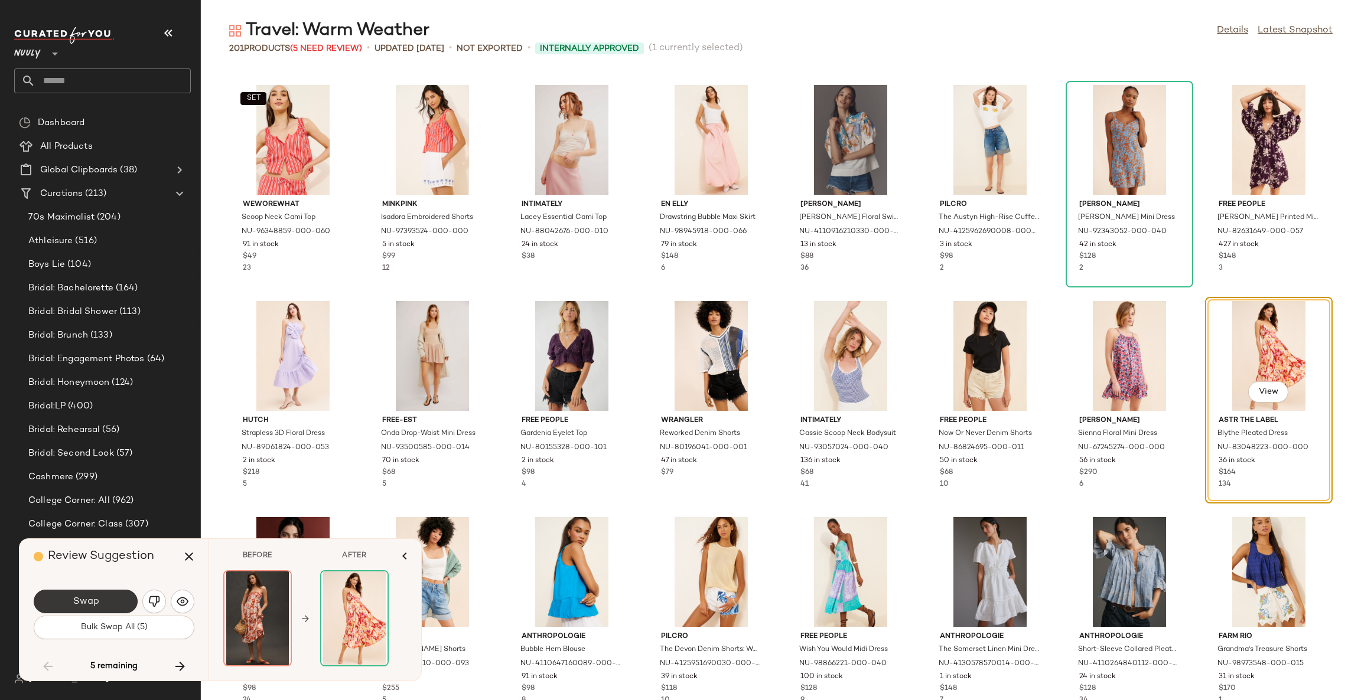
click at [84, 601] on span "Swap" at bounding box center [85, 601] width 27 height 11
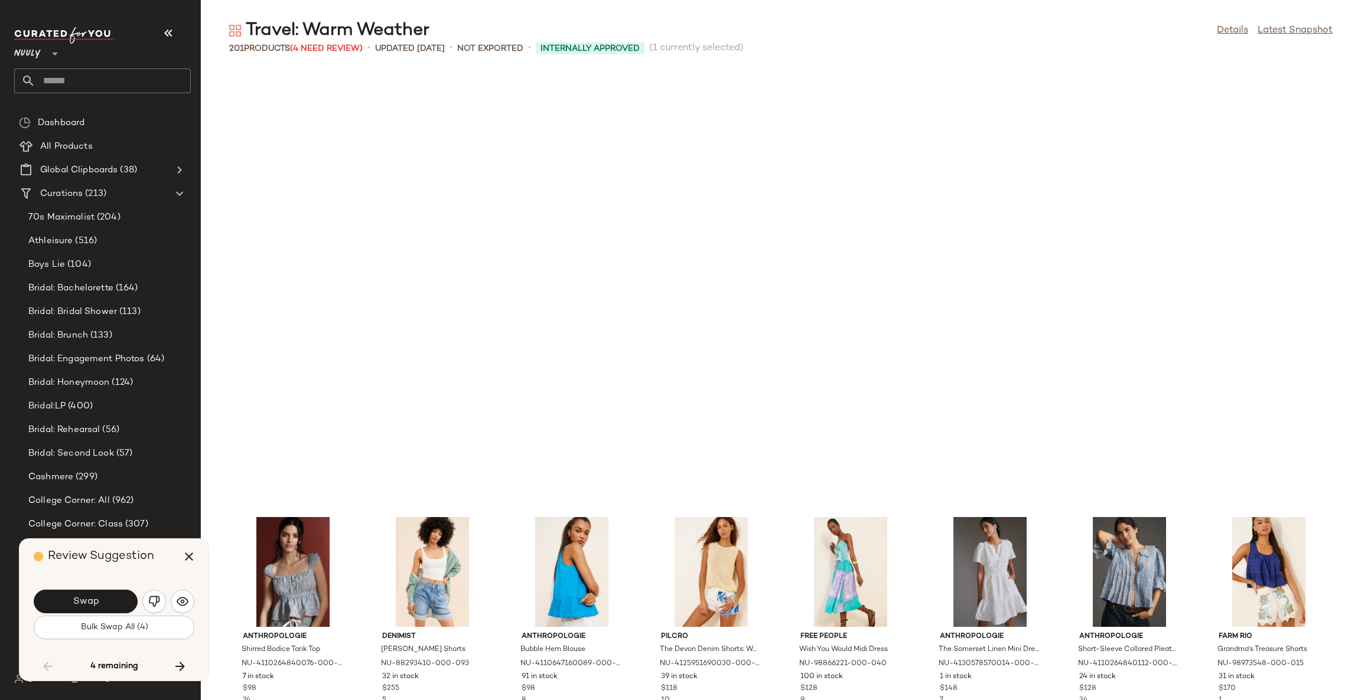
scroll to position [4106, 0]
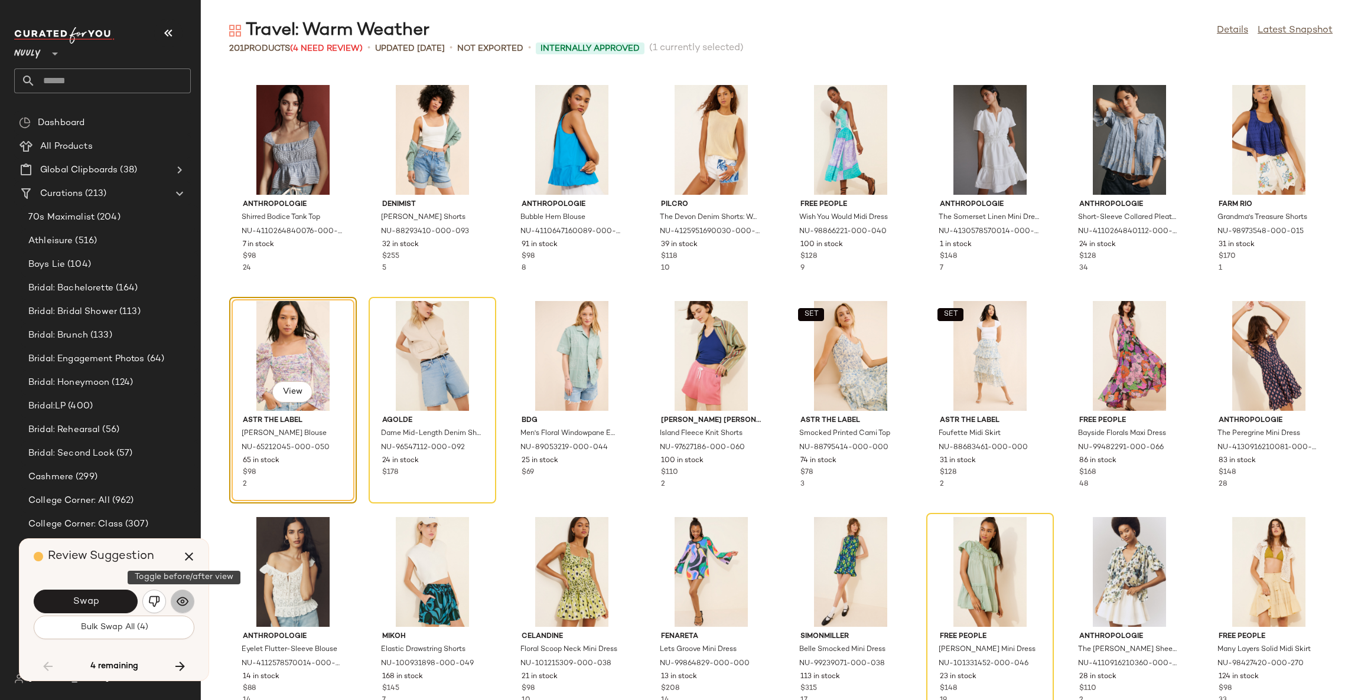
click at [177, 607] on img "button" at bounding box center [183, 602] width 12 height 12
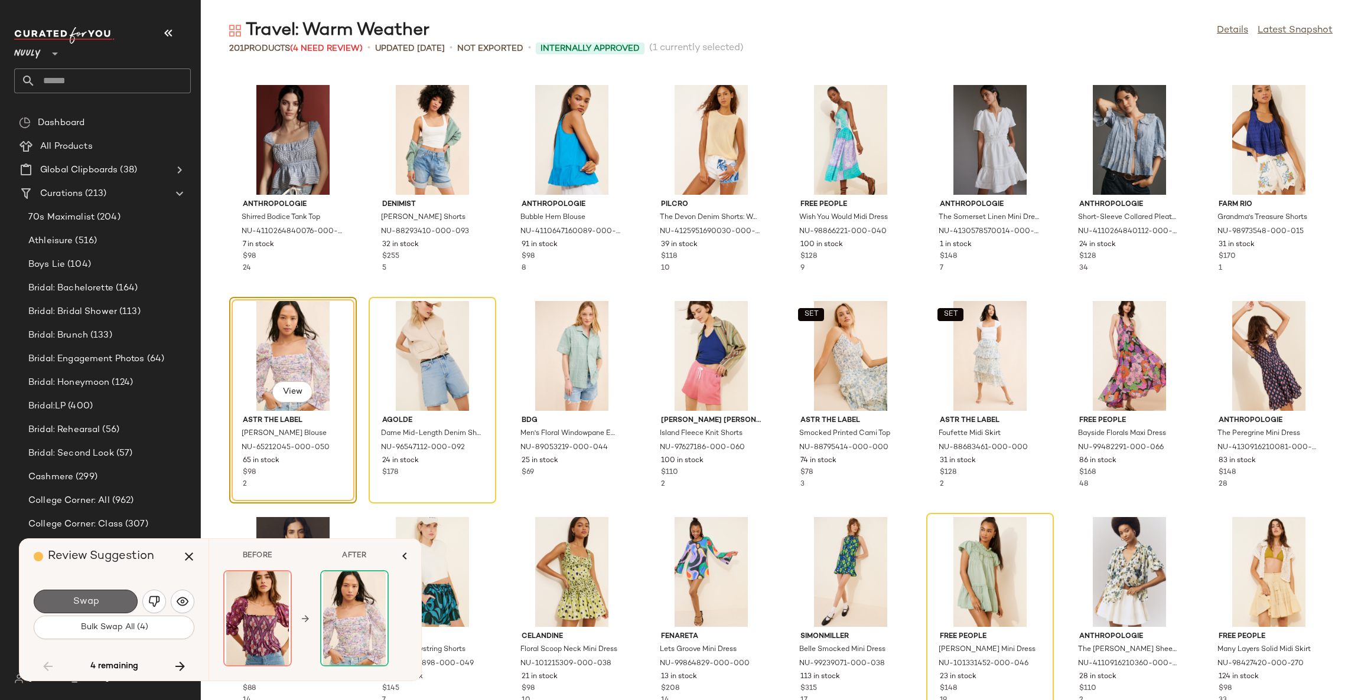
click at [103, 597] on button "Swap" at bounding box center [86, 602] width 104 height 24
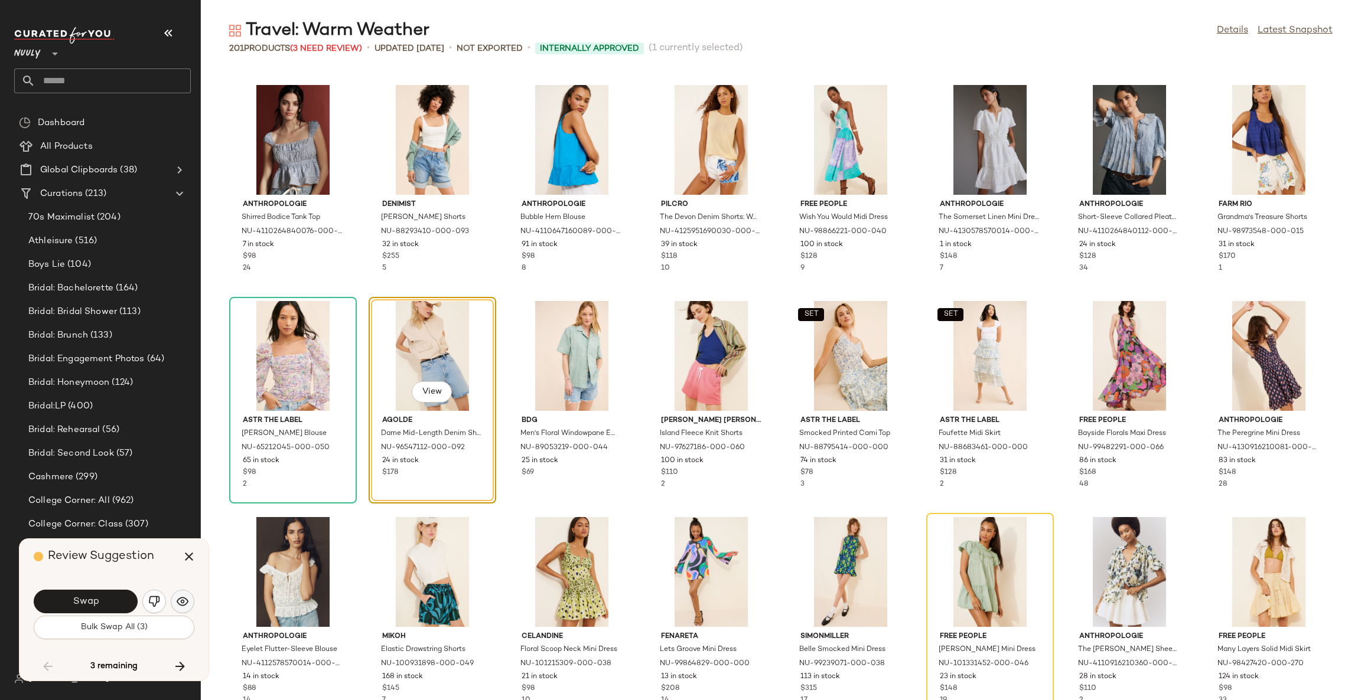
click at [188, 598] on button "button" at bounding box center [183, 602] width 24 height 24
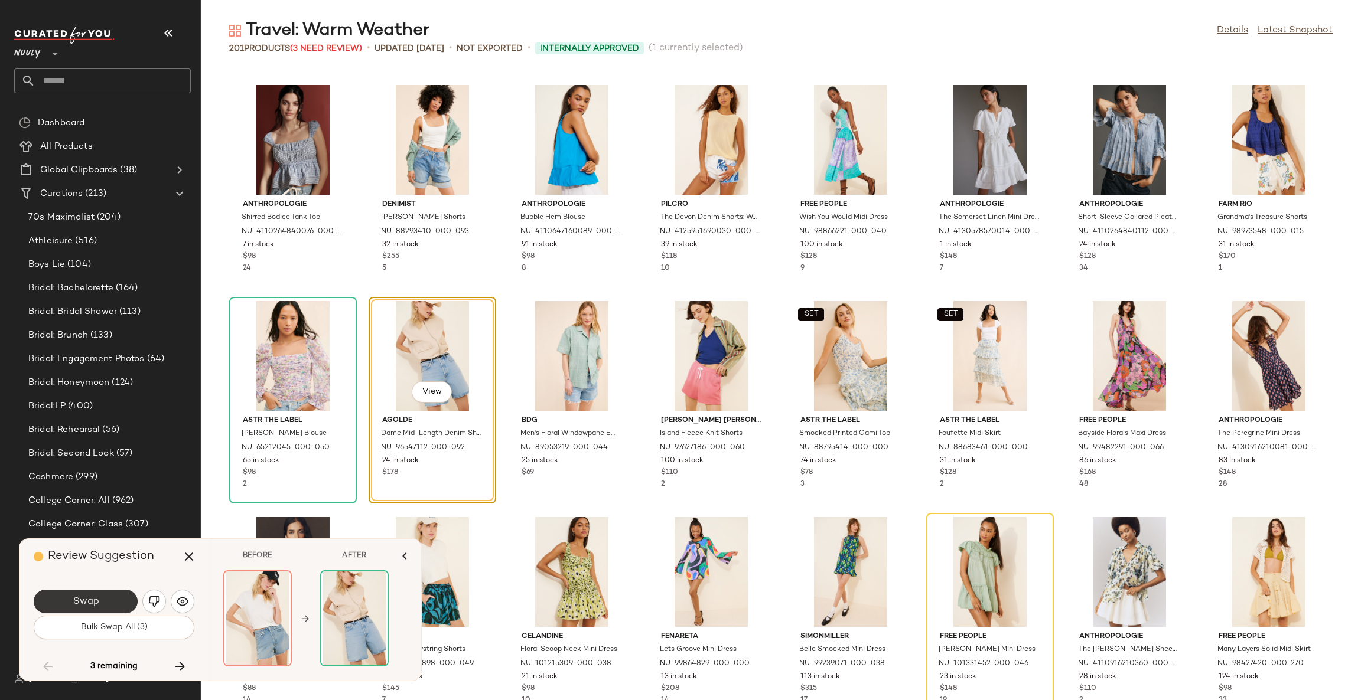
click at [122, 599] on button "Swap" at bounding box center [86, 602] width 104 height 24
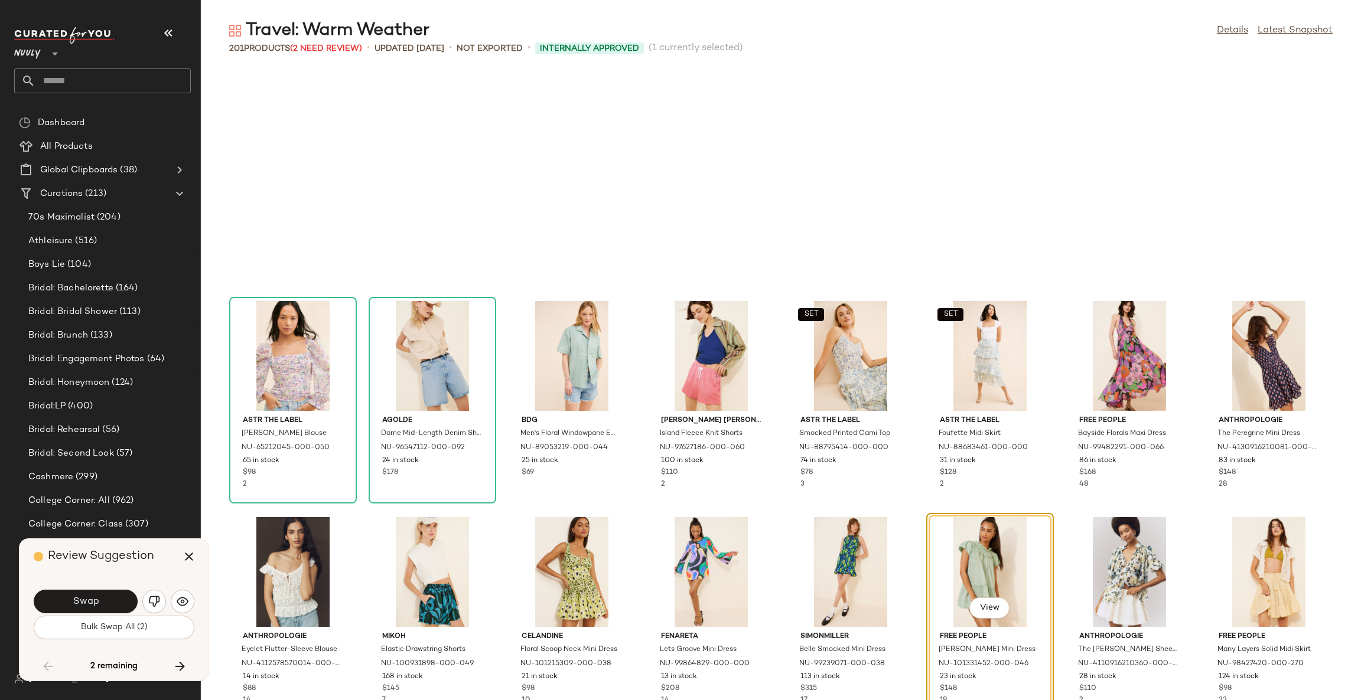
scroll to position [4322, 0]
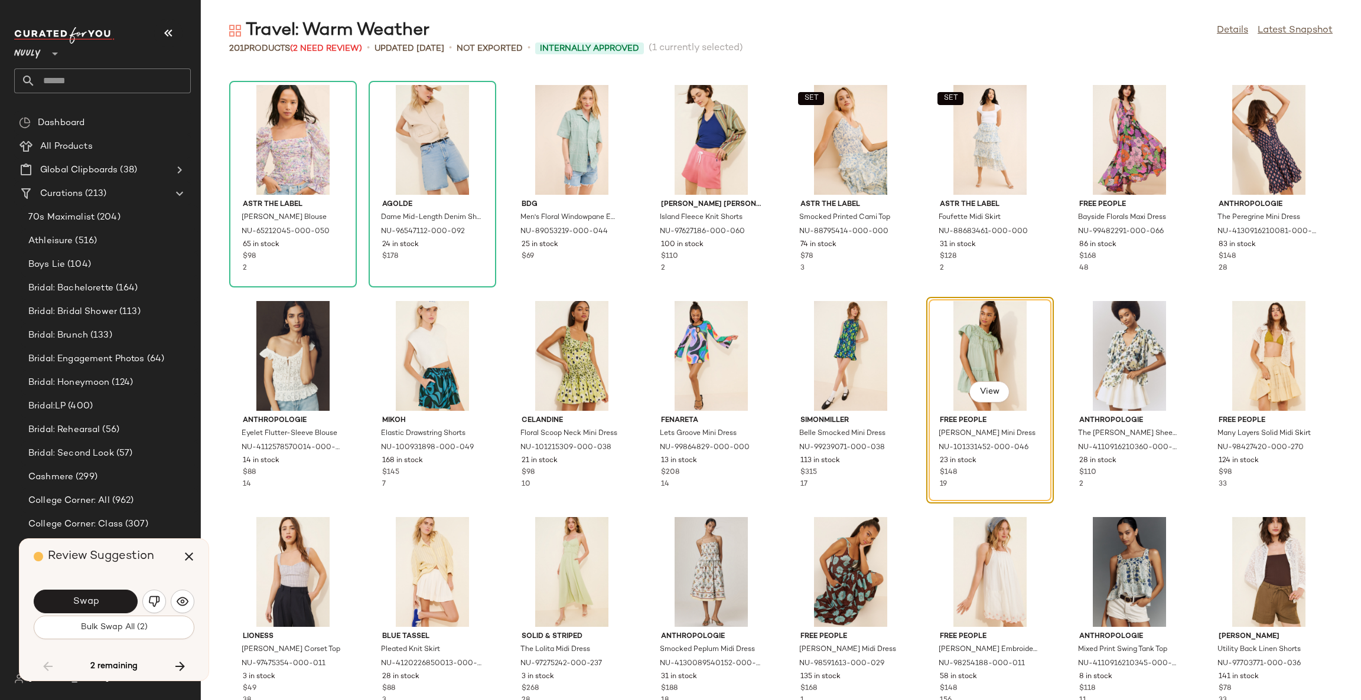
click at [122, 599] on button "Swap" at bounding box center [86, 602] width 104 height 24
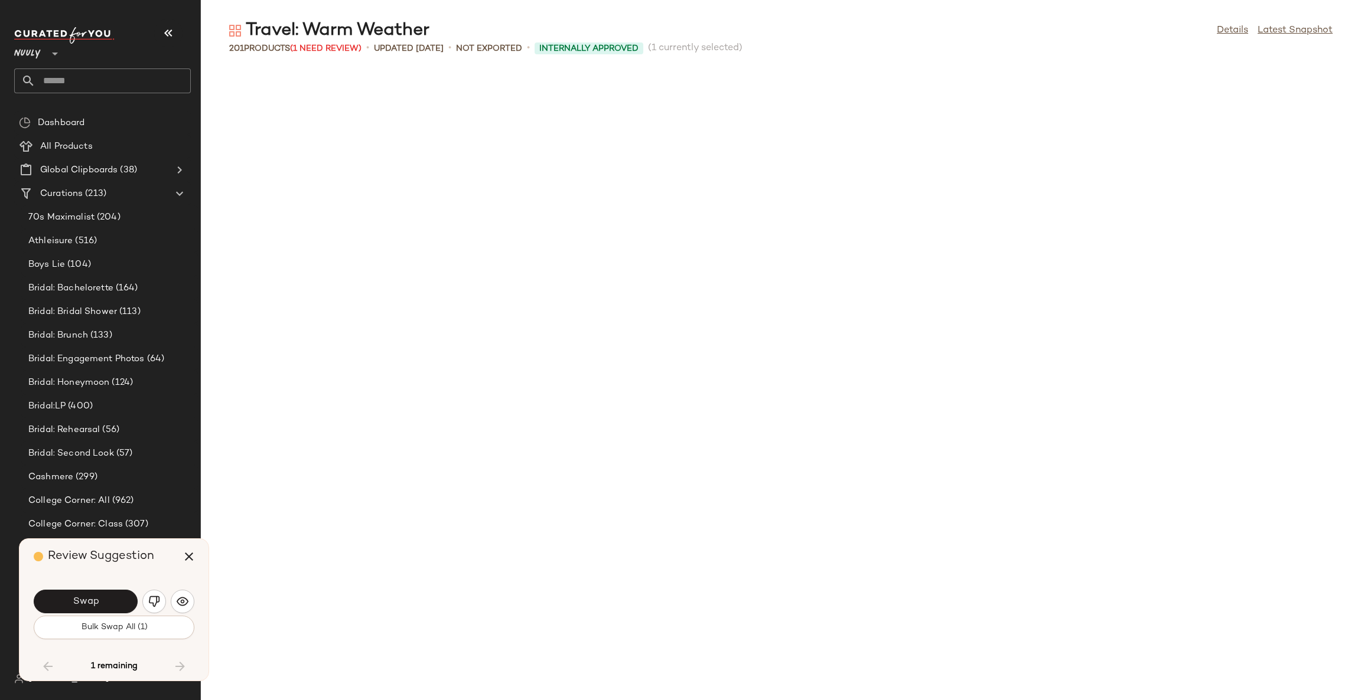
scroll to position [4971, 0]
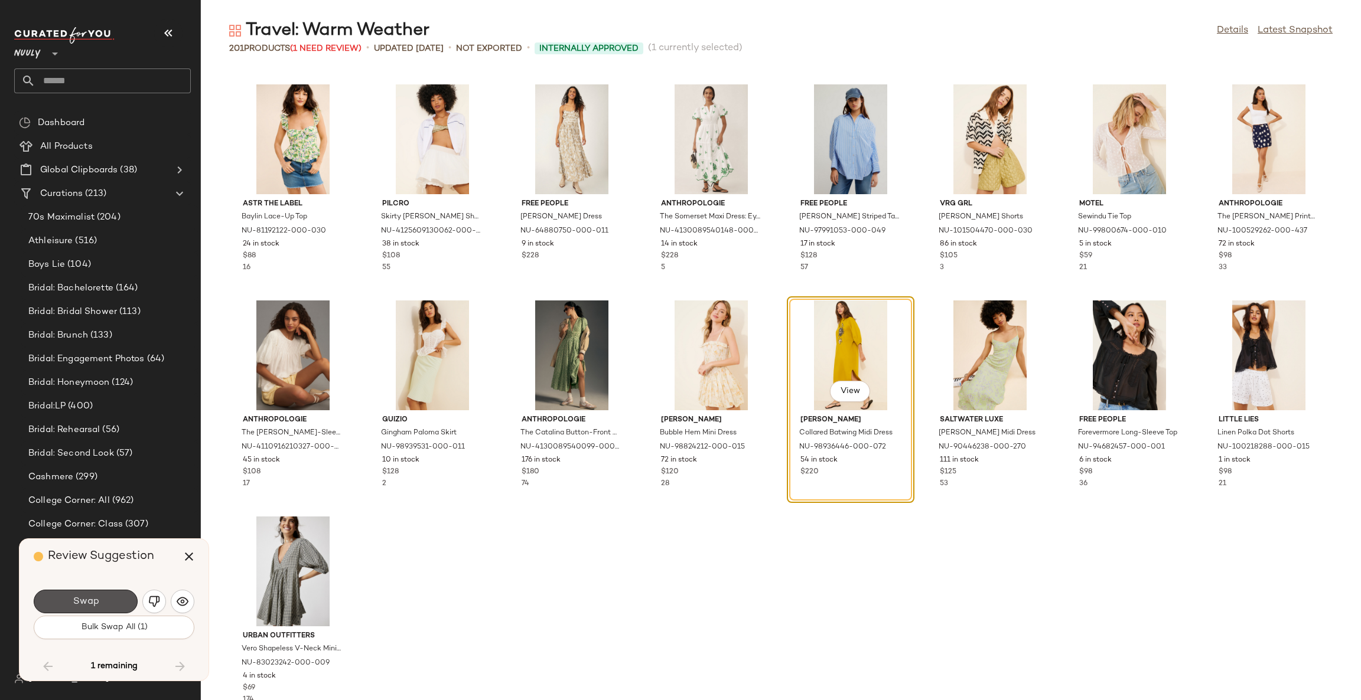
click at [122, 599] on button "Swap" at bounding box center [86, 602] width 104 height 24
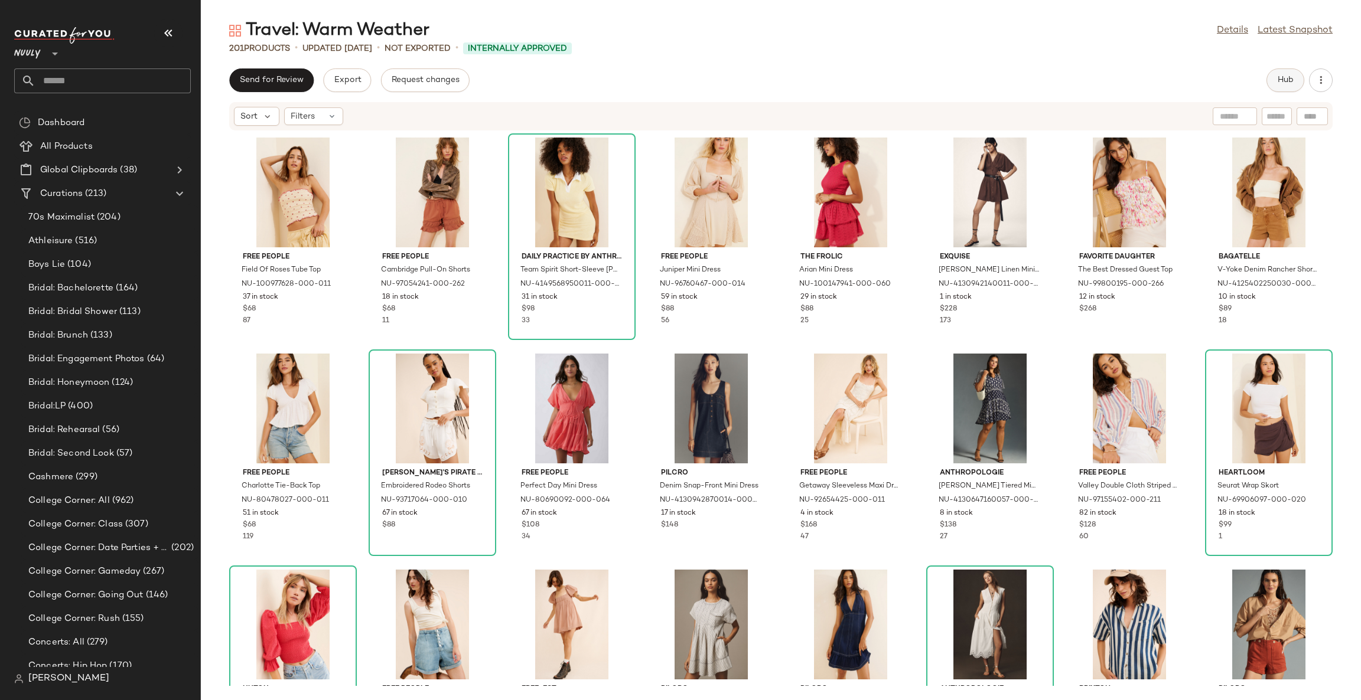
click at [1278, 80] on span "Hub" at bounding box center [1285, 80] width 17 height 9
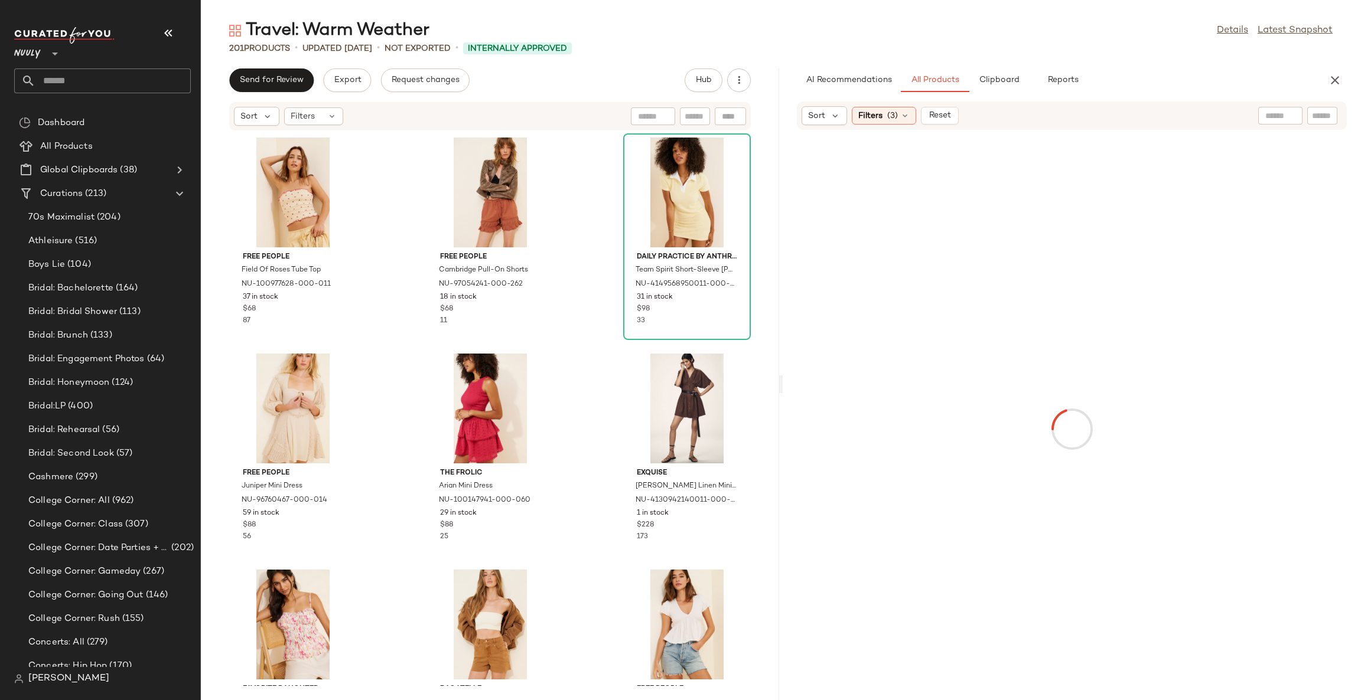
click at [172, 28] on icon "button" at bounding box center [168, 33] width 14 height 14
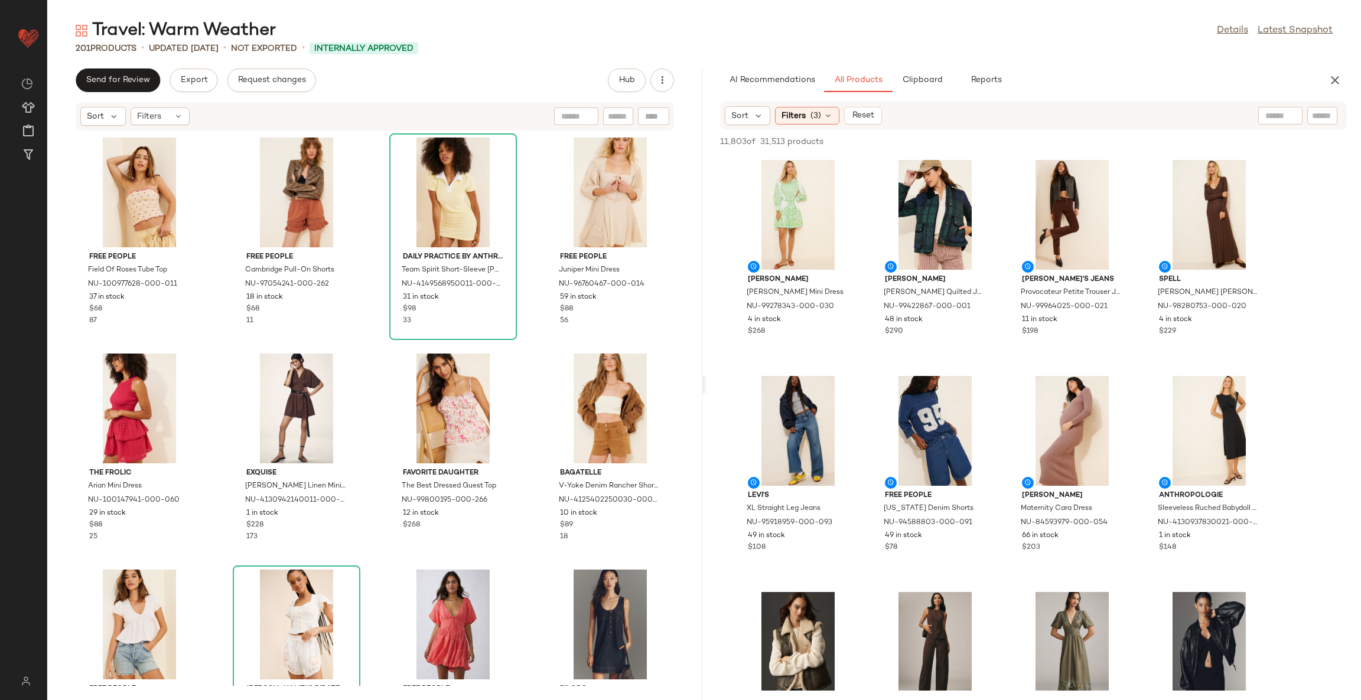
click at [527, 364] on div "Free People Field Of Roses Tube Top NU-100977628-000-011 37 in stock $68 87 Fre…" at bounding box center [374, 408] width 655 height 555
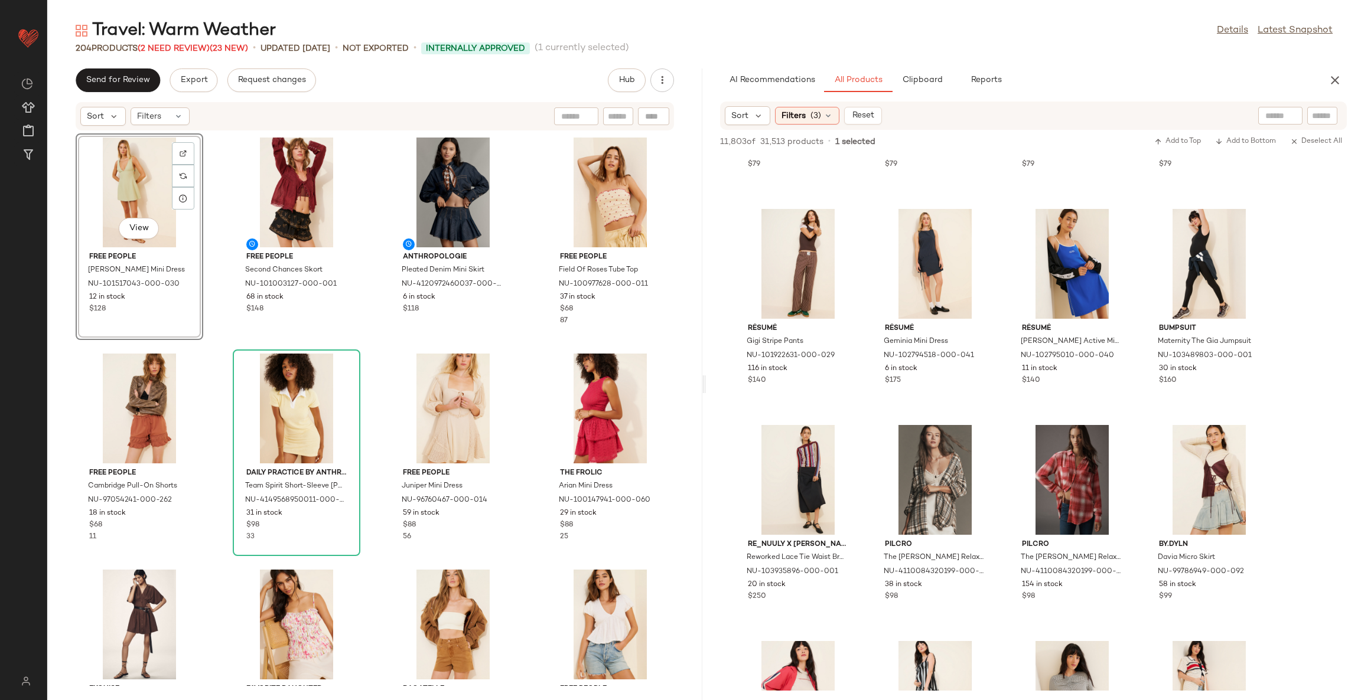
scroll to position [16516, 0]
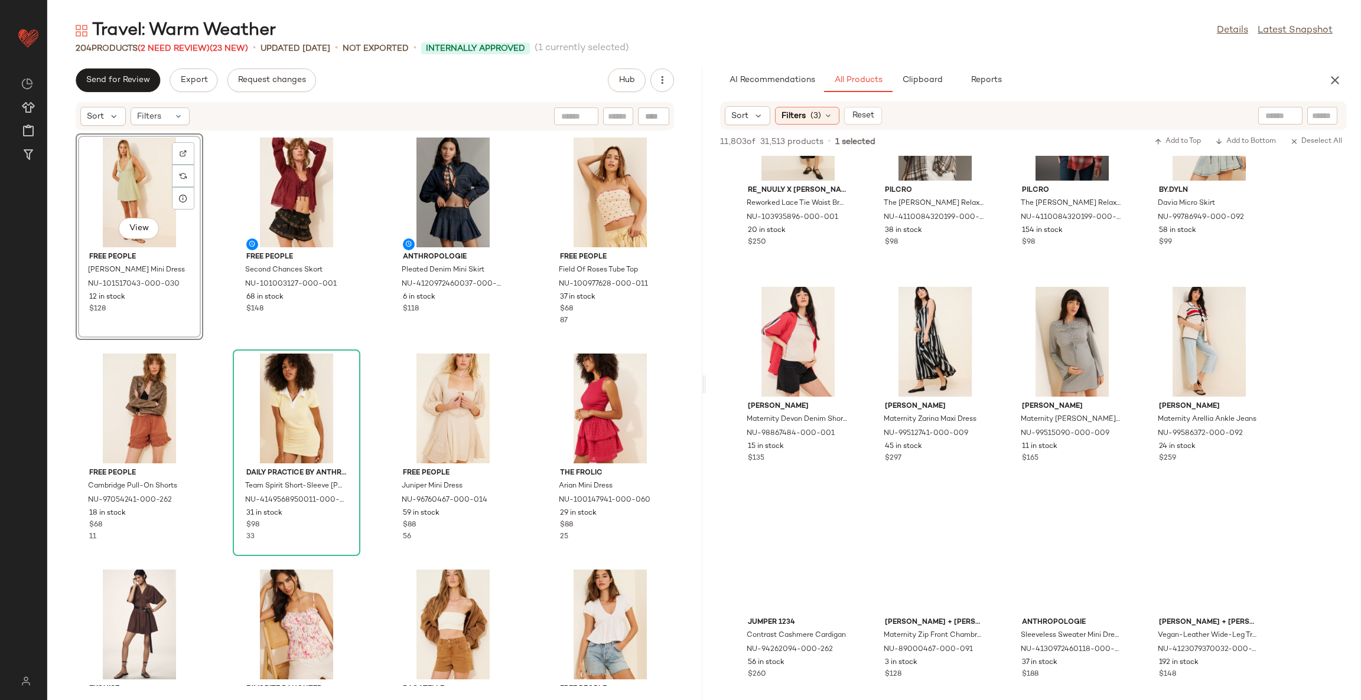
click at [1277, 112] on input "text" at bounding box center [1280, 116] width 30 height 12
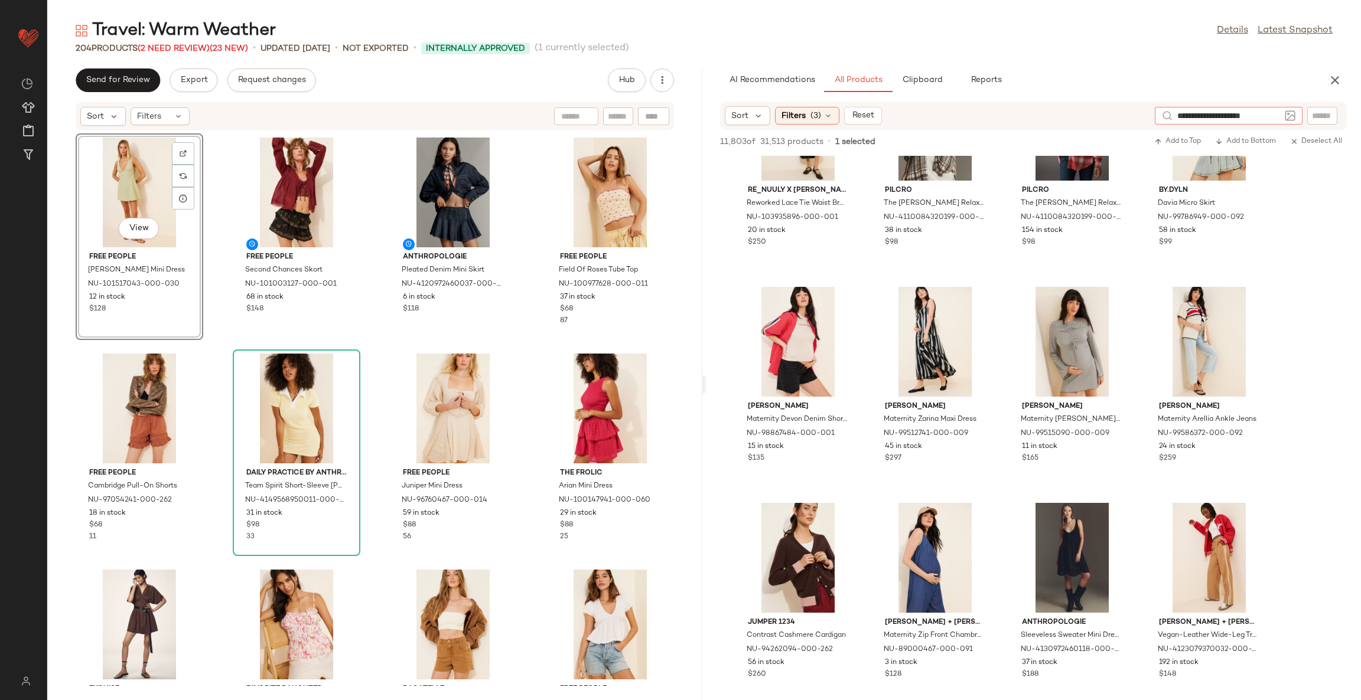
type input "**********"
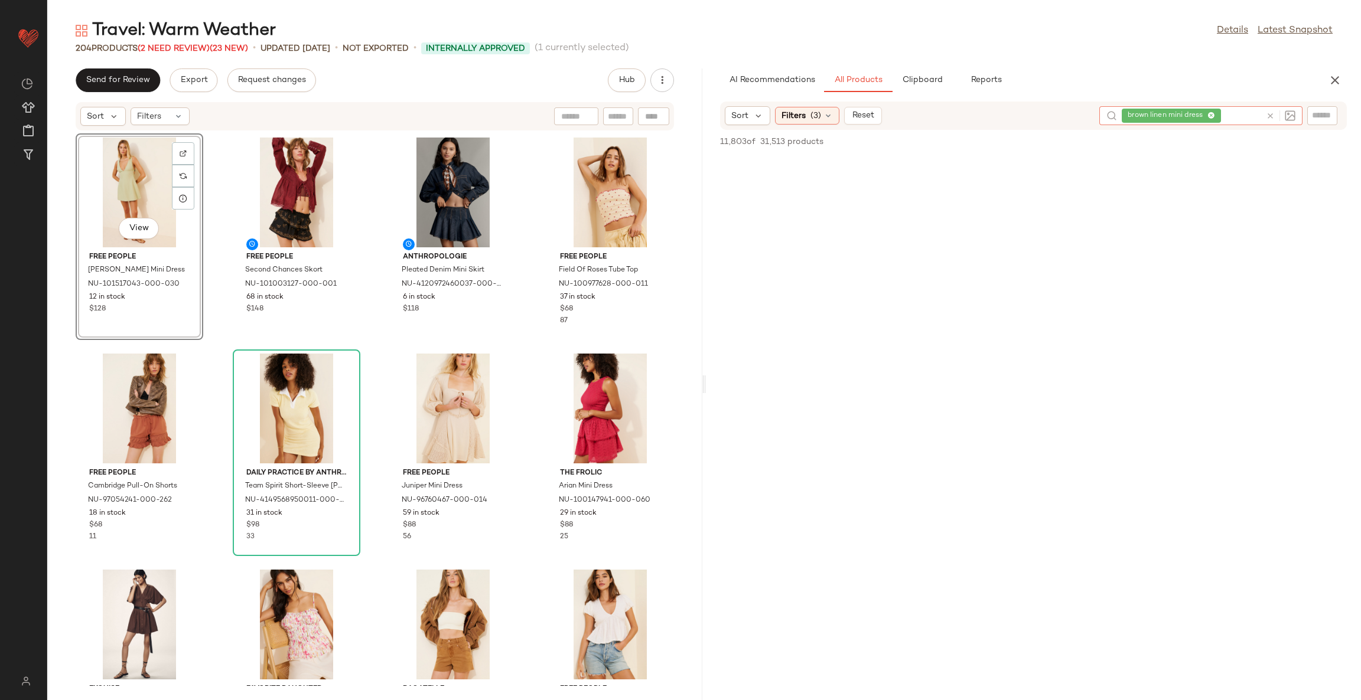
click at [1268, 112] on icon at bounding box center [1269, 116] width 9 height 9
type input "**********"
click at [1268, 112] on icon at bounding box center [1269, 116] width 9 height 9
click at [814, 113] on span "(3)" at bounding box center [815, 116] width 11 height 12
